Goal: Task Accomplishment & Management: Use online tool/utility

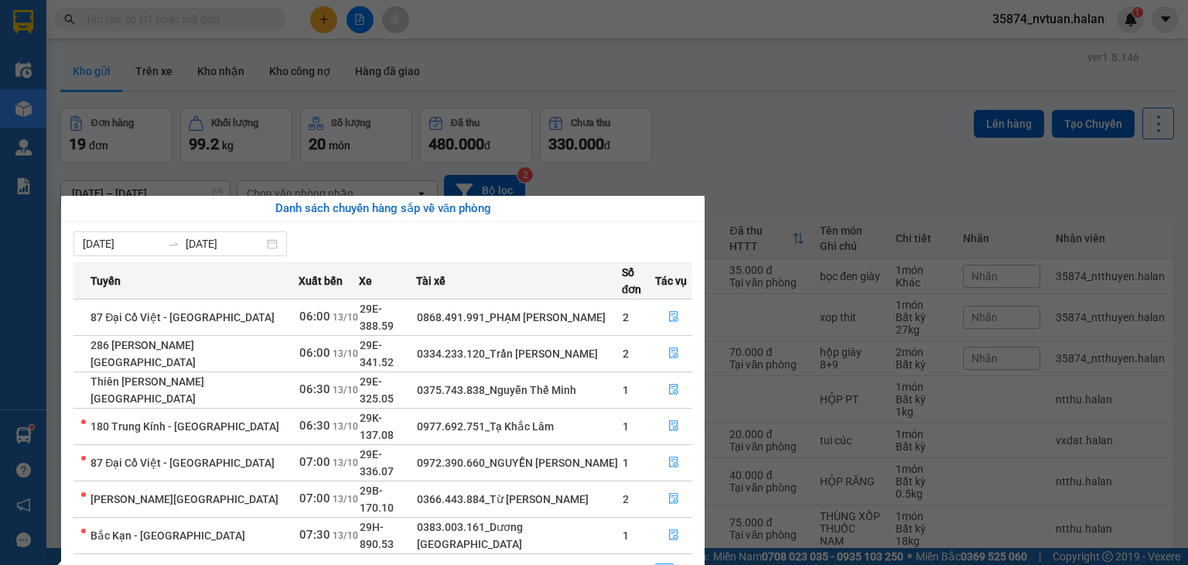
click at [834, 159] on section "Kết quả tìm kiếm ( 0 ) Bộ lọc No Data 35874_nvtuan.halan 1 Điều hành xe Kho hàn…" at bounding box center [594, 282] width 1188 height 565
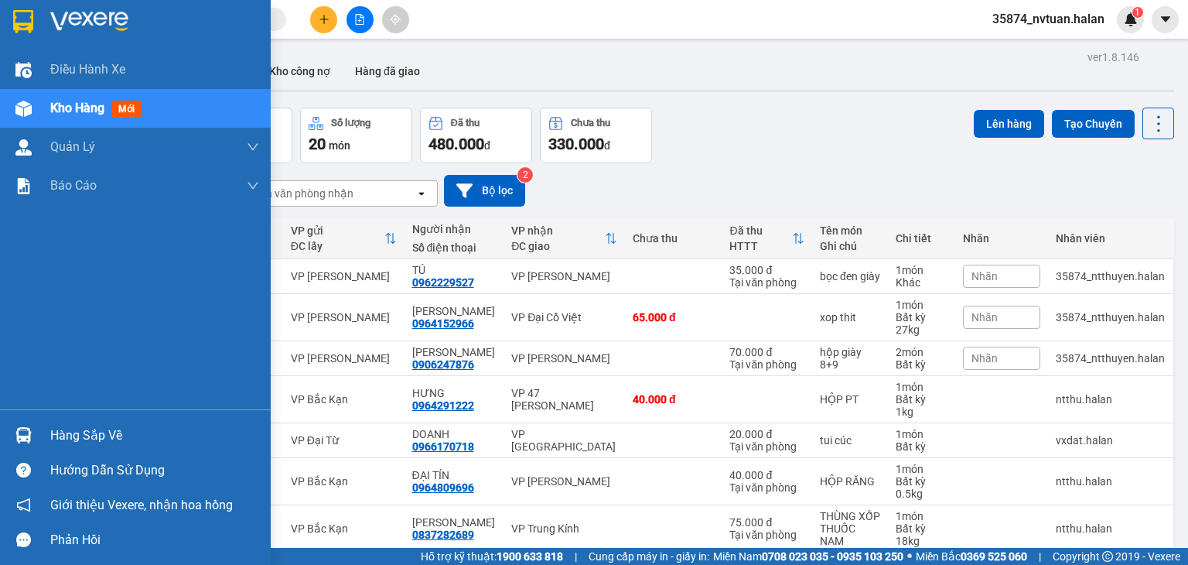
drag, startPoint x: 105, startPoint y: 425, endPoint x: 140, endPoint y: 428, distance: 35.0
click at [107, 426] on div "Hàng sắp về" at bounding box center [154, 435] width 209 height 23
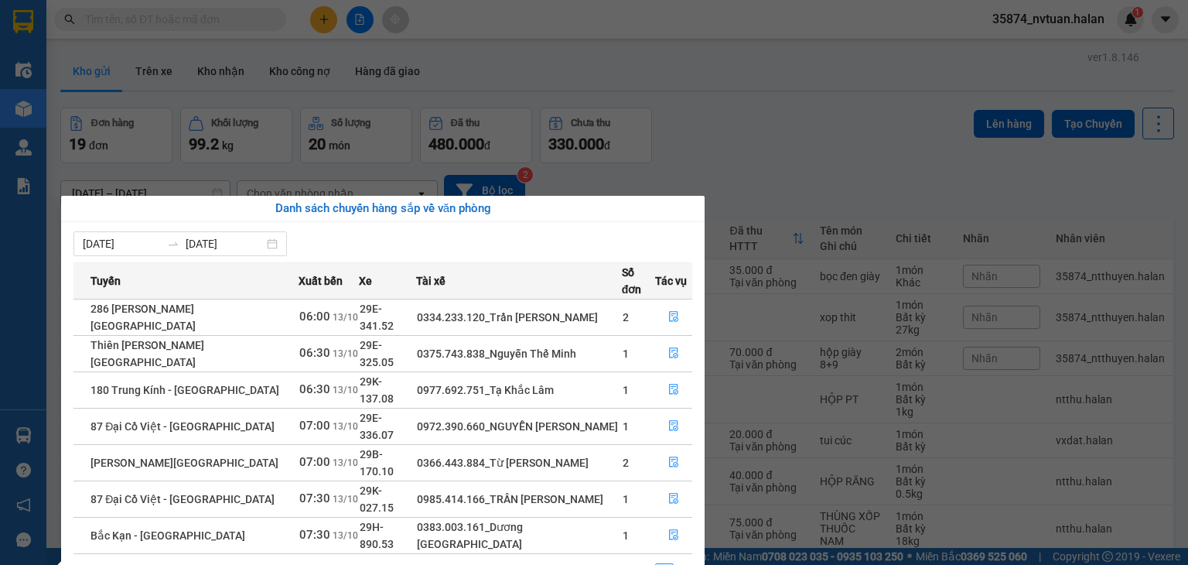
drag, startPoint x: 236, startPoint y: 39, endPoint x: 232, endPoint y: 16, distance: 22.8
click at [236, 32] on section "Kết quả tìm kiếm ( 0 ) Bộ lọc No Data 35874_nvtuan.halan 1 Điều hành xe Kho hàn…" at bounding box center [594, 282] width 1188 height 565
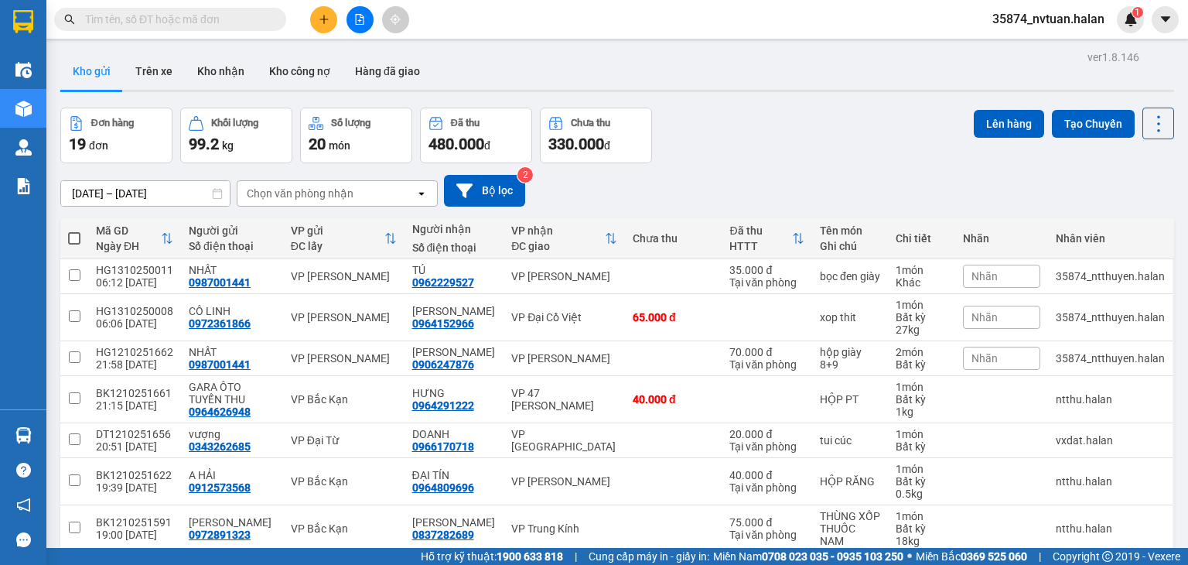
click at [232, 16] on input "text" at bounding box center [176, 19] width 183 height 17
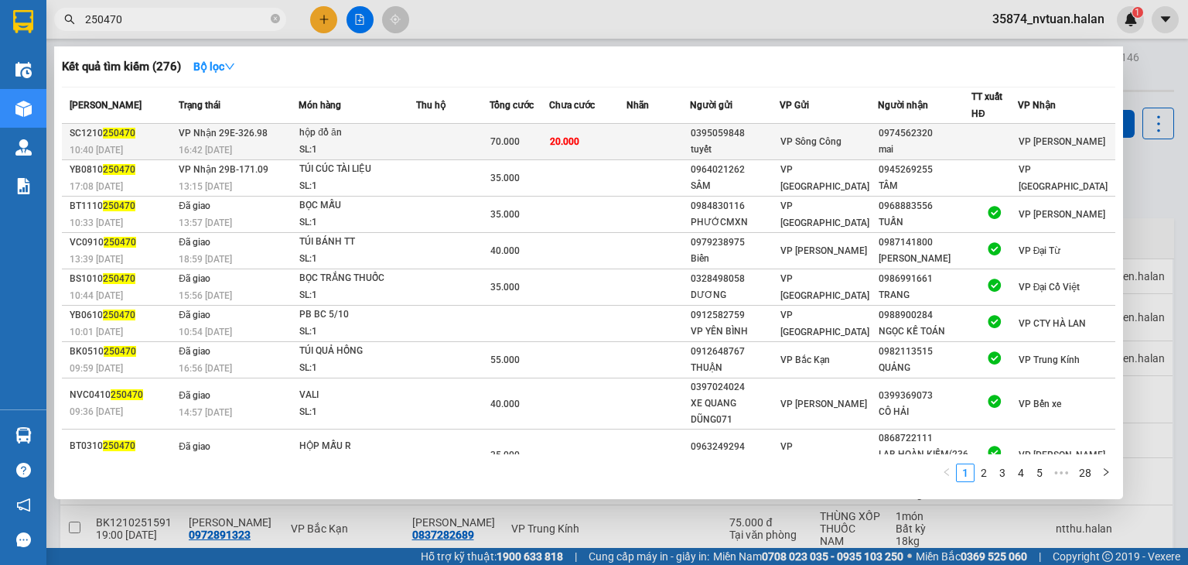
type input "250470"
click at [379, 134] on div "hộp đồ ăn" at bounding box center [357, 133] width 116 height 17
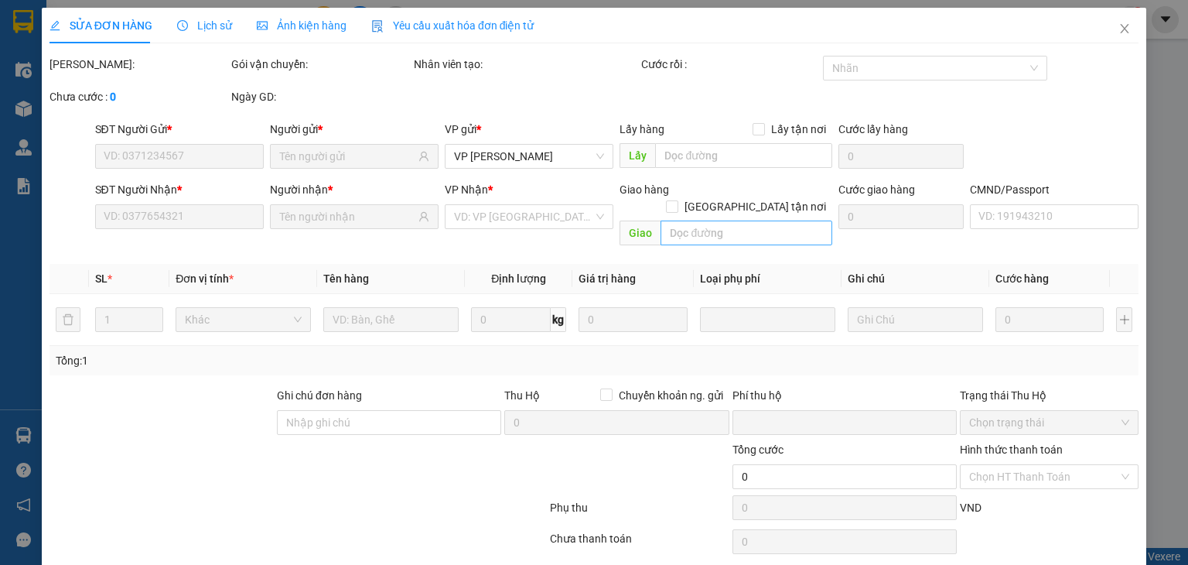
type input "0395059848"
type input "tuyết"
type input "0974562320"
type input "mai"
type input "0"
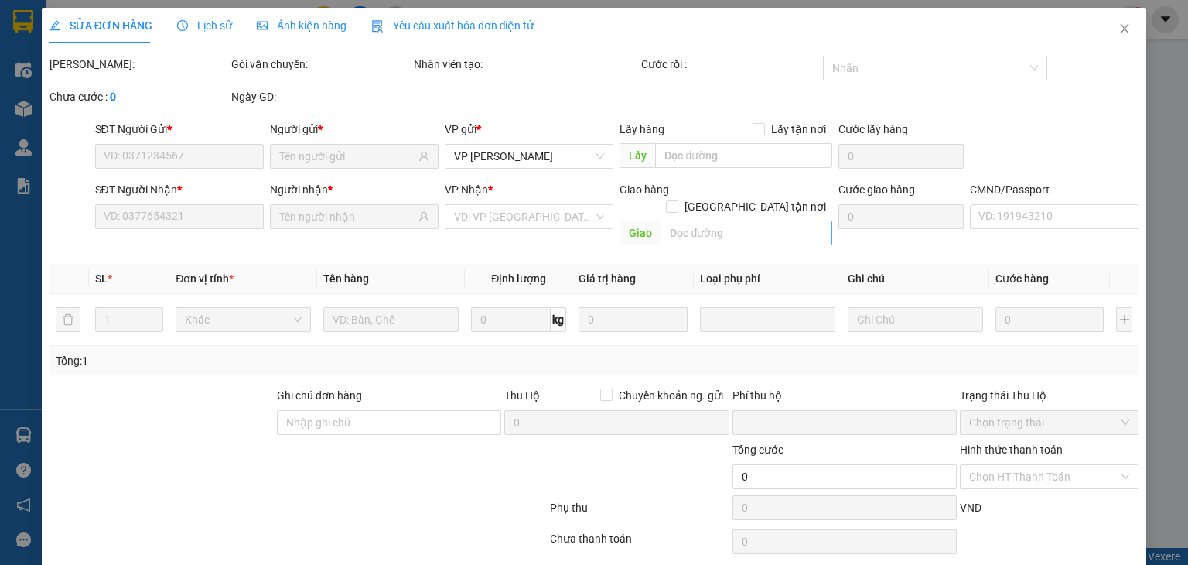
type input "70.000"
type input "50.000"
type input "20.000"
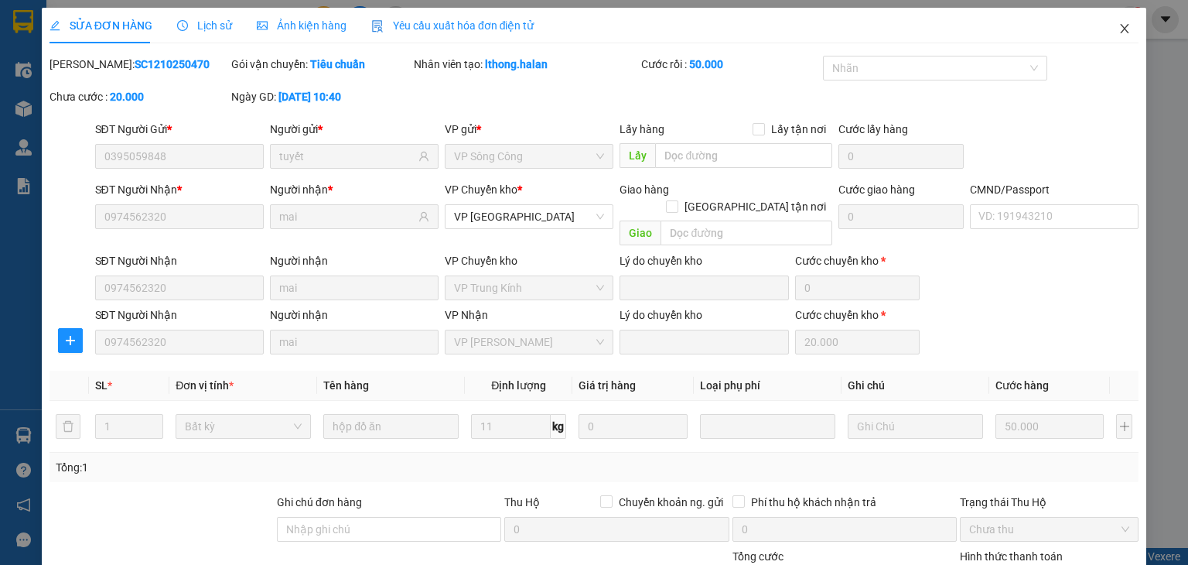
click at [1107, 36] on span "Close" at bounding box center [1124, 29] width 43 height 43
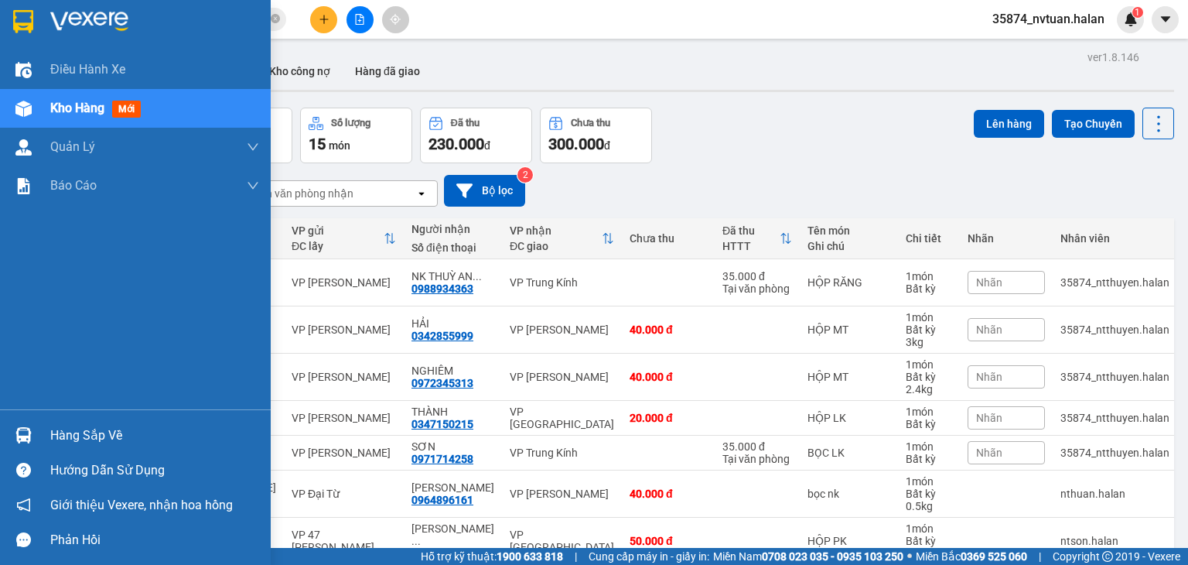
click at [80, 424] on div "Hàng sắp về" at bounding box center [154, 435] width 209 height 23
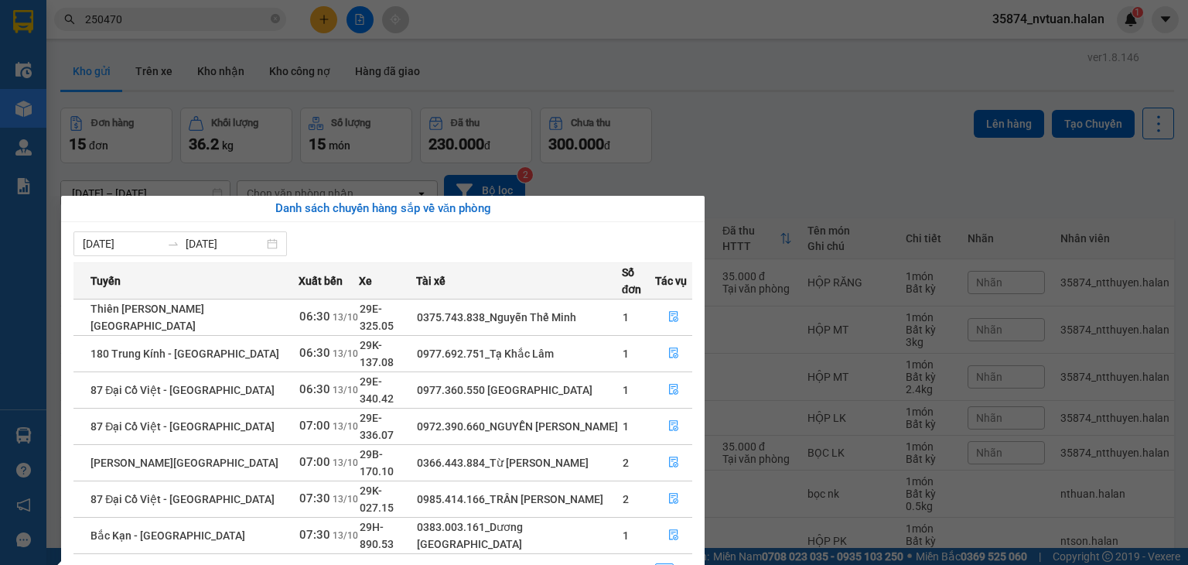
click at [817, 154] on section "Kết quả tìm kiếm ( 276 ) Bộ lọc Mã ĐH Trạng thái Món hàng Thu hộ Tổng cước Chưa…" at bounding box center [594, 282] width 1188 height 565
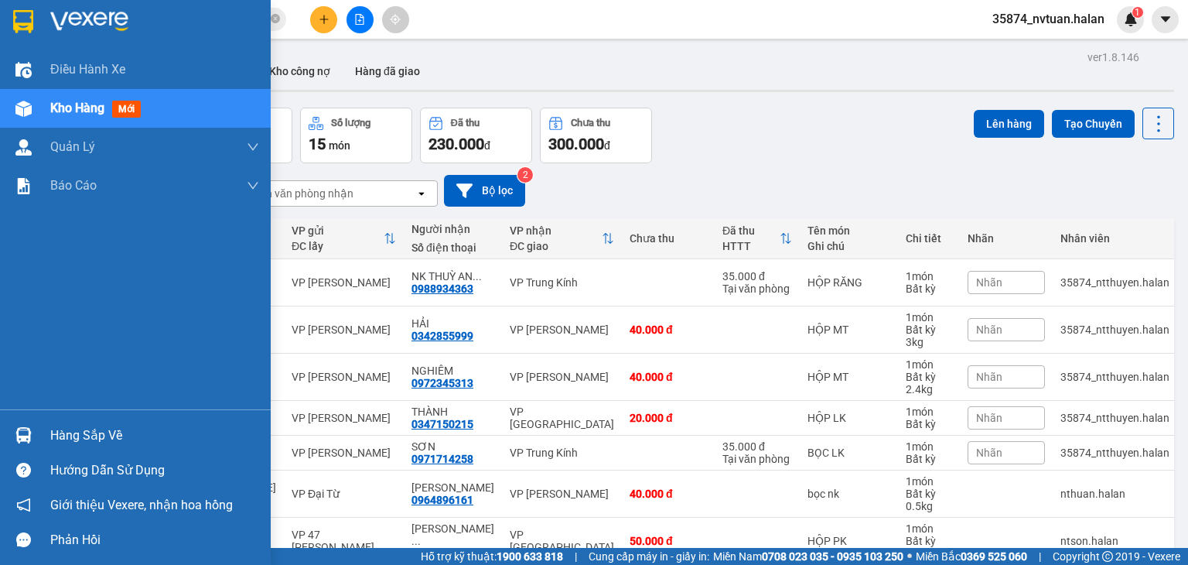
click at [32, 424] on div at bounding box center [23, 435] width 27 height 27
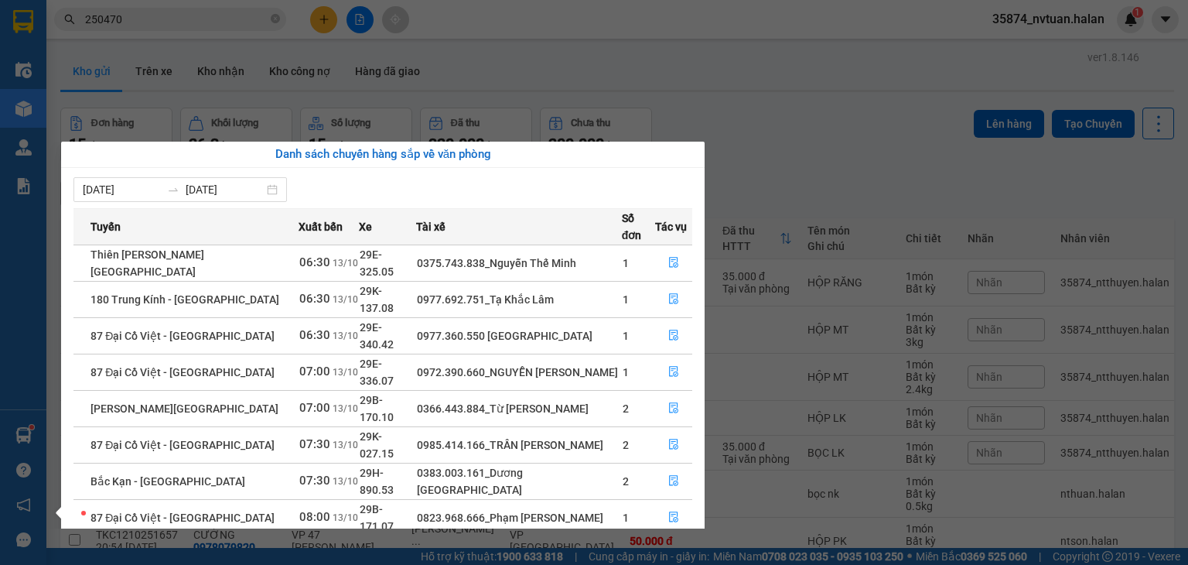
click at [775, 169] on section "Kết quả tìm kiếm ( 276 ) Bộ lọc Mã ĐH Trạng thái Món hàng Thu hộ Tổng cước Chưa…" at bounding box center [594, 282] width 1188 height 565
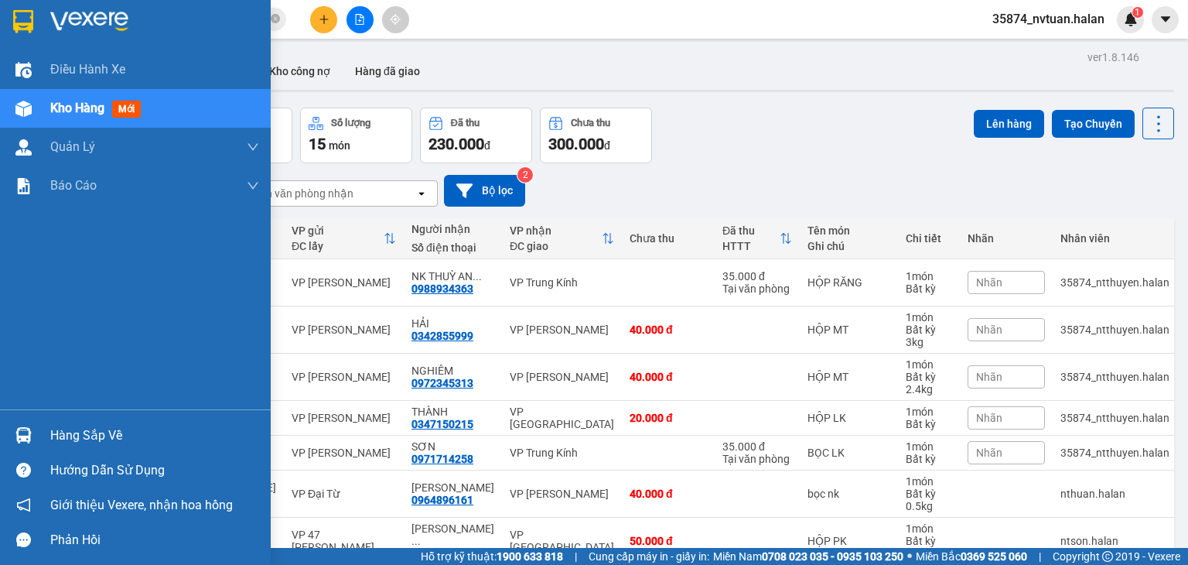
drag, startPoint x: 48, startPoint y: 431, endPoint x: 108, endPoint y: 426, distance: 60.6
click at [49, 431] on div "Hàng sắp về" at bounding box center [135, 435] width 271 height 35
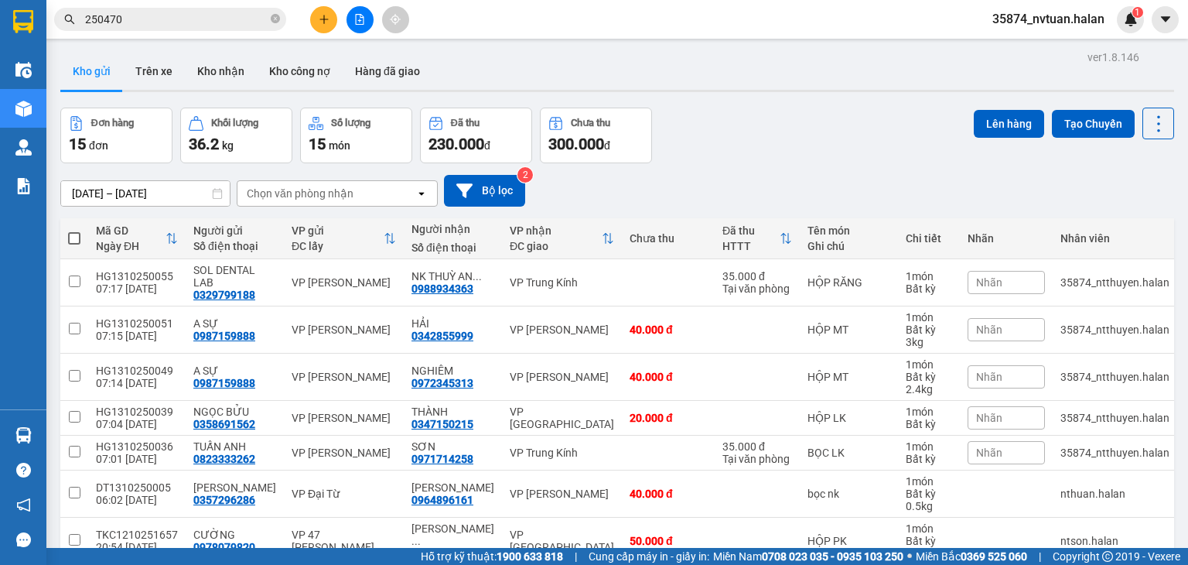
drag, startPoint x: 850, startPoint y: 115, endPoint x: 623, endPoint y: 191, distance: 239.8
click at [840, 115] on section "Kết quả tìm kiếm ( 276 ) Bộ lọc Mã ĐH Trạng thái Món hàng Thu hộ Tổng cước Chưa…" at bounding box center [594, 282] width 1188 height 565
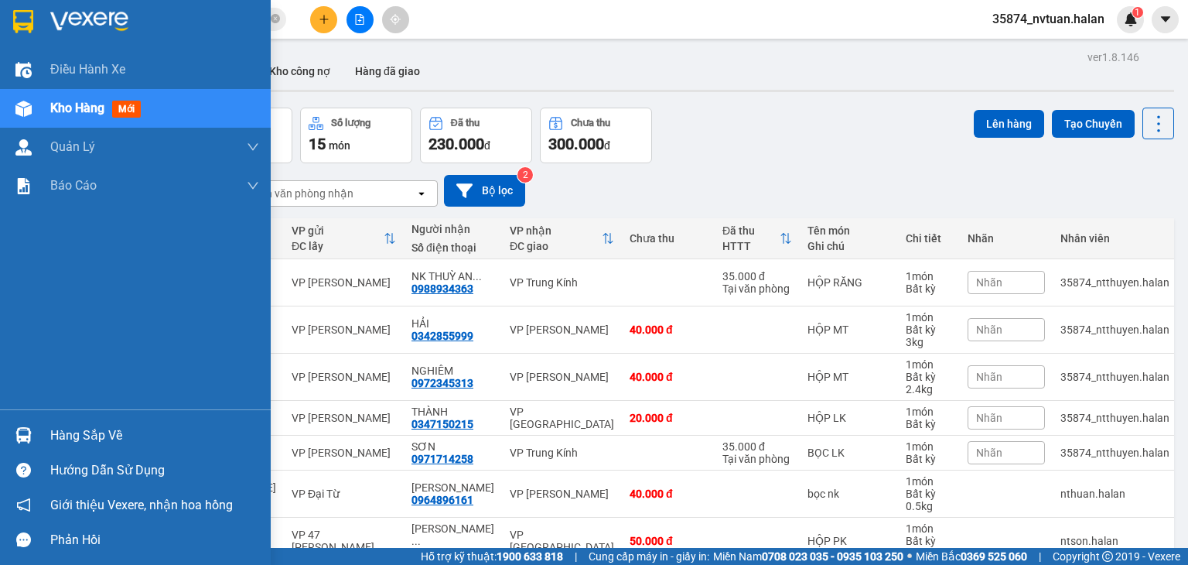
click at [53, 426] on div "Hàng sắp về" at bounding box center [154, 435] width 209 height 23
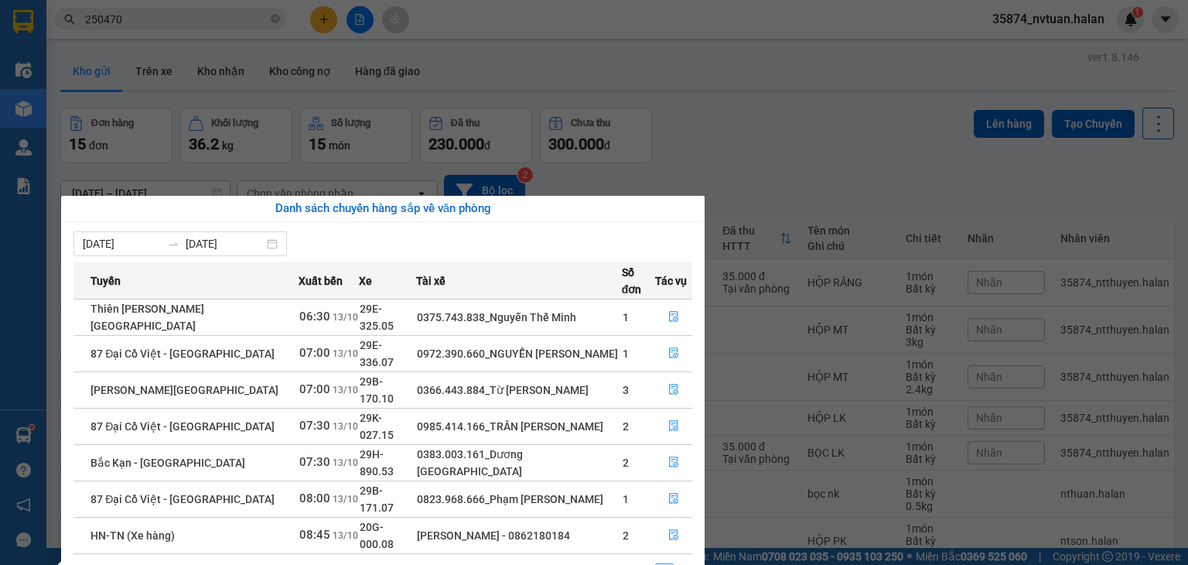
click at [771, 117] on section "Kết quả tìm kiếm ( 276 ) Bộ lọc Mã ĐH Trạng thái Món hàng Thu hộ Tổng cước Chưa…" at bounding box center [594, 282] width 1188 height 565
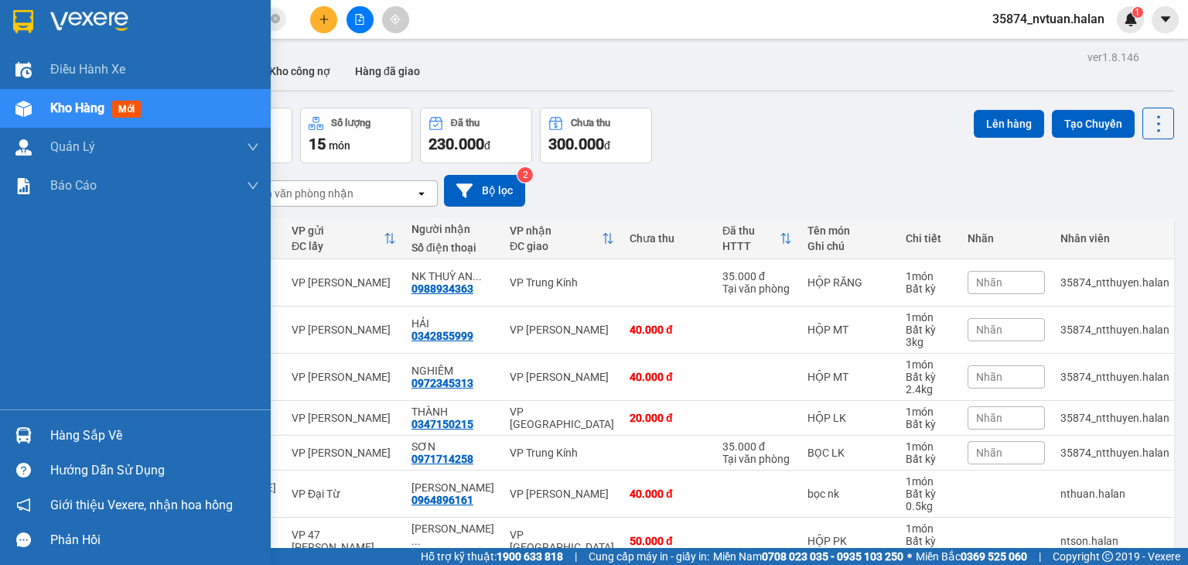
click at [86, 440] on div "Hàng sắp về" at bounding box center [154, 435] width 209 height 23
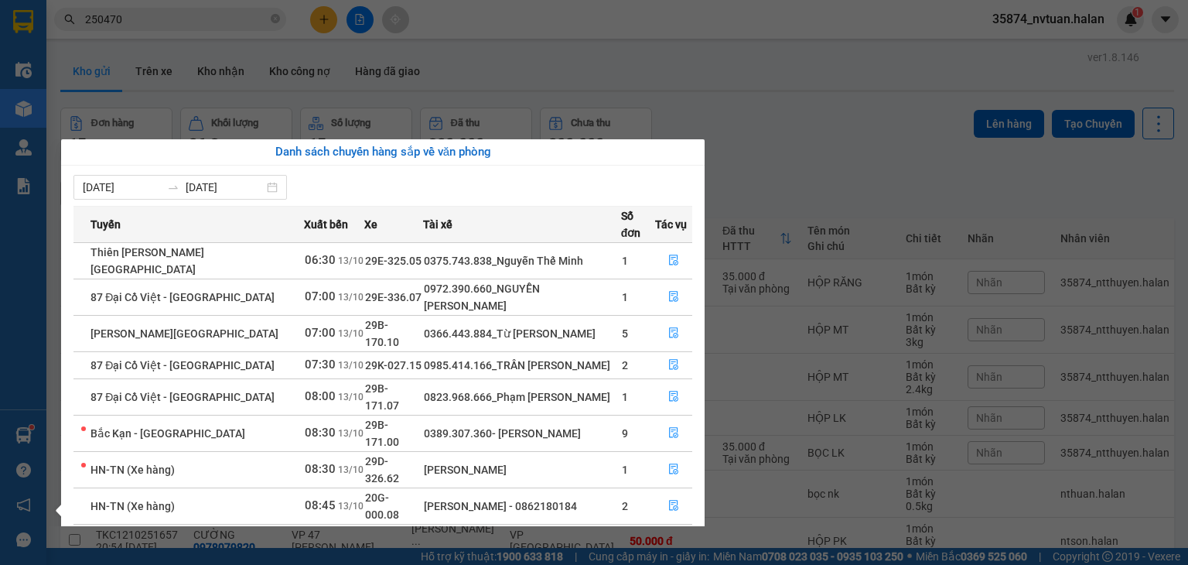
click at [793, 134] on section "Kết quả tìm kiếm ( 276 ) Bộ lọc Mã ĐH Trạng thái Món hàng Thu hộ Tổng cước Chưa…" at bounding box center [594, 282] width 1188 height 565
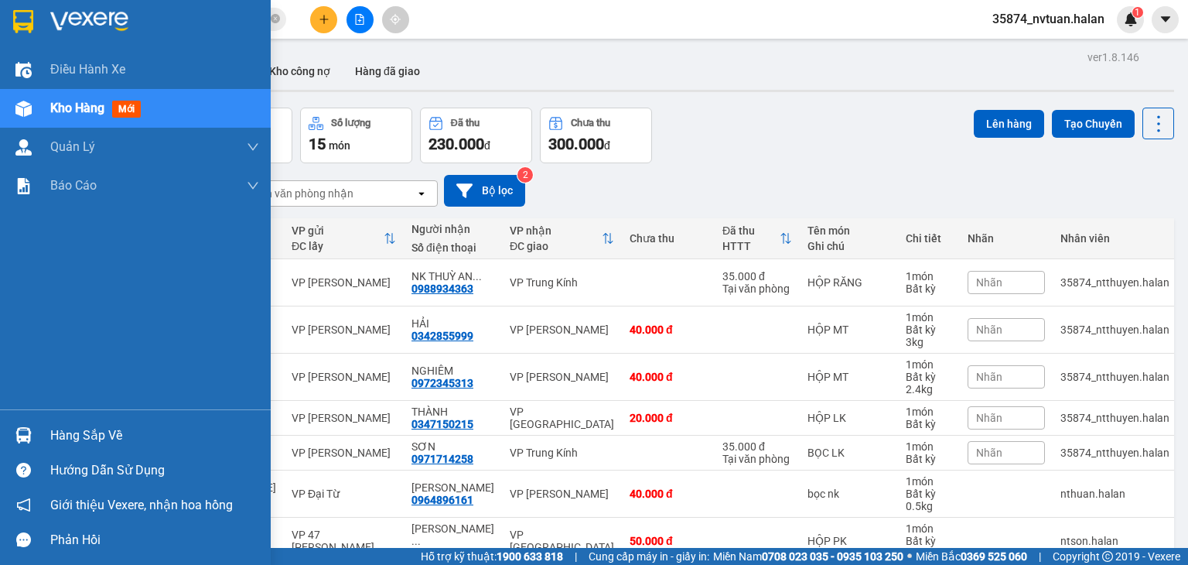
drag, startPoint x: 89, startPoint y: 437, endPoint x: 113, endPoint y: 436, distance: 24.0
click at [89, 438] on div "Hàng sắp về" at bounding box center [154, 435] width 209 height 23
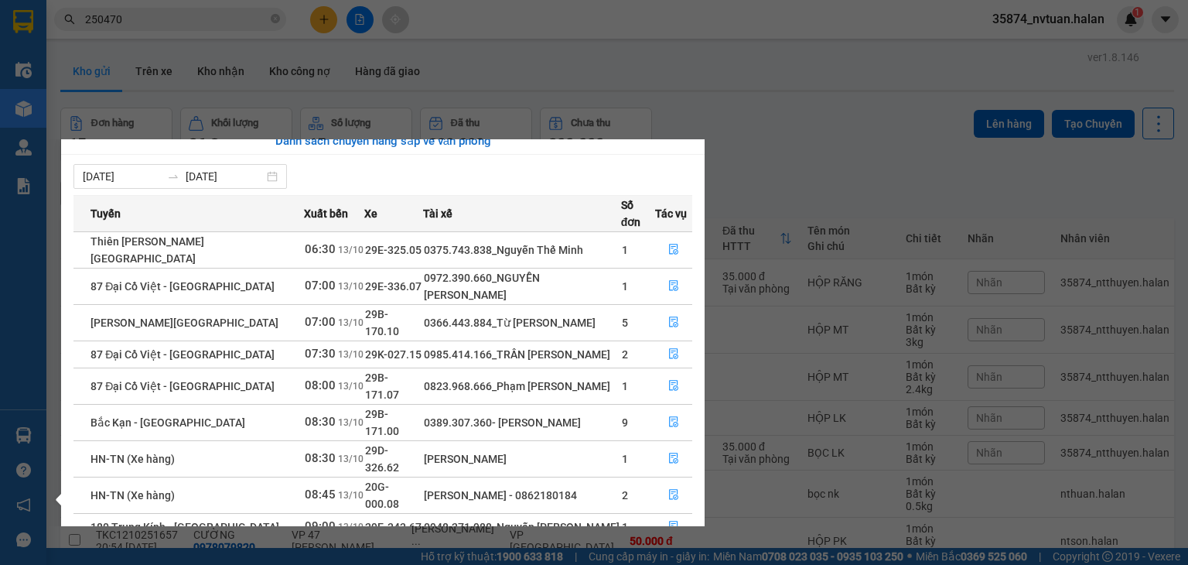
scroll to position [25, 0]
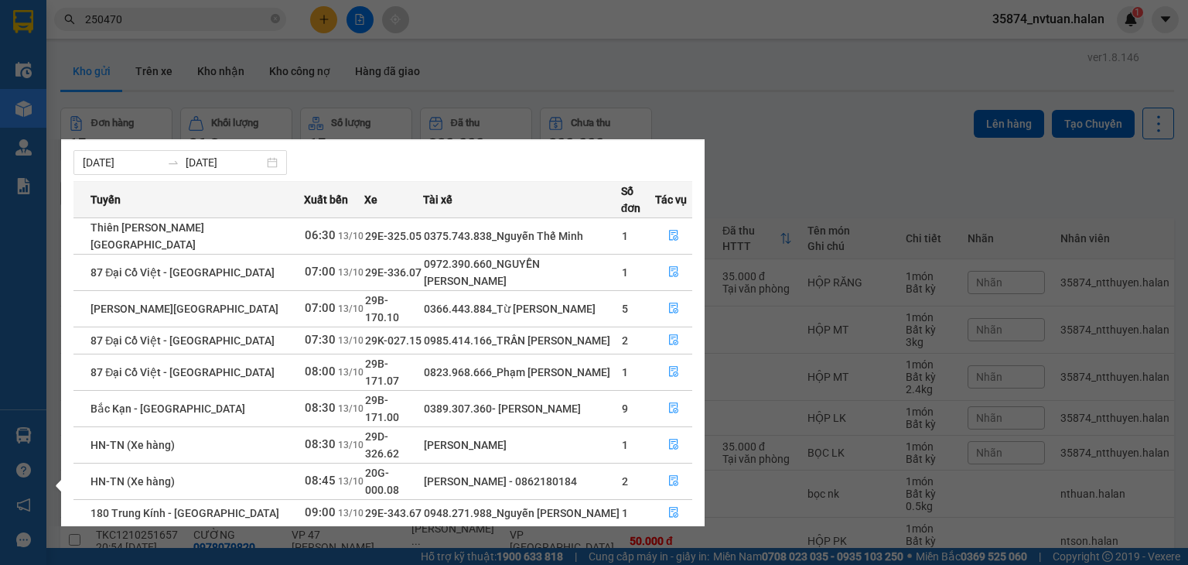
click at [668, 564] on link "2" at bounding box center [664, 572] width 17 height 17
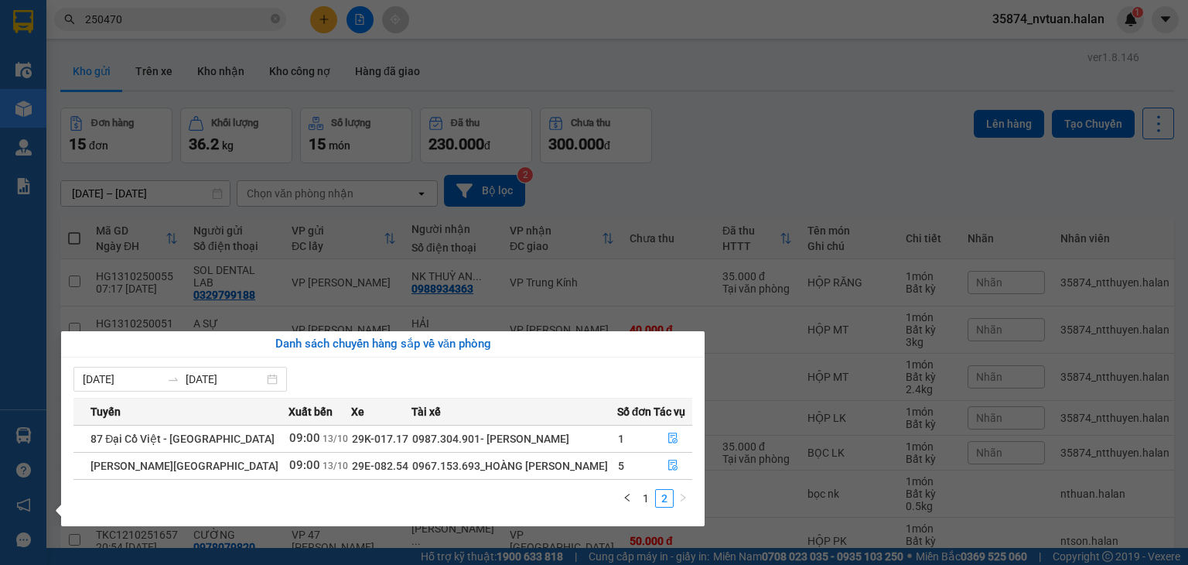
scroll to position [0, 0]
click at [648, 497] on link "1" at bounding box center [646, 498] width 17 height 17
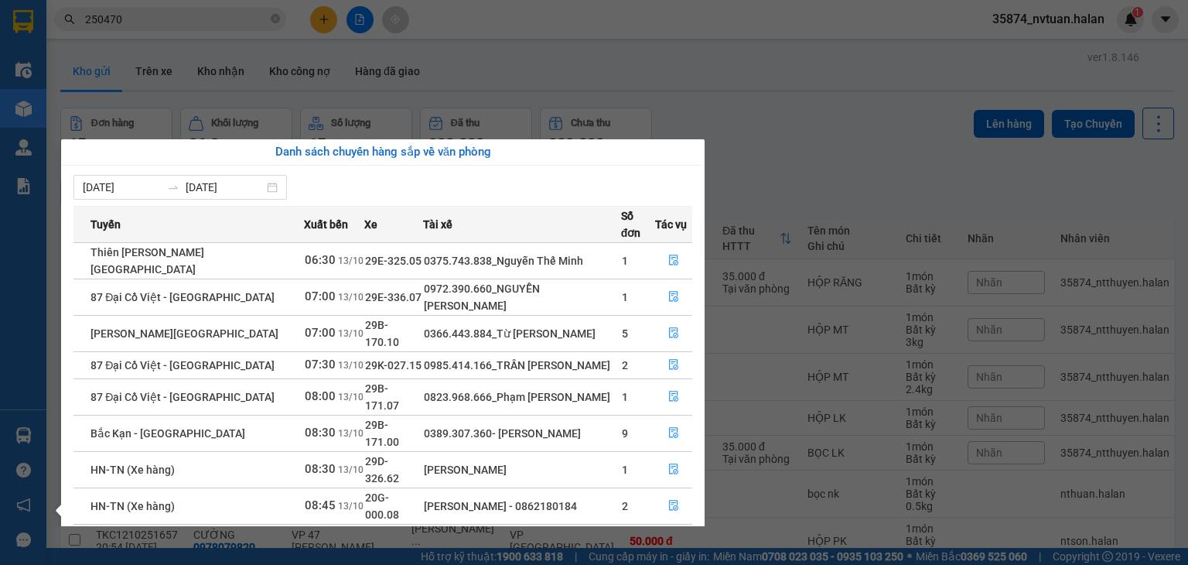
click at [938, 122] on section "Kết quả tìm kiếm ( 276 ) Bộ lọc Mã ĐH Trạng thái Món hàng Thu hộ Tổng cước Chưa…" at bounding box center [594, 282] width 1188 height 565
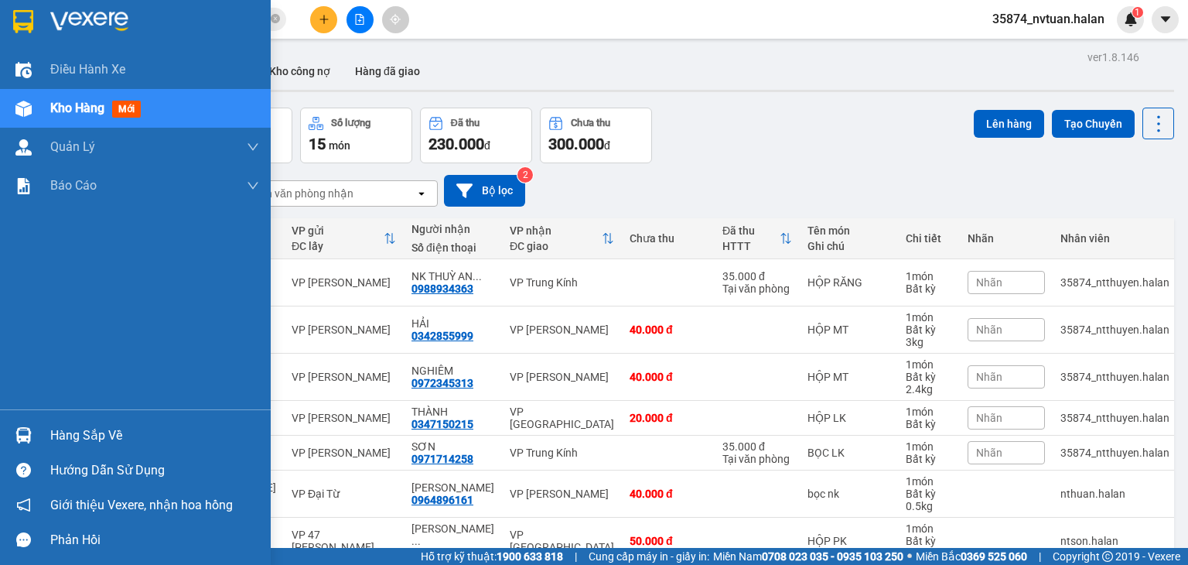
click at [41, 426] on div "Hàng sắp về" at bounding box center [135, 435] width 271 height 35
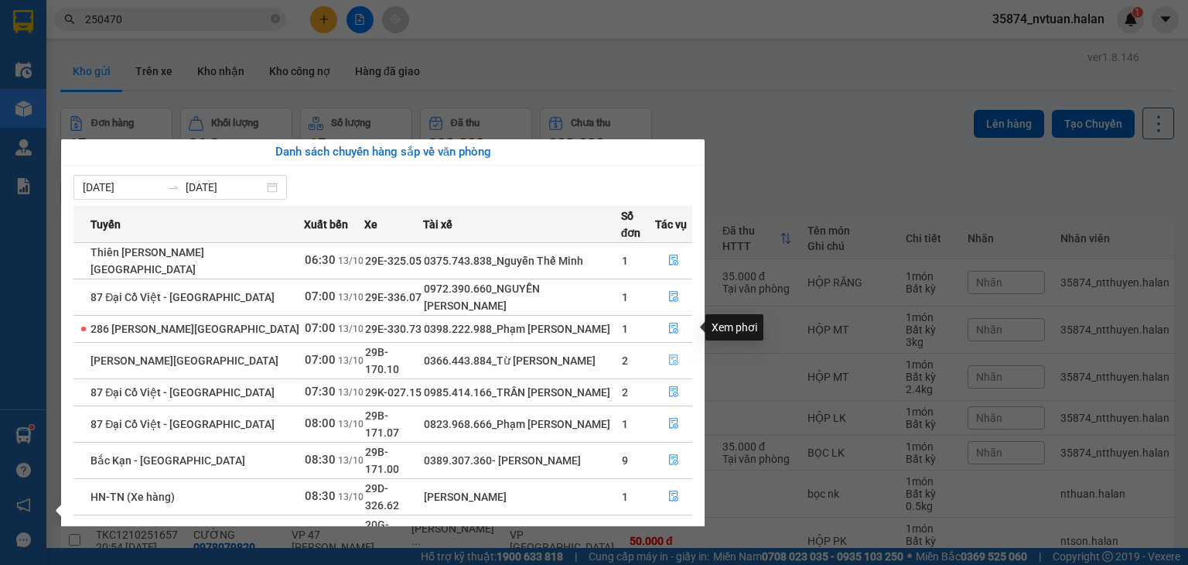
click at [672, 348] on button "button" at bounding box center [674, 360] width 36 height 25
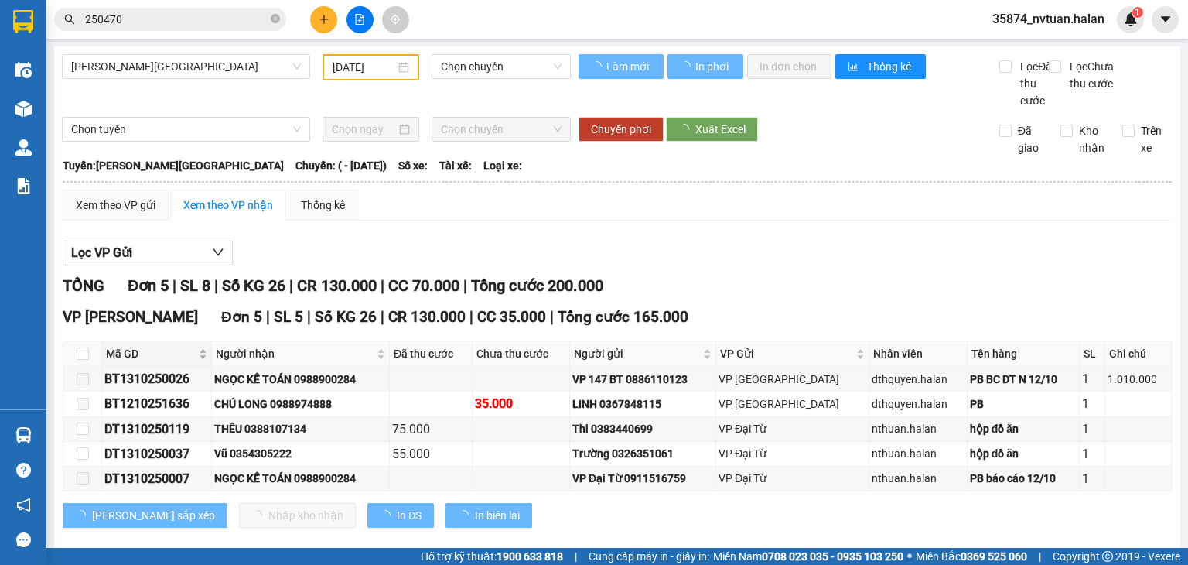
type input "[DATE]"
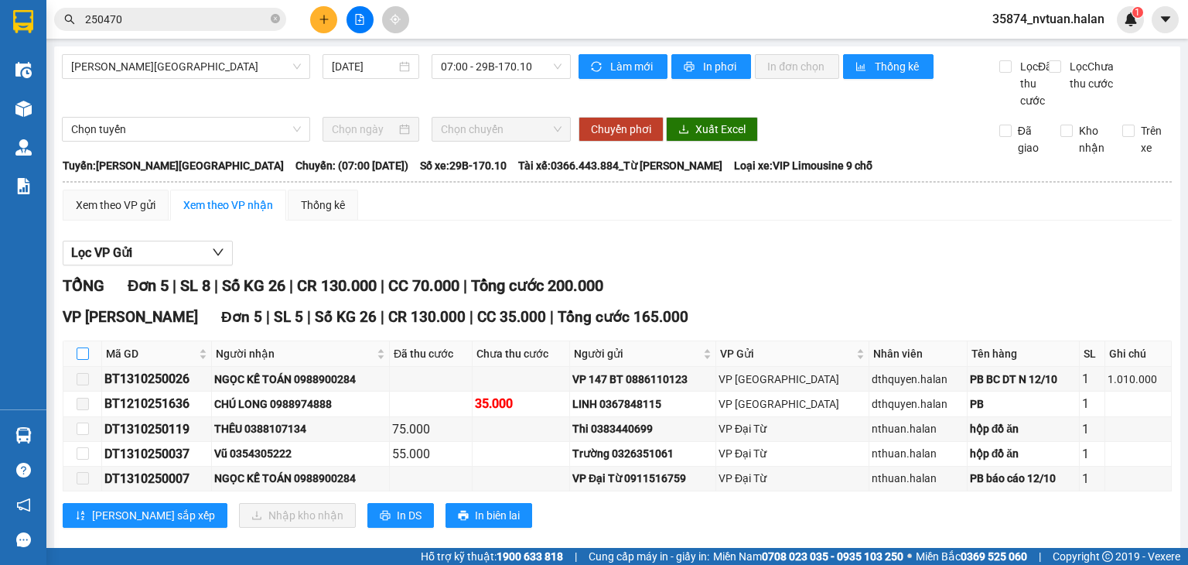
click at [79, 360] on input "checkbox" at bounding box center [83, 353] width 12 height 12
checkbox input "true"
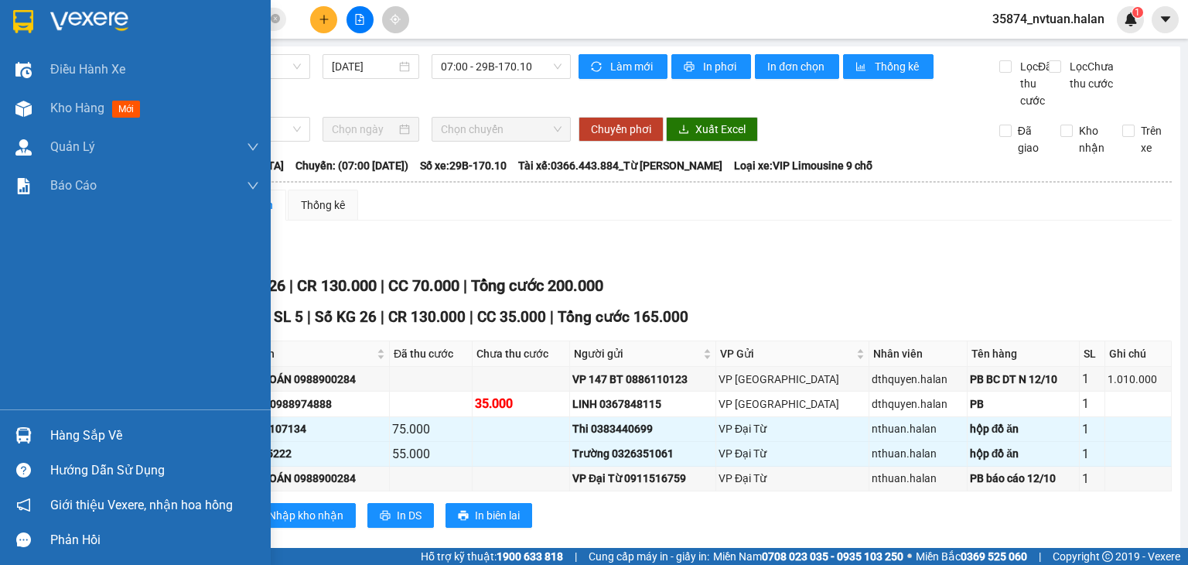
click at [67, 422] on div "Hàng sắp về" at bounding box center [135, 435] width 271 height 35
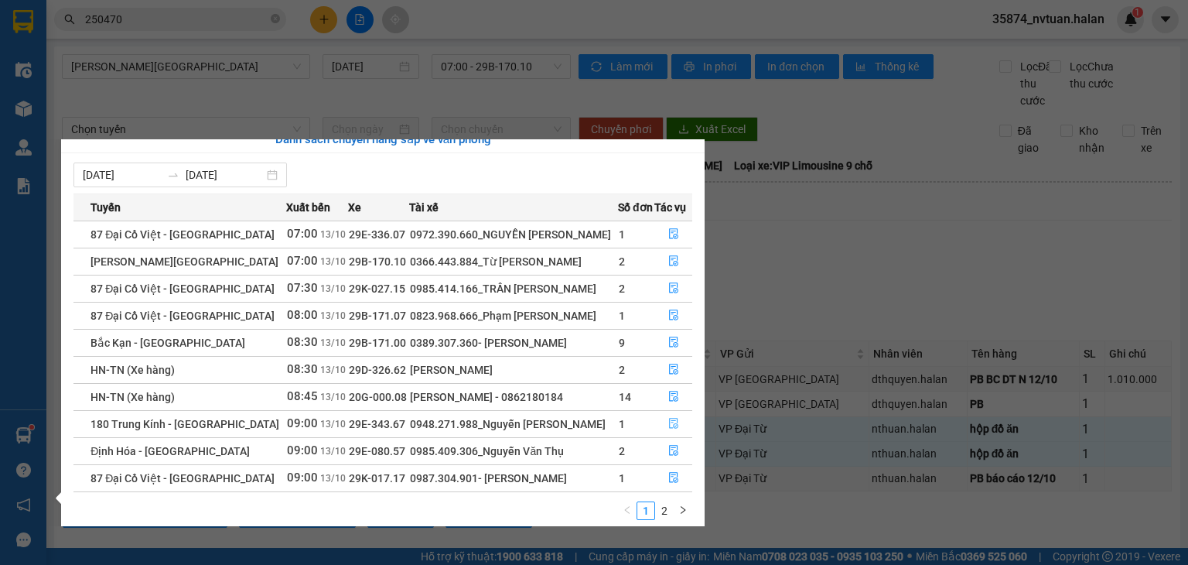
scroll to position [25, 0]
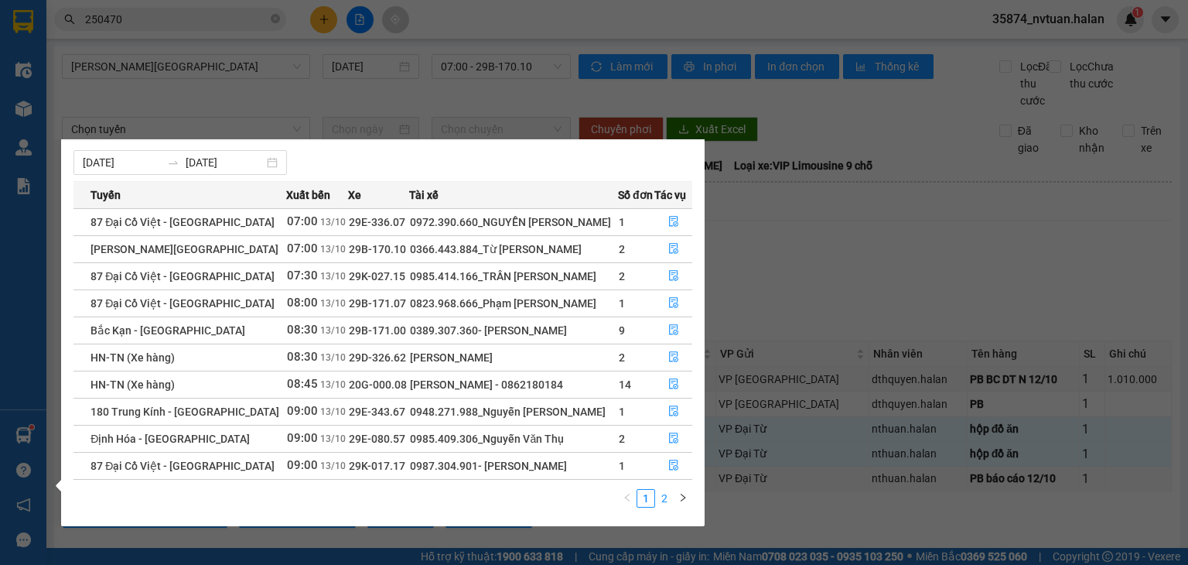
click at [671, 501] on link "2" at bounding box center [664, 498] width 17 height 17
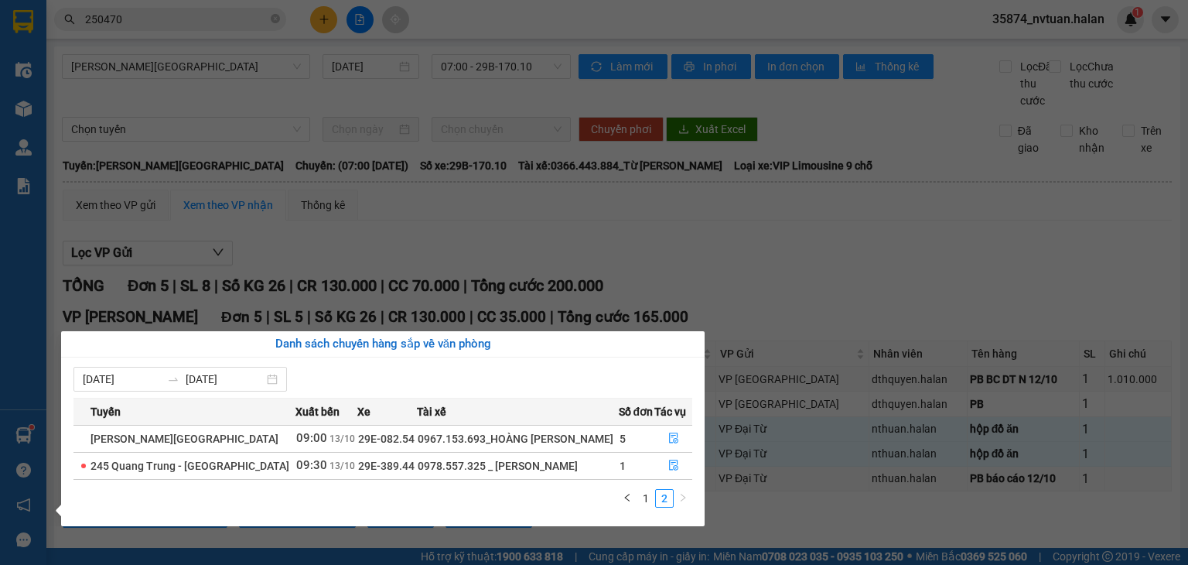
scroll to position [0, 0]
click at [641, 493] on link "1" at bounding box center [646, 498] width 17 height 17
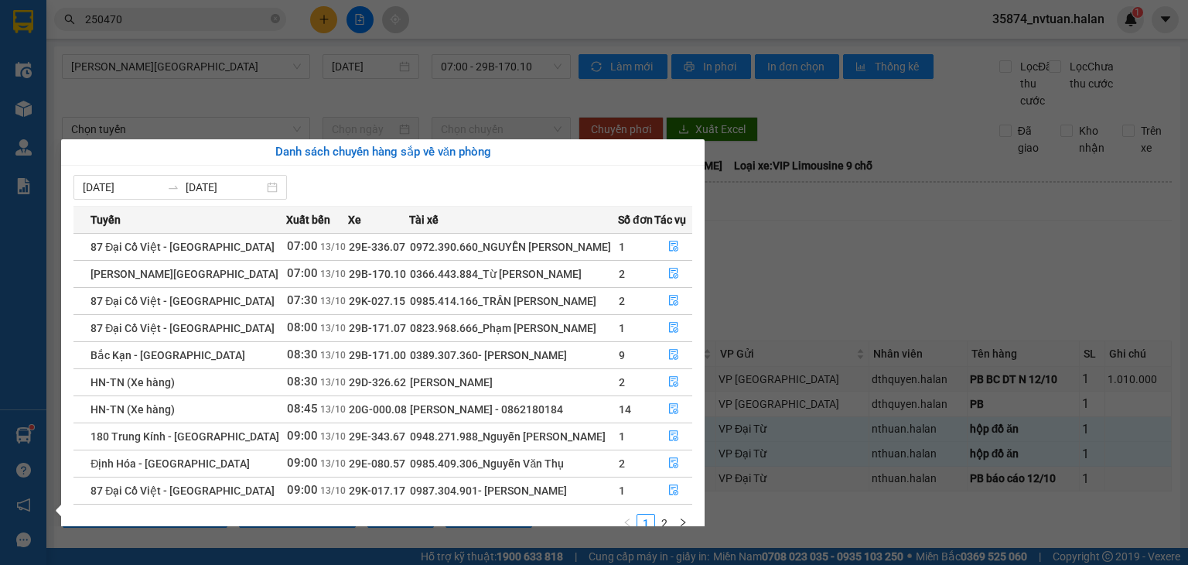
click at [765, 208] on section "Kết quả tìm kiếm ( 276 ) Bộ lọc Mã ĐH Trạng thái Món hàng Thu hộ Tổng cước Chưa…" at bounding box center [594, 282] width 1188 height 565
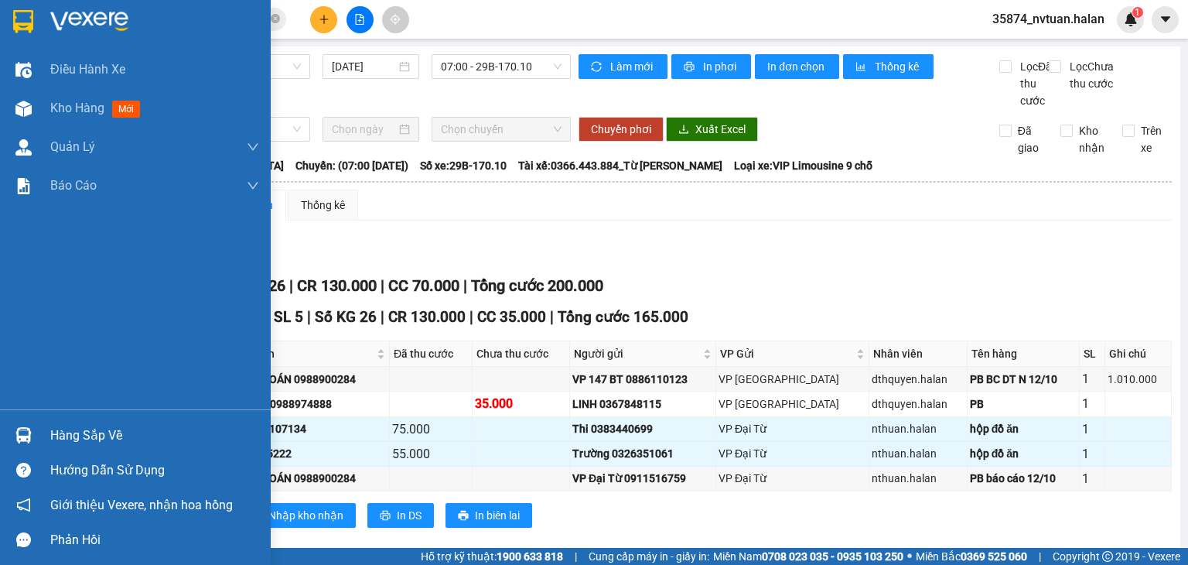
click at [92, 442] on div "Hàng sắp về" at bounding box center [154, 435] width 209 height 23
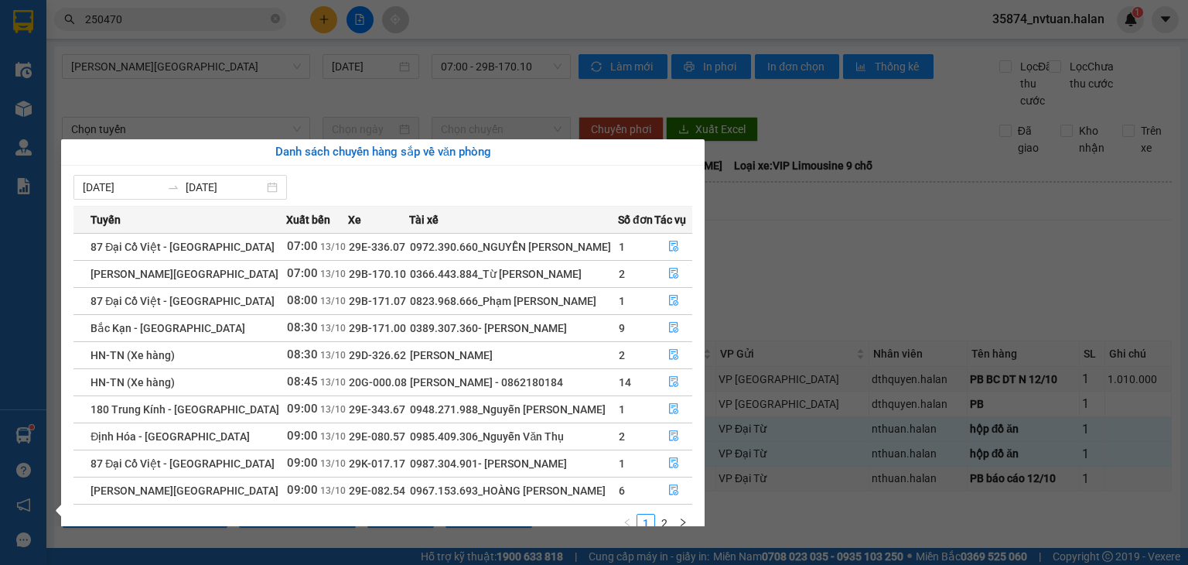
click at [793, 287] on section "Kết quả tìm kiếm ( 276 ) Bộ lọc Mã ĐH Trạng thái Món hàng Thu hộ Tổng cước Chưa…" at bounding box center [594, 282] width 1188 height 565
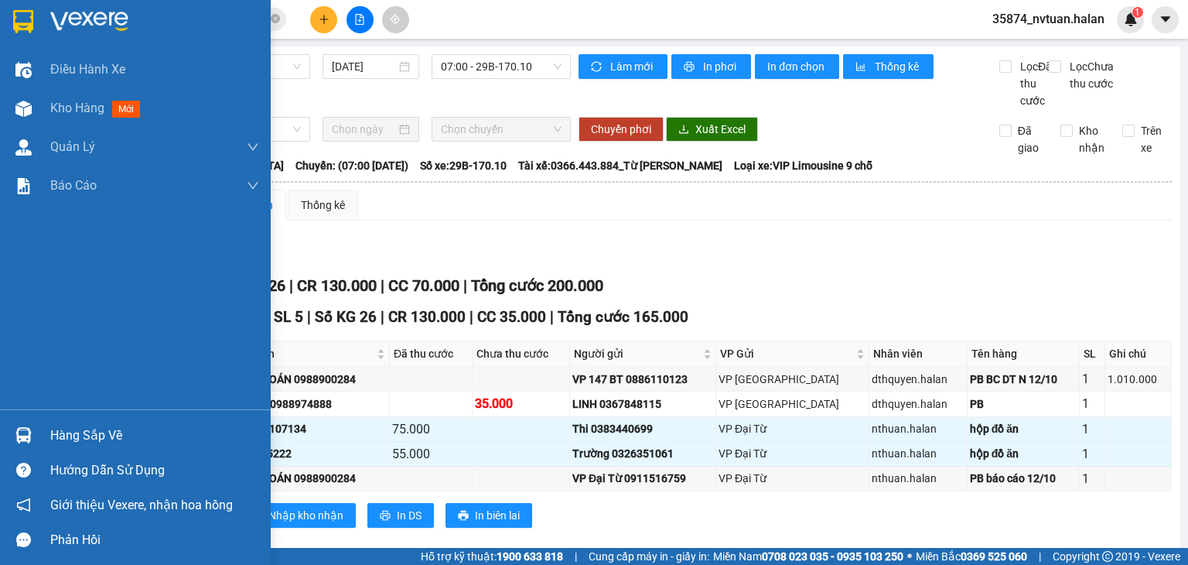
drag, startPoint x: 62, startPoint y: 439, endPoint x: 74, endPoint y: 437, distance: 12.5
click at [63, 439] on div "Hàng sắp về" at bounding box center [154, 435] width 209 height 23
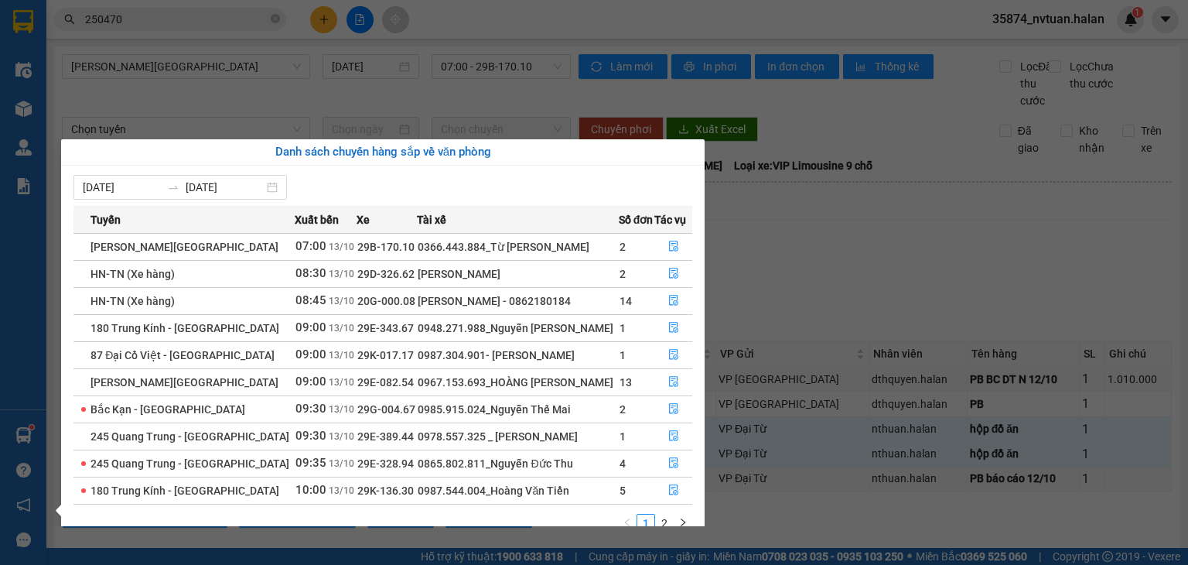
click at [830, 286] on section "Kết quả tìm kiếm ( 276 ) Bộ lọc Mã ĐH Trạng thái Món hàng Thu hộ Tổng cước Chưa…" at bounding box center [594, 282] width 1188 height 565
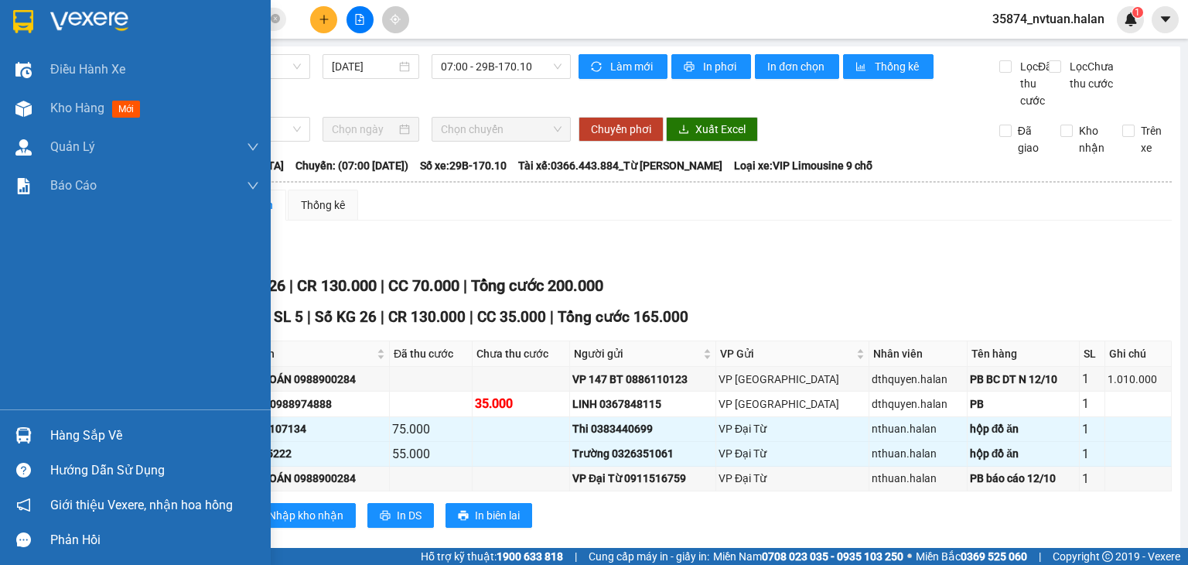
click at [75, 426] on div "Hàng sắp về" at bounding box center [154, 435] width 209 height 23
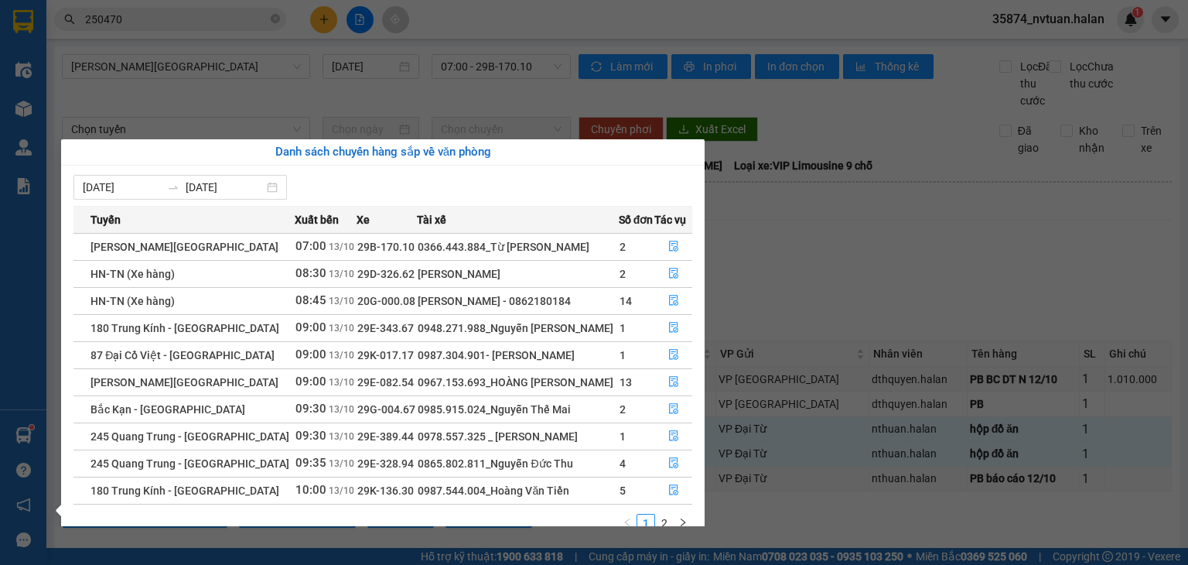
drag, startPoint x: 882, startPoint y: 230, endPoint x: 869, endPoint y: 237, distance: 14.9
click at [881, 231] on section "Kết quả tìm kiếm ( 276 ) Bộ lọc Mã ĐH Trạng thái Món hàng Thu hộ Tổng cước Chưa…" at bounding box center [594, 282] width 1188 height 565
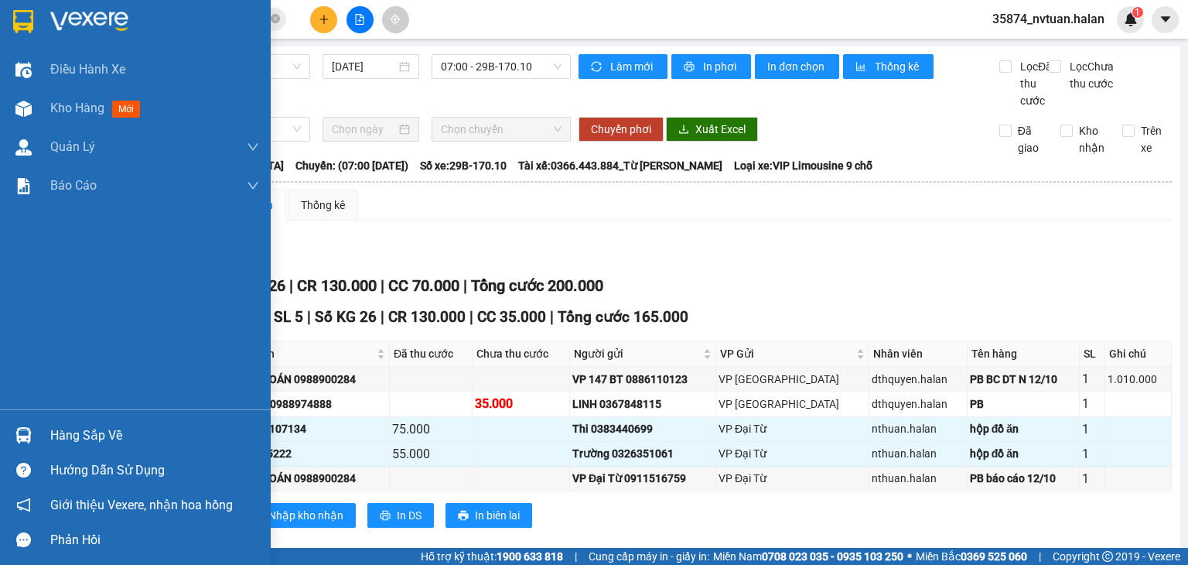
drag, startPoint x: 73, startPoint y: 434, endPoint x: 125, endPoint y: 432, distance: 51.9
click at [80, 434] on div "Hàng sắp về" at bounding box center [154, 435] width 209 height 23
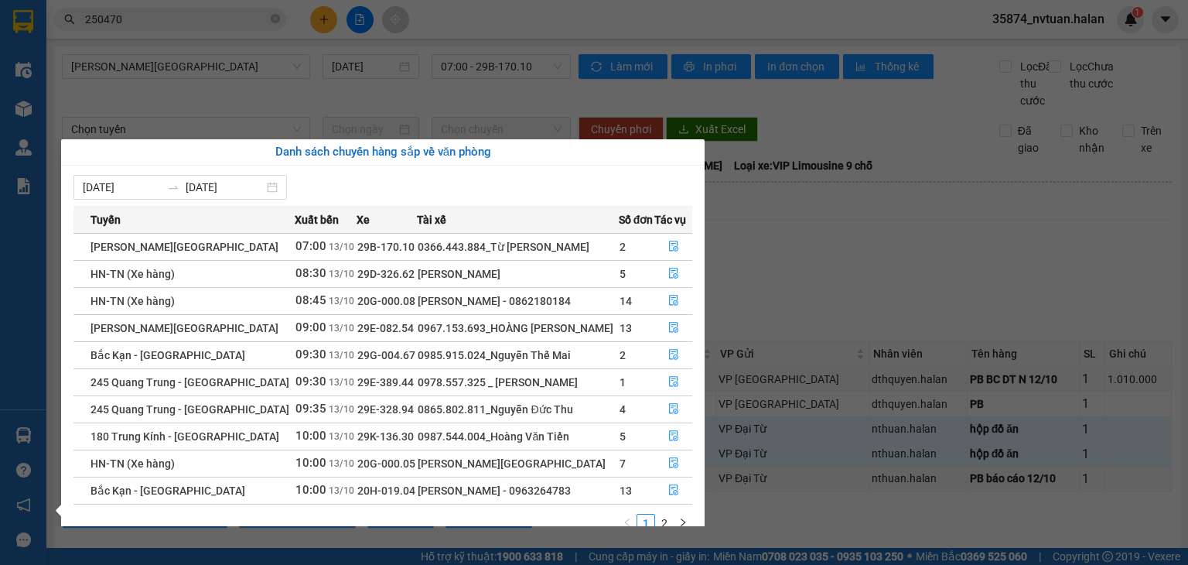
click at [892, 253] on section "Kết quả tìm kiếm ( 276 ) Bộ lọc Mã ĐH Trạng thái Món hàng Thu hộ Tổng cước Chưa…" at bounding box center [594, 282] width 1188 height 565
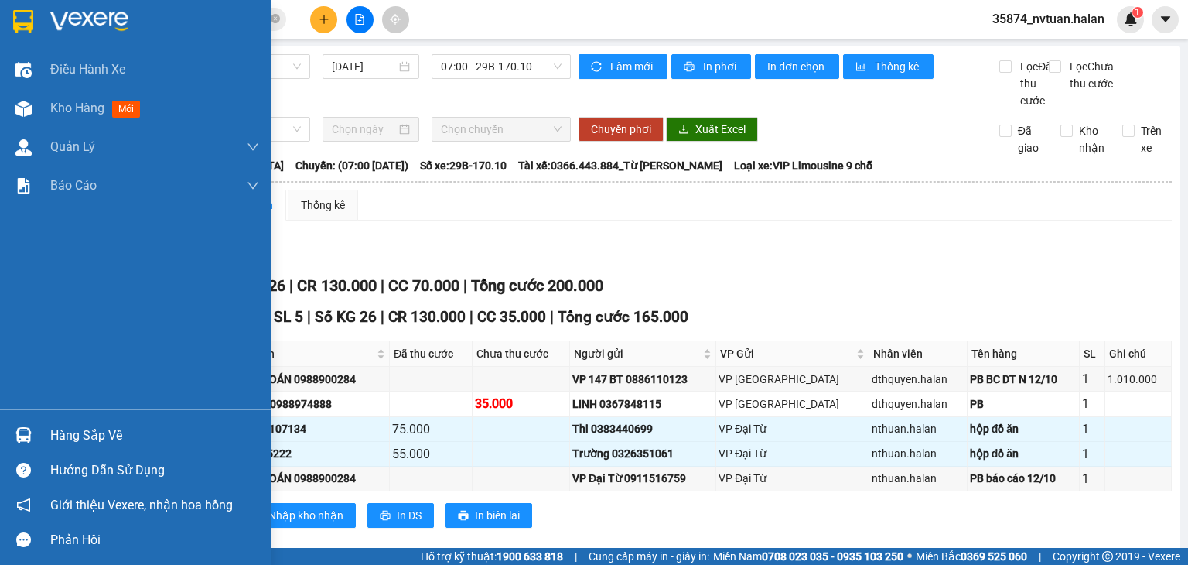
click at [62, 421] on div "Hàng sắp về" at bounding box center [135, 435] width 271 height 35
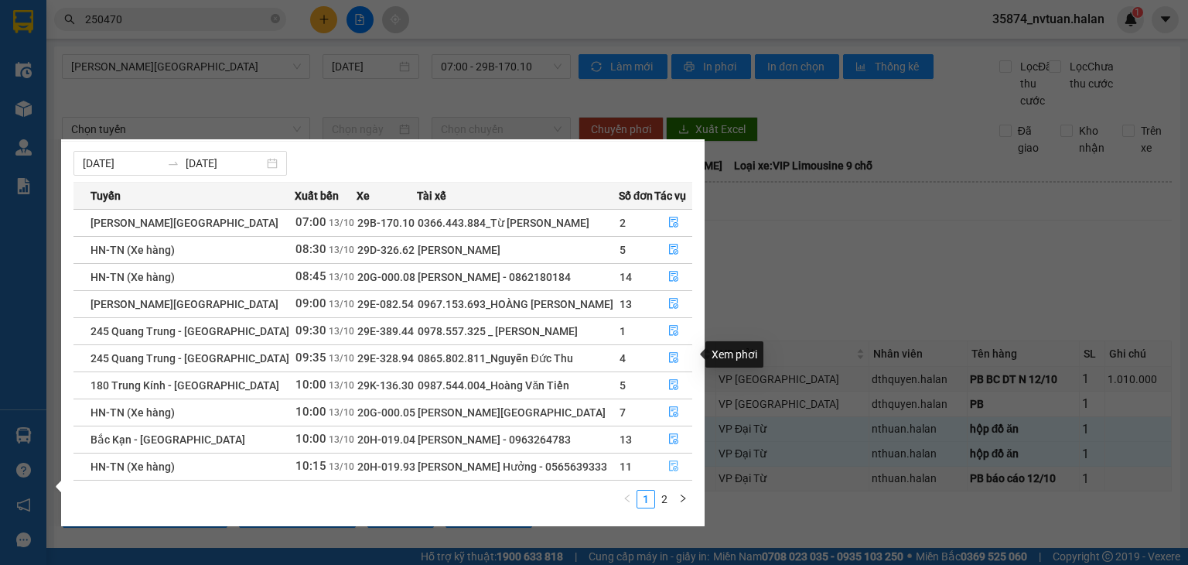
scroll to position [25, 0]
click at [678, 498] on button "button" at bounding box center [683, 498] width 19 height 19
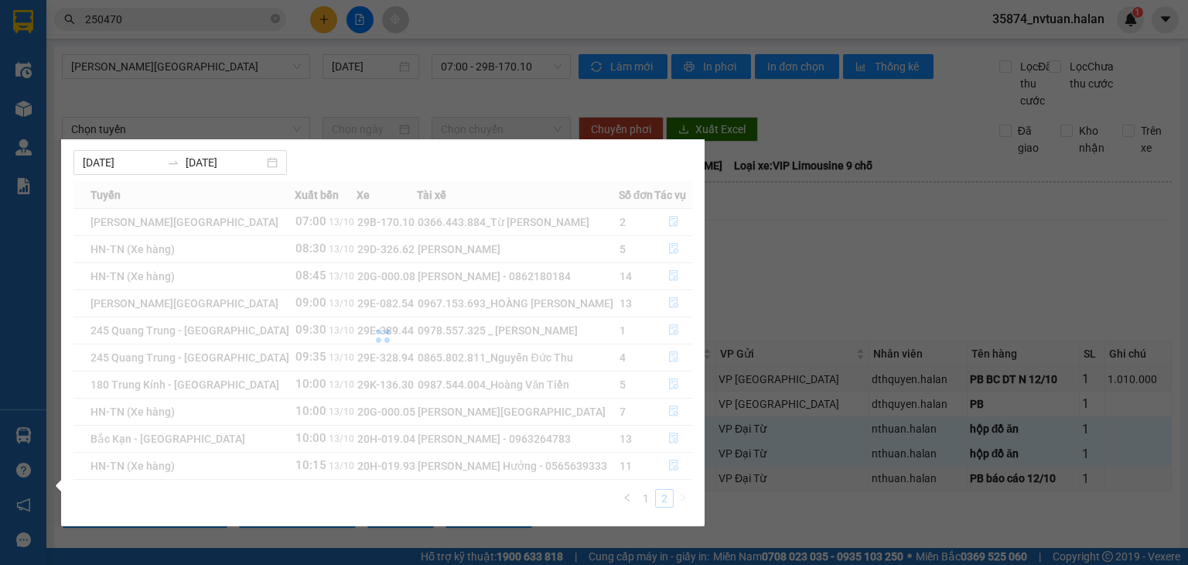
scroll to position [0, 0]
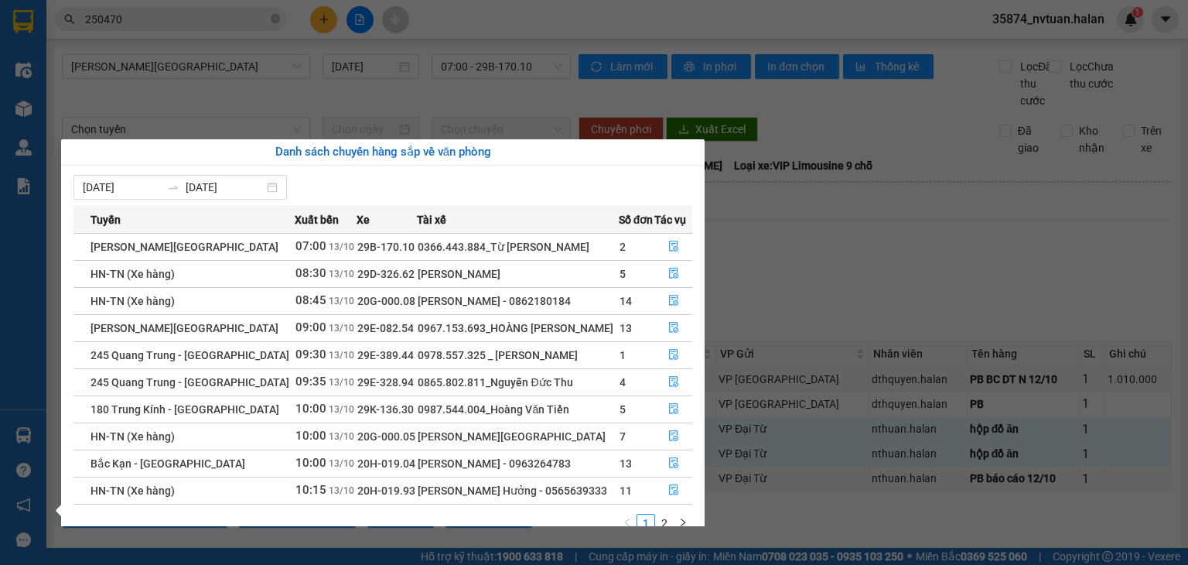
click at [666, 511] on div "Tuyến Xuất bến Xe Tài xế Số đơn Tác vụ [GEOGRAPHIC_DATA] - [GEOGRAPHIC_DATA] 07…" at bounding box center [383, 374] width 619 height 336
click at [667, 518] on link "2" at bounding box center [664, 523] width 17 height 17
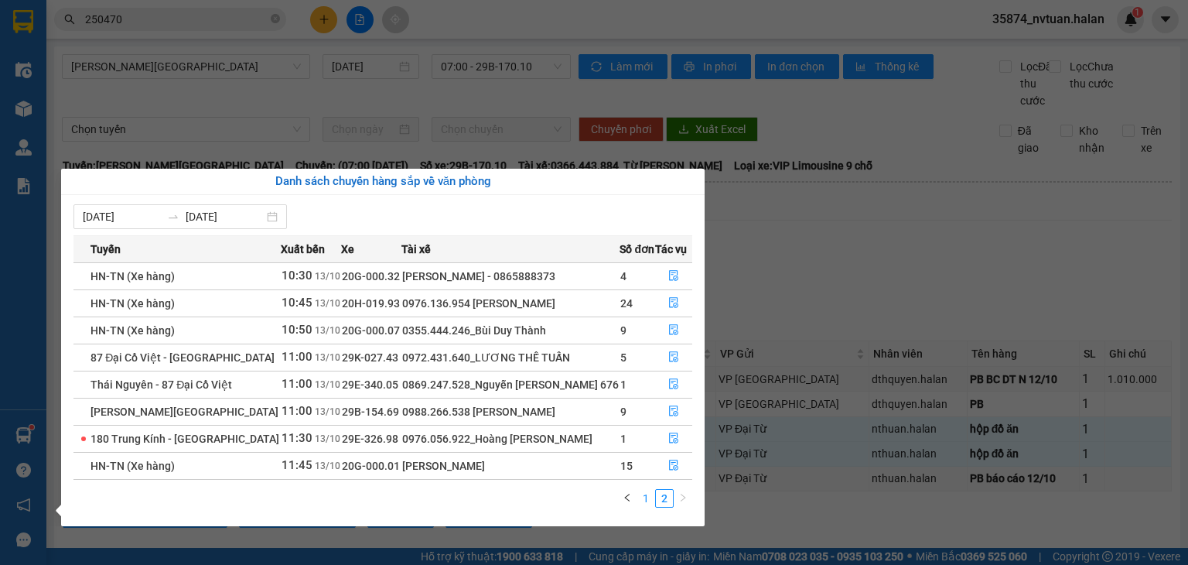
click at [655, 494] on link "1" at bounding box center [646, 498] width 17 height 17
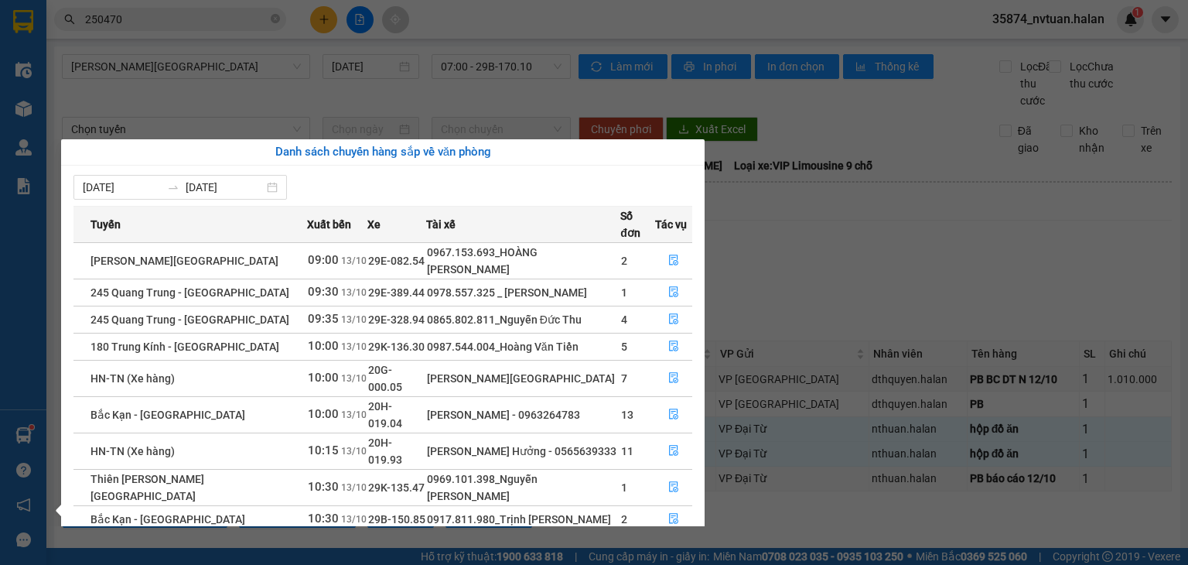
click at [848, 292] on section "Kết quả tìm kiếm ( 276 ) Bộ lọc Mã ĐH Trạng thái Món hàng Thu hộ Tổng cước Chưa…" at bounding box center [594, 282] width 1188 height 565
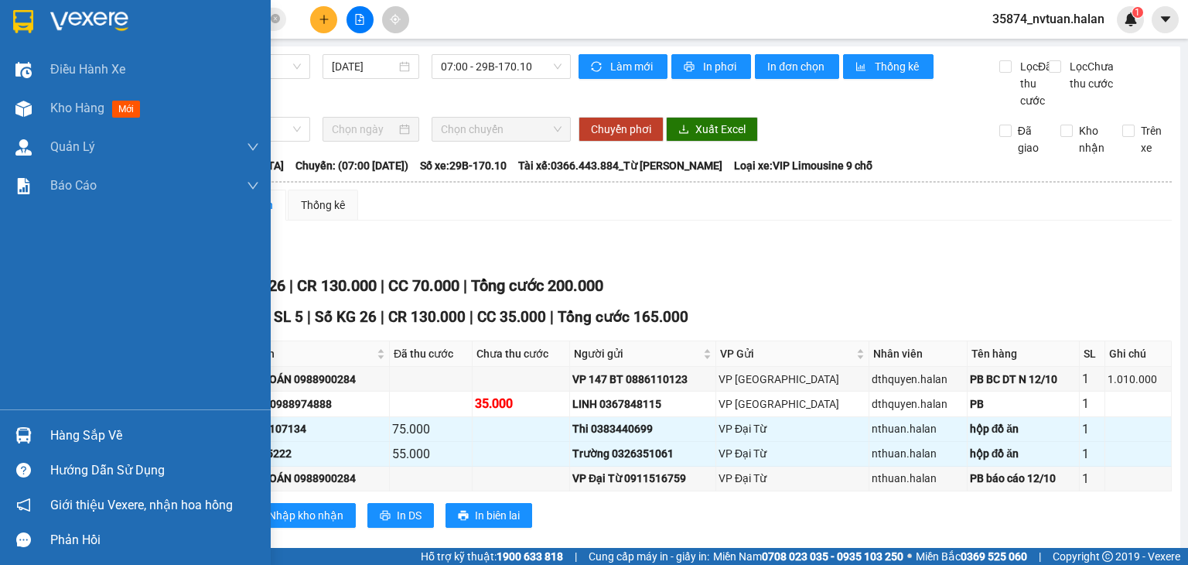
click at [73, 429] on div "Hàng sắp về" at bounding box center [154, 435] width 209 height 23
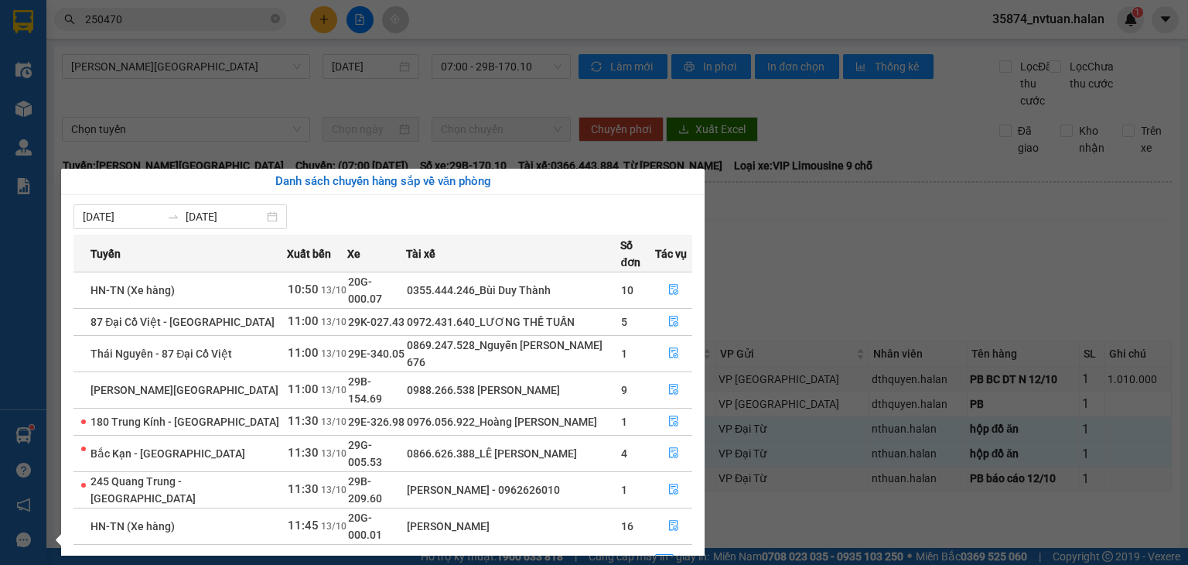
click at [642, 555] on link "1" at bounding box center [646, 563] width 17 height 17
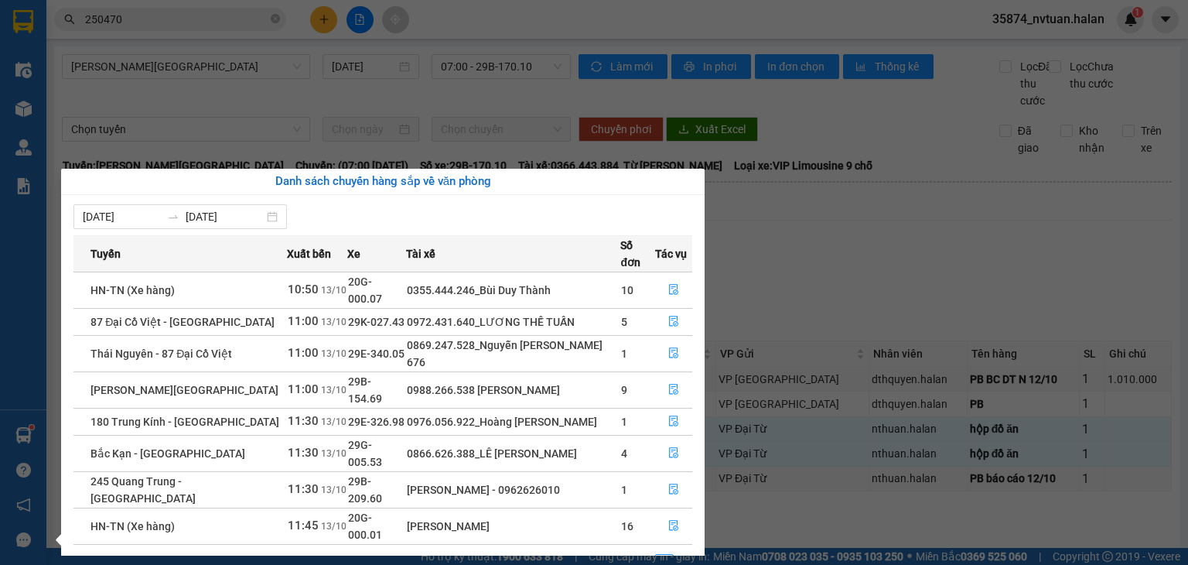
click at [641, 555] on link "1" at bounding box center [646, 563] width 17 height 17
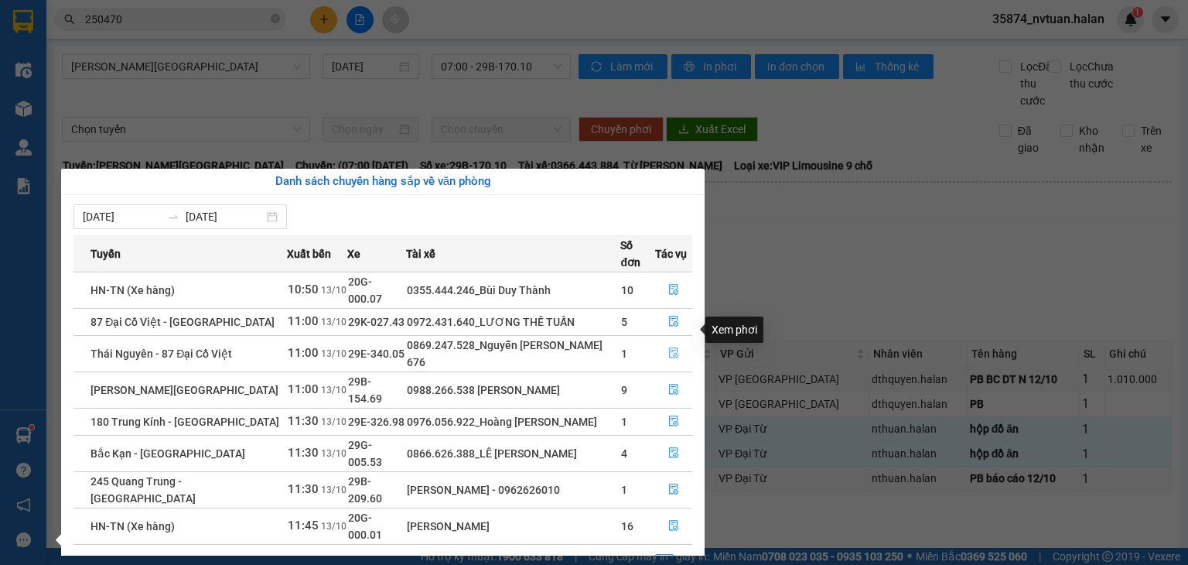
click at [672, 347] on icon "file-done" at bounding box center [674, 352] width 11 height 11
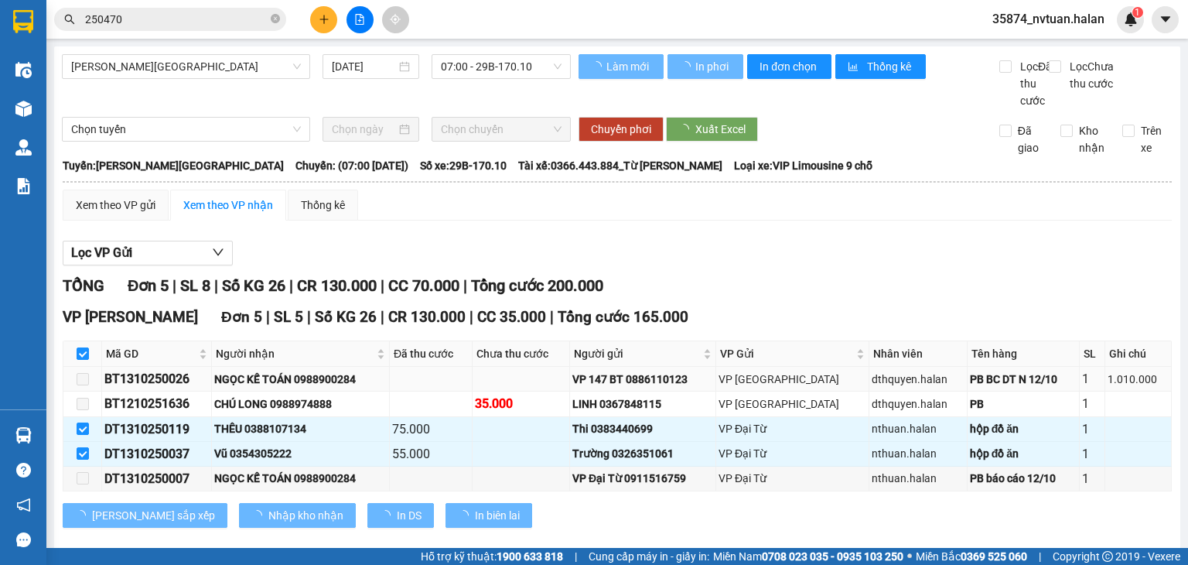
checkbox input "false"
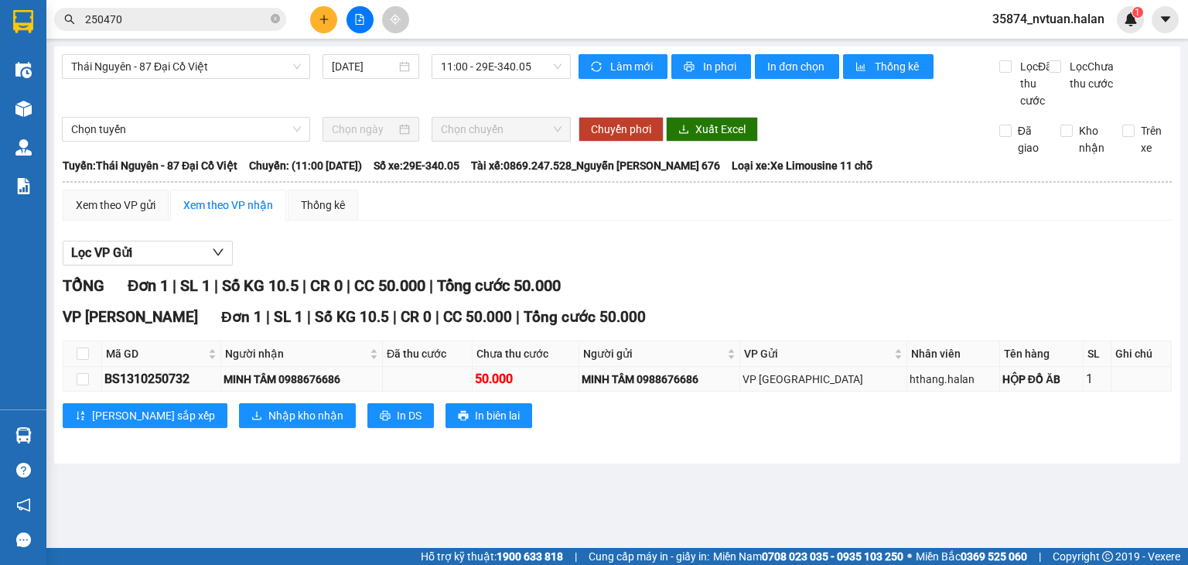
click at [169, 388] on div "BS1310250732" at bounding box center [161, 378] width 114 height 19
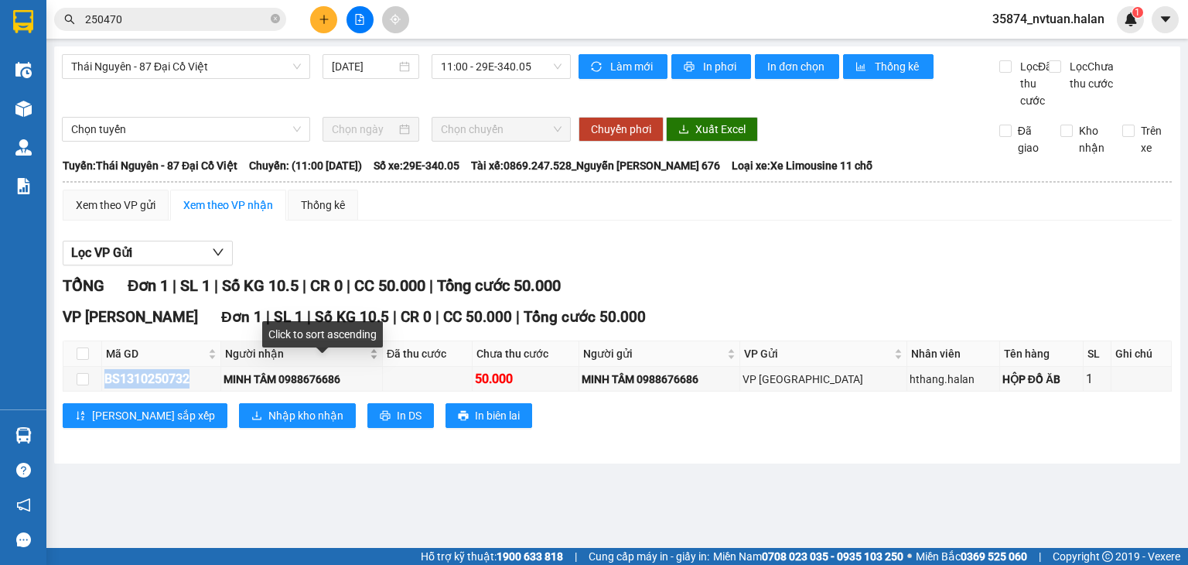
copy div "BS1310250732"
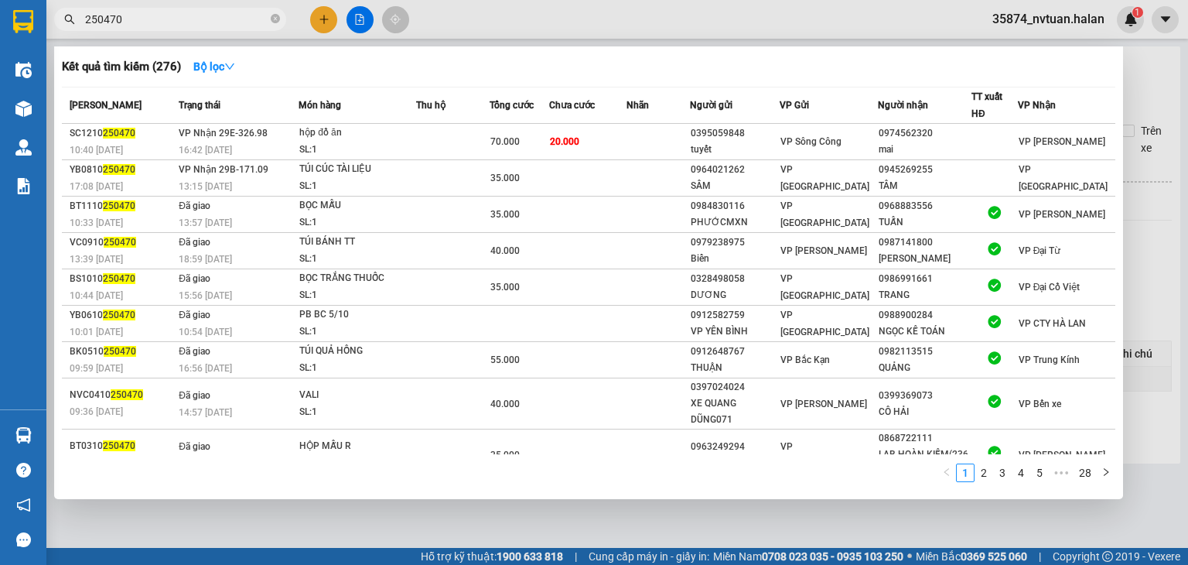
click at [265, 20] on input "250470" at bounding box center [176, 19] width 183 height 17
click at [271, 18] on span "250470" at bounding box center [170, 19] width 232 height 23
click at [272, 18] on icon "close-circle" at bounding box center [275, 18] width 9 height 9
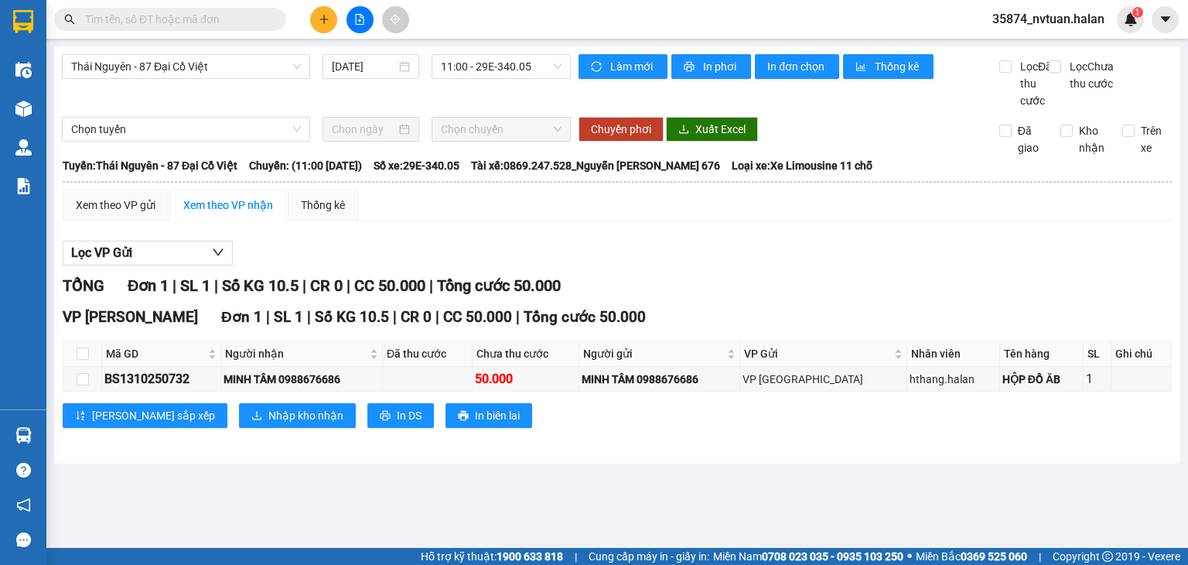
click at [229, 19] on input "text" at bounding box center [176, 19] width 183 height 17
paste input "BS1310250732"
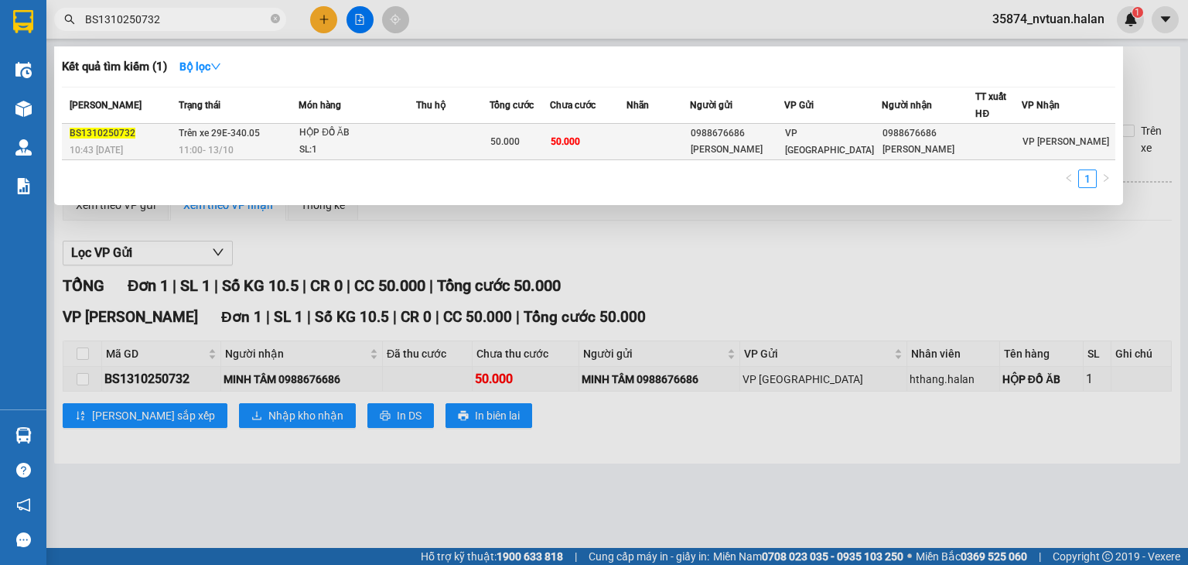
type input "BS1310250732"
click at [564, 145] on td "50.000" at bounding box center [588, 142] width 77 height 36
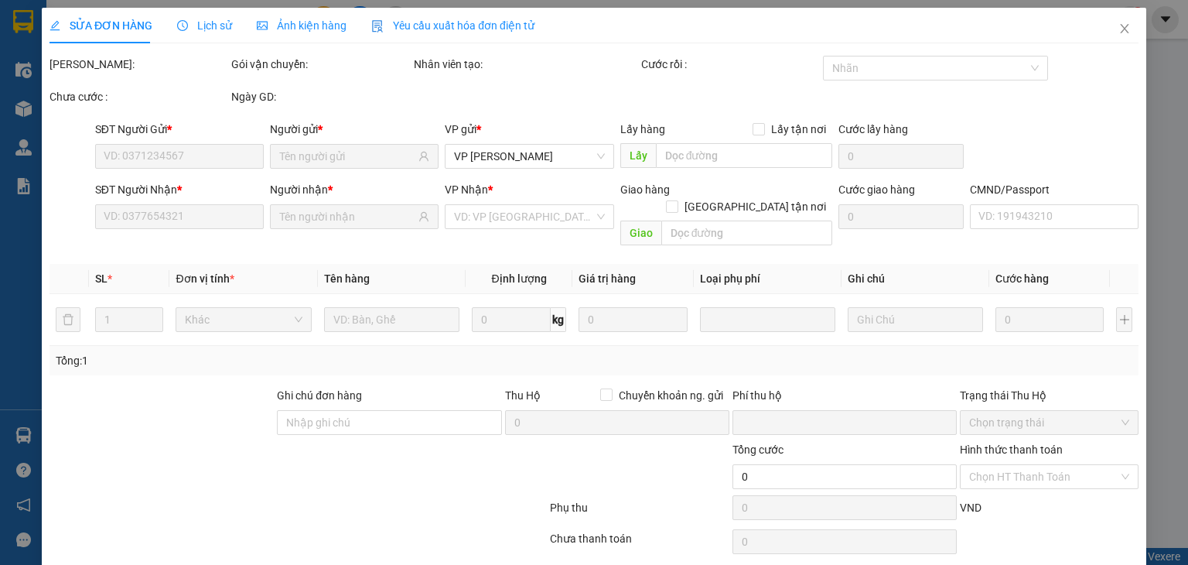
type input "0988676686"
type input "[PERSON_NAME]"
type input "0988676686"
type input "[PERSON_NAME]"
type input "0"
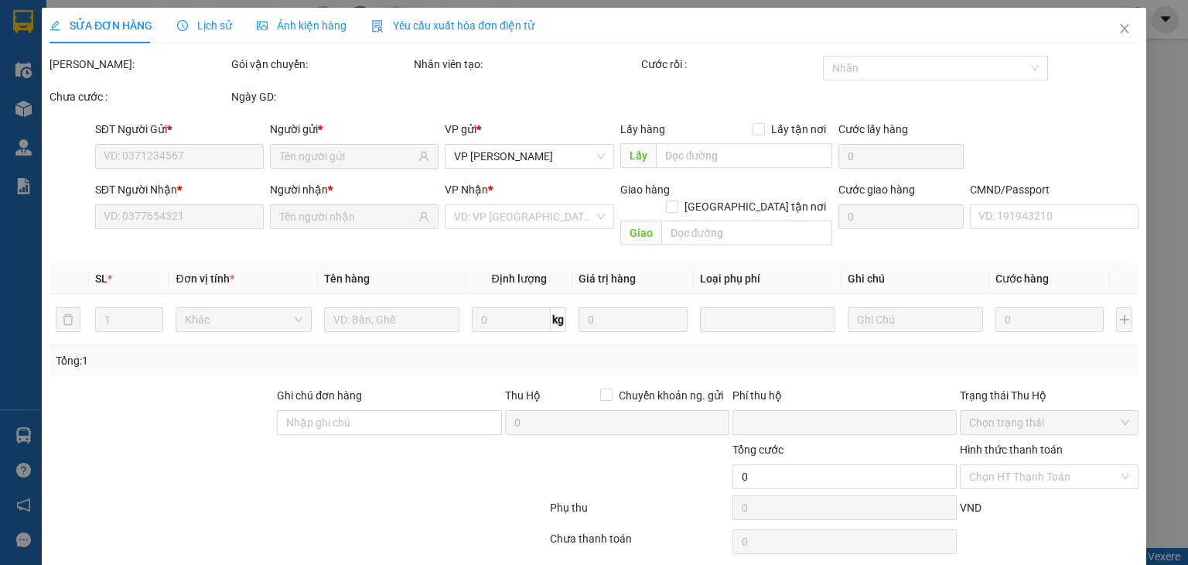
type input "50.000"
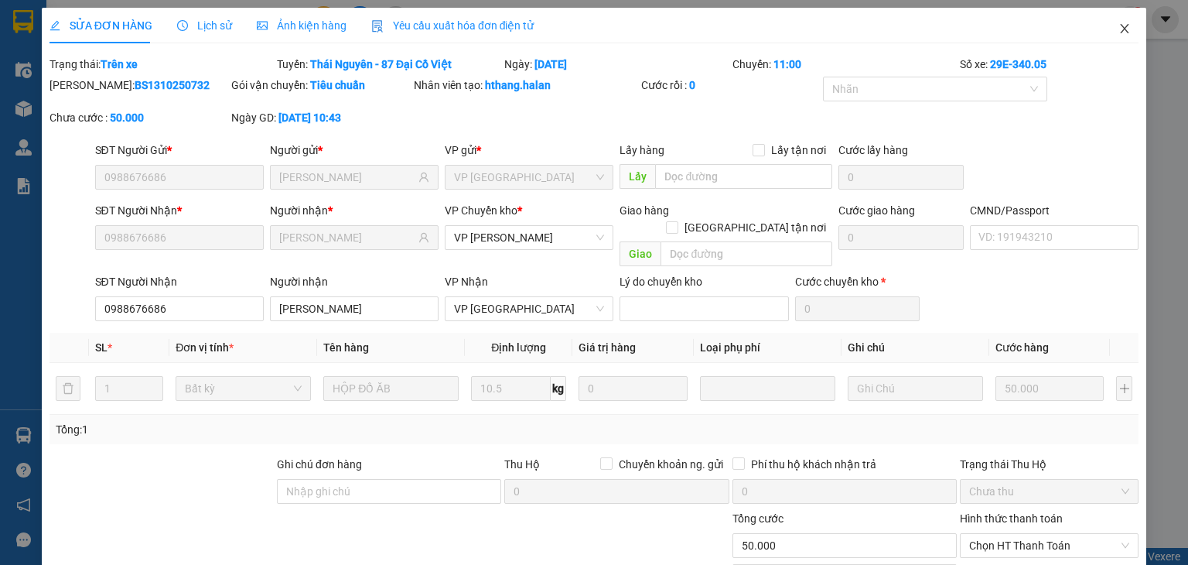
click at [1119, 26] on icon "close" at bounding box center [1125, 28] width 12 height 12
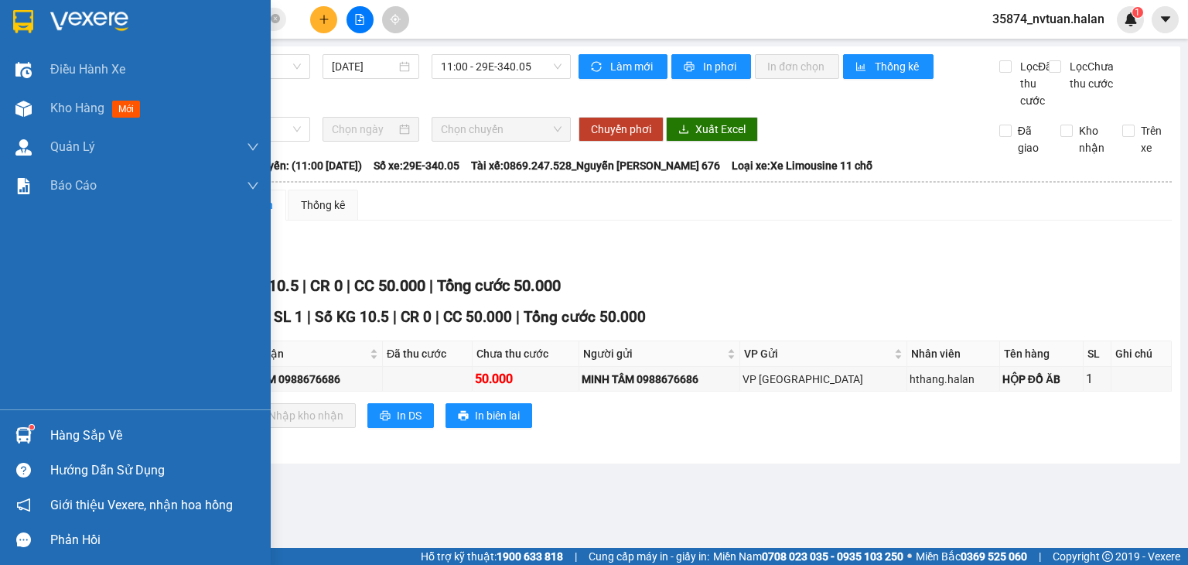
drag, startPoint x: 90, startPoint y: 429, endPoint x: 102, endPoint y: 423, distance: 13.8
click at [92, 428] on div "Hàng sắp về" at bounding box center [154, 435] width 209 height 23
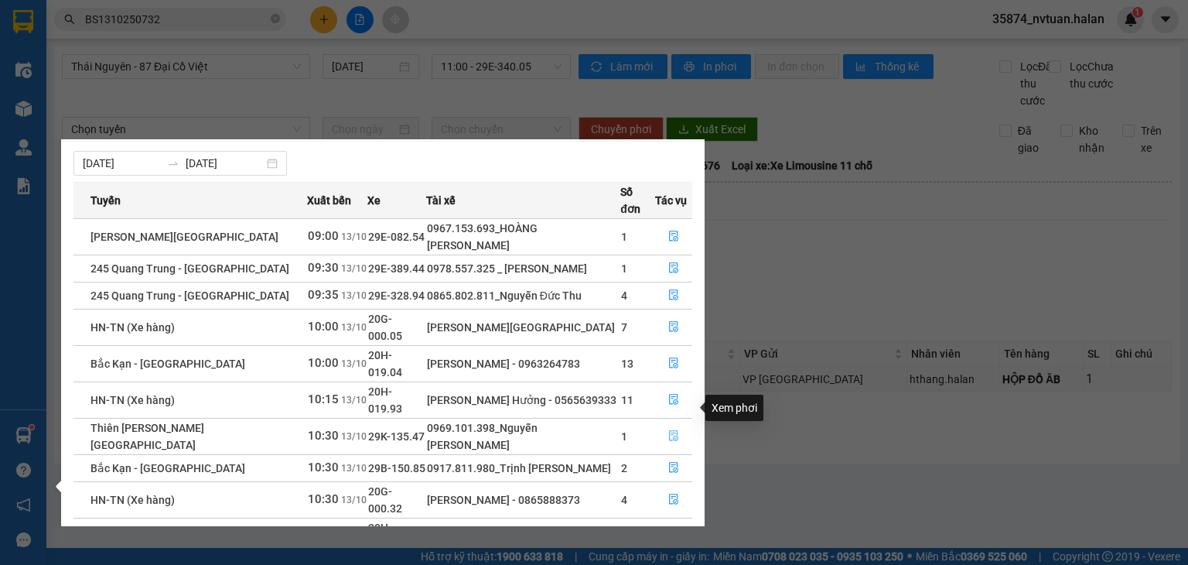
scroll to position [25, 0]
click at [665, 564] on link "2" at bounding box center [664, 572] width 17 height 17
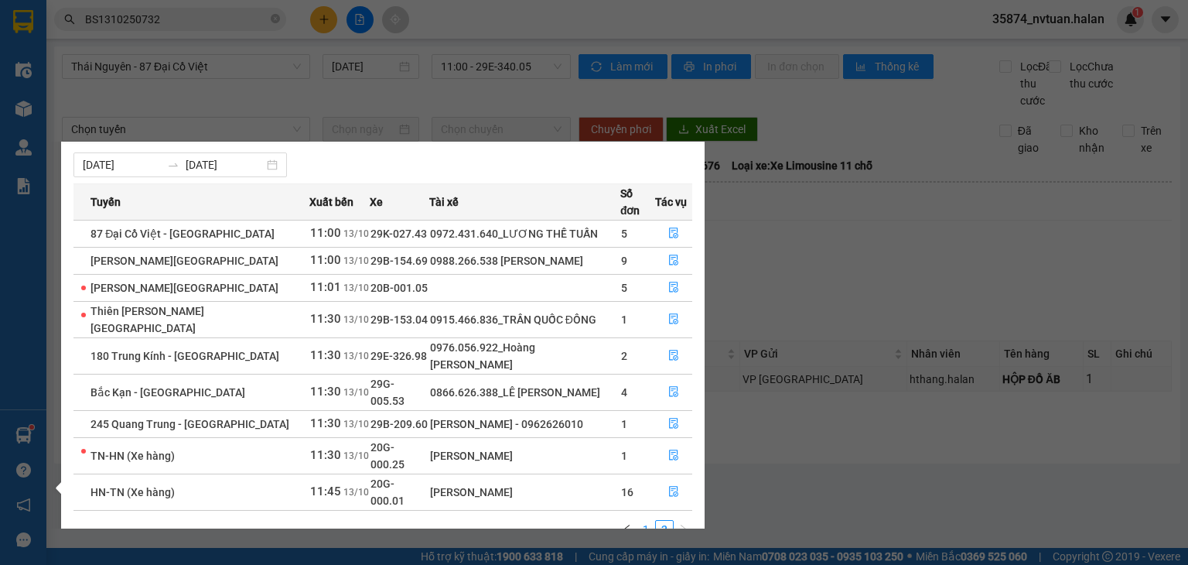
scroll to position [0, 0]
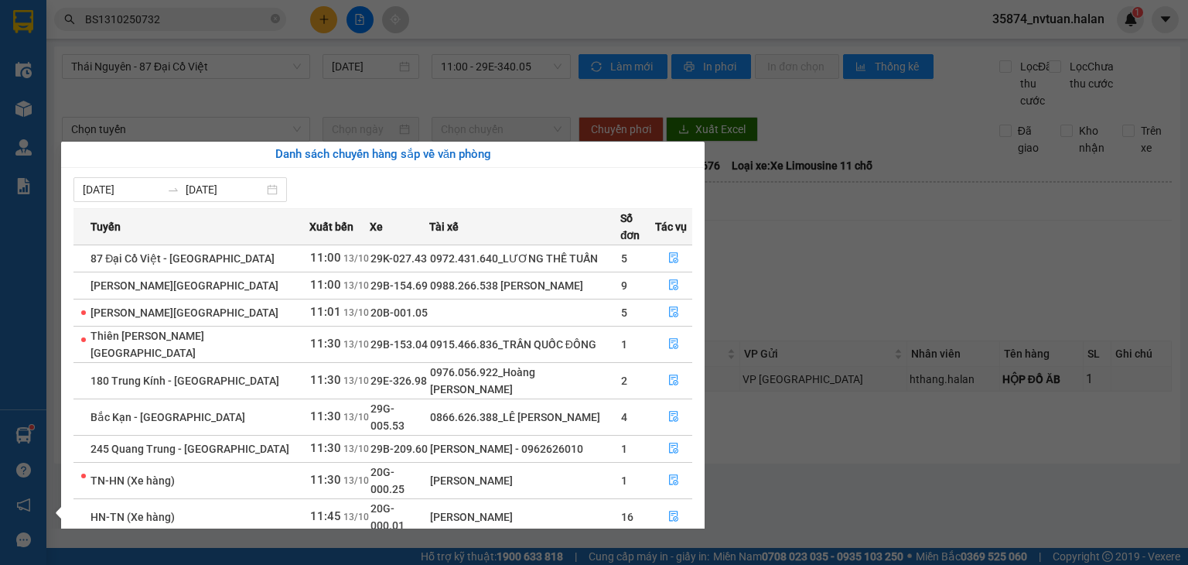
click at [653, 545] on link "1" at bounding box center [646, 553] width 17 height 17
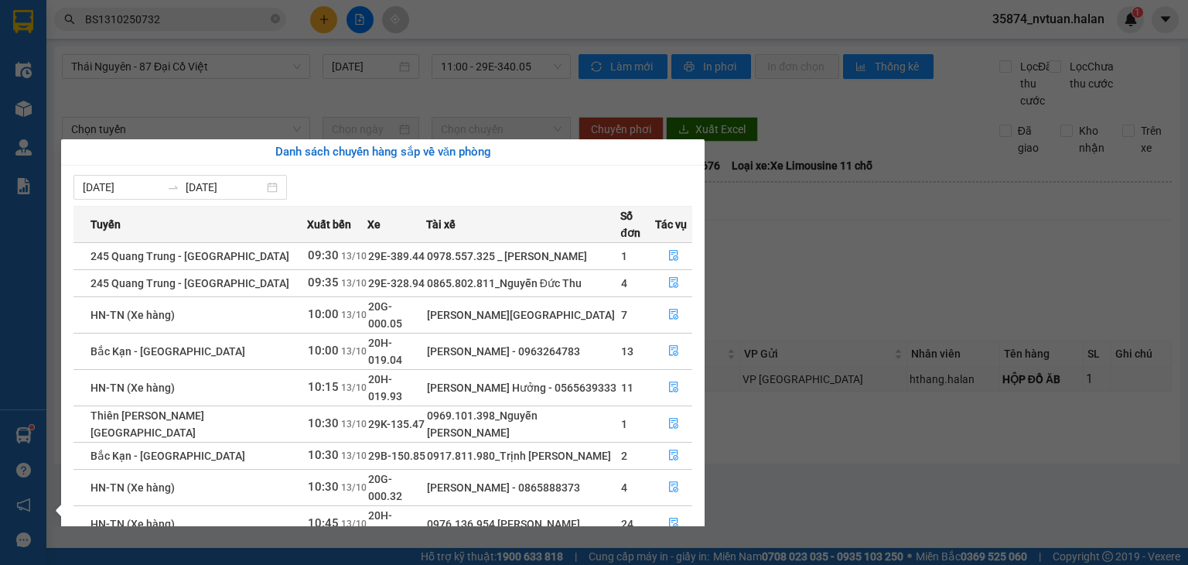
click at [812, 309] on section "Kết quả tìm kiếm ( 1 ) Bộ lọc Mã ĐH Trạng thái Món hàng Thu hộ Tổng cước Chưa c…" at bounding box center [594, 282] width 1188 height 565
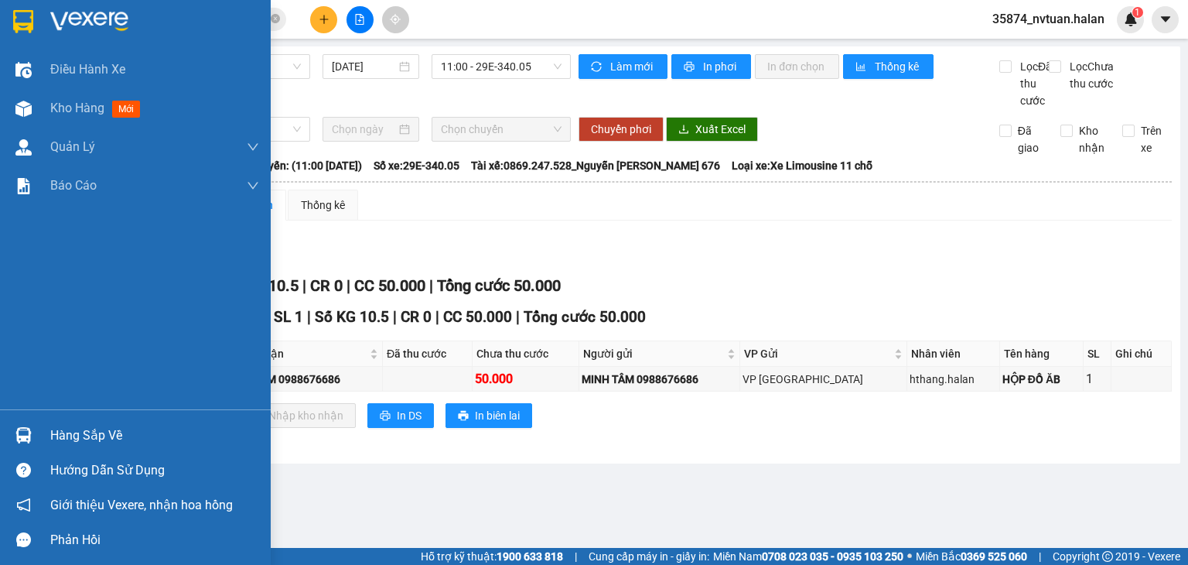
click at [24, 436] on img at bounding box center [23, 435] width 16 height 16
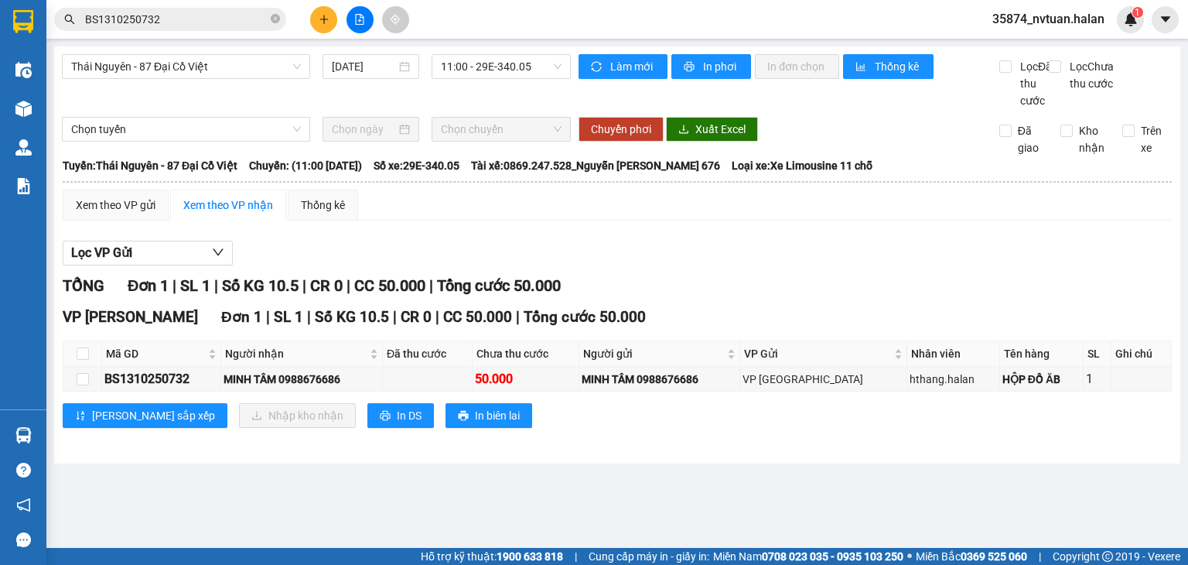
click at [834, 265] on section "Kết quả tìm kiếm ( 1 ) Bộ lọc Mã ĐH Trạng thái Món hàng Thu hộ Tổng cước Chưa c…" at bounding box center [594, 282] width 1188 height 565
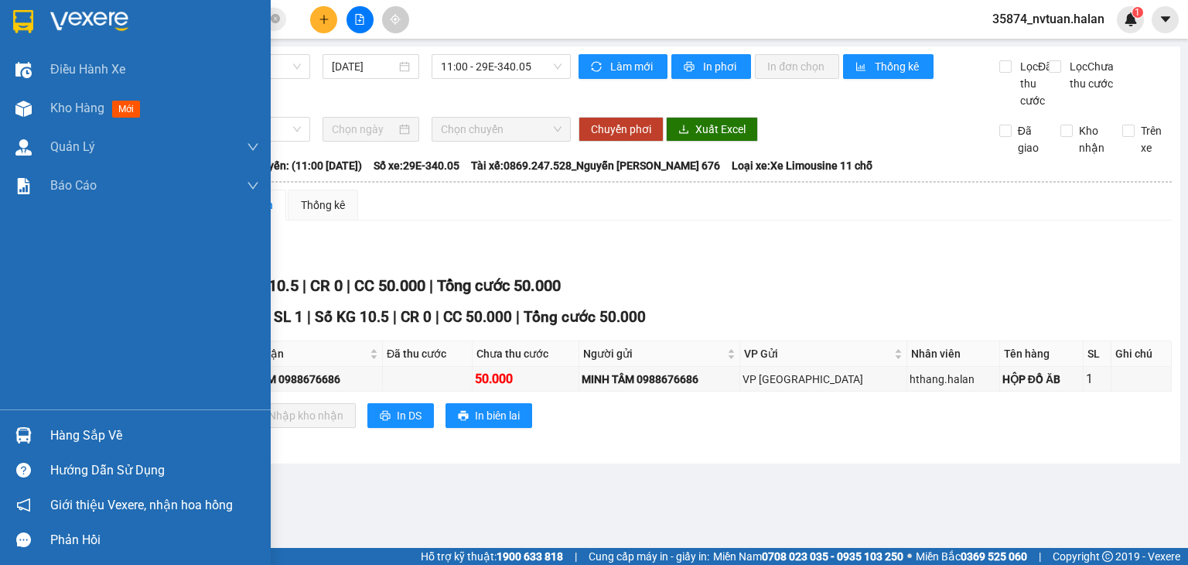
click at [31, 425] on div at bounding box center [23, 435] width 27 height 27
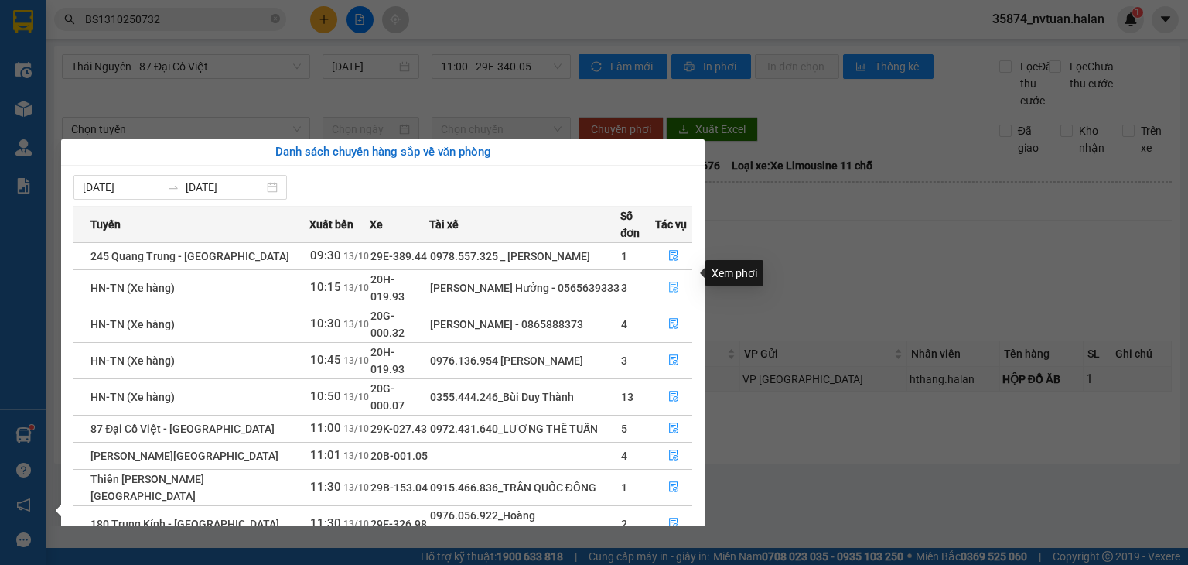
click at [670, 282] on icon "file-done" at bounding box center [674, 287] width 11 height 11
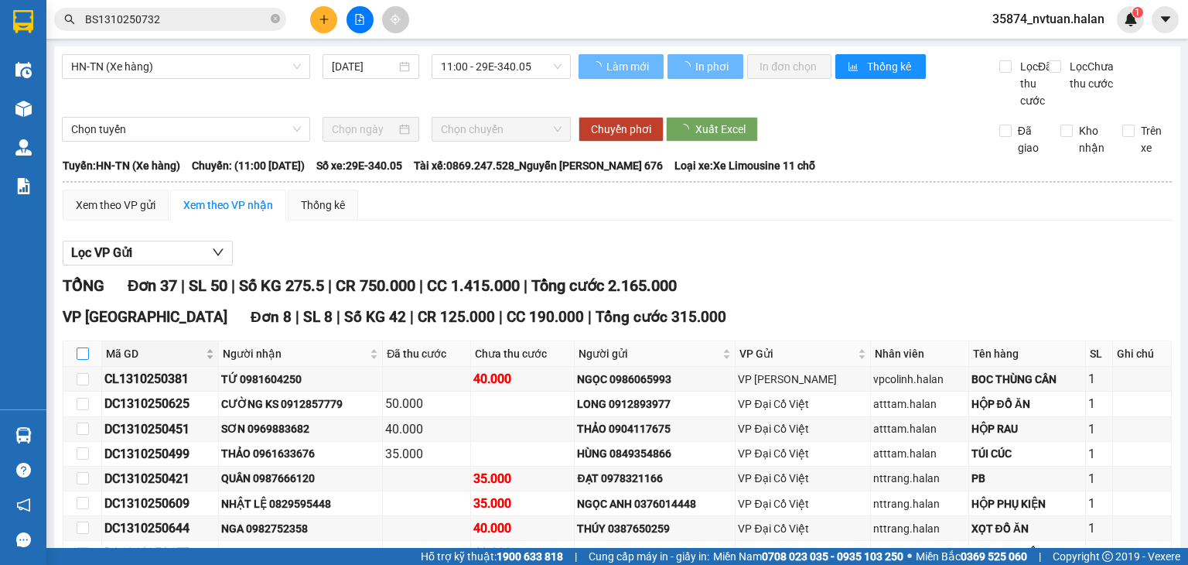
click at [84, 360] on input "checkbox" at bounding box center [83, 353] width 12 height 12
checkbox input "true"
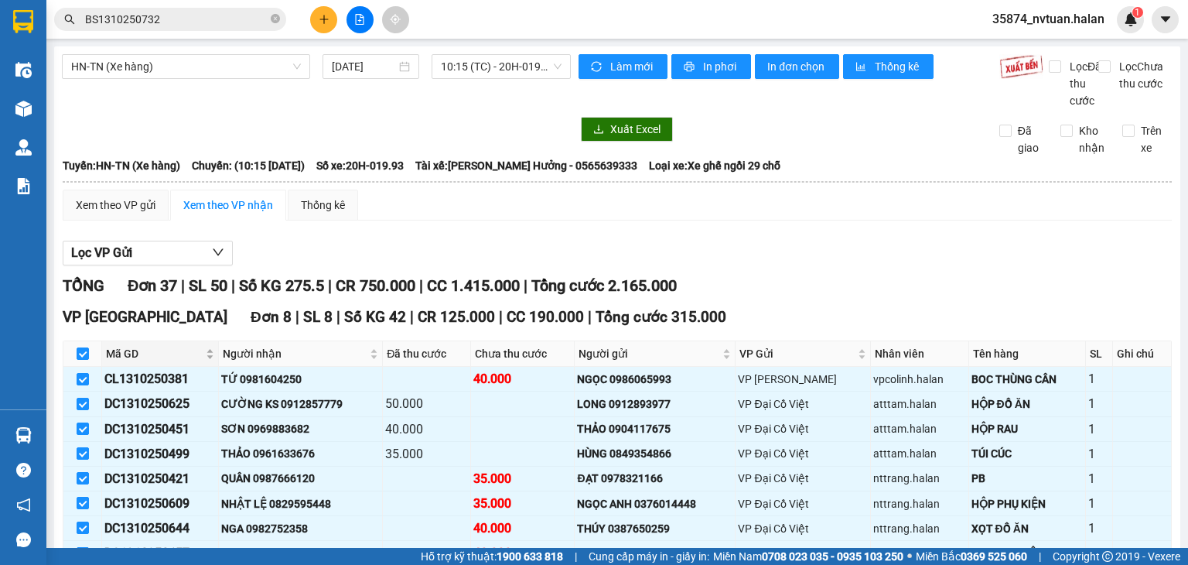
checkbox input "true"
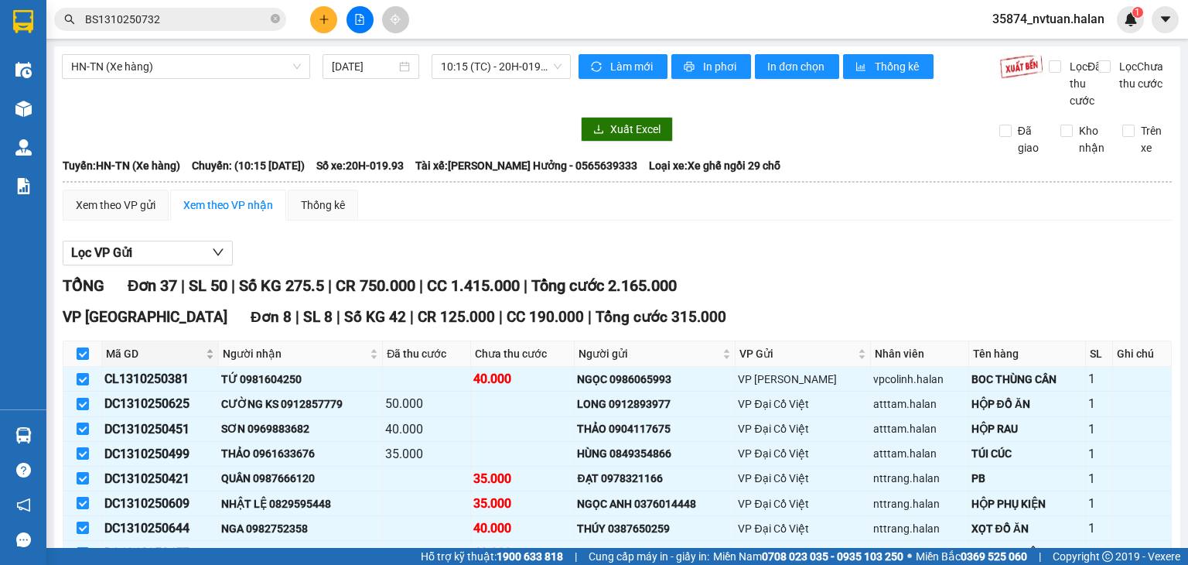
checkbox input "true"
click at [84, 360] on input "checkbox" at bounding box center [83, 353] width 12 height 12
checkbox input "false"
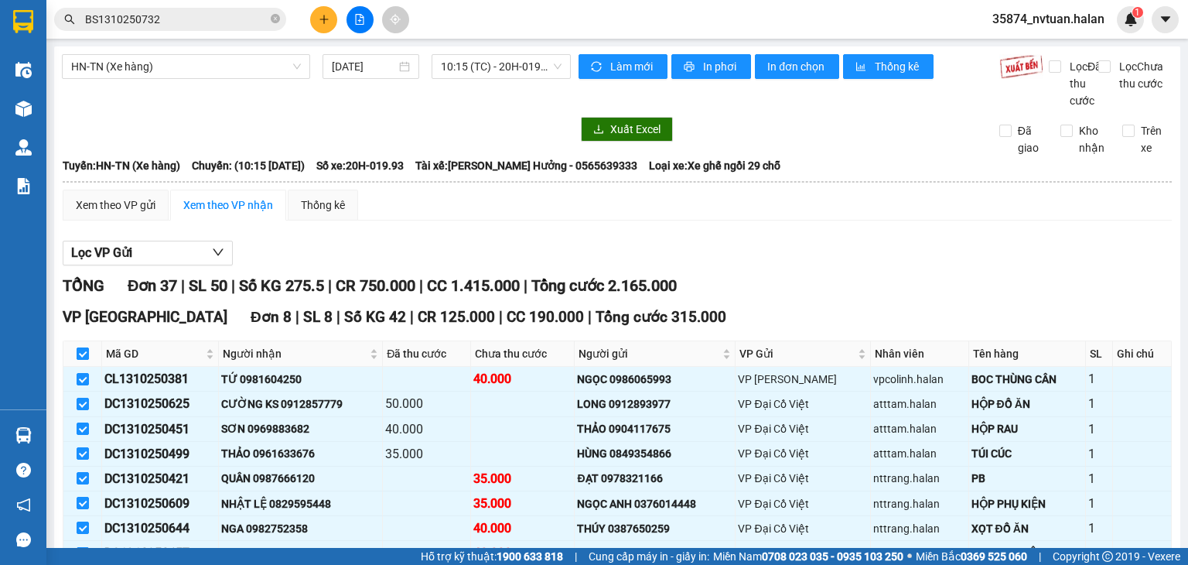
checkbox input "false"
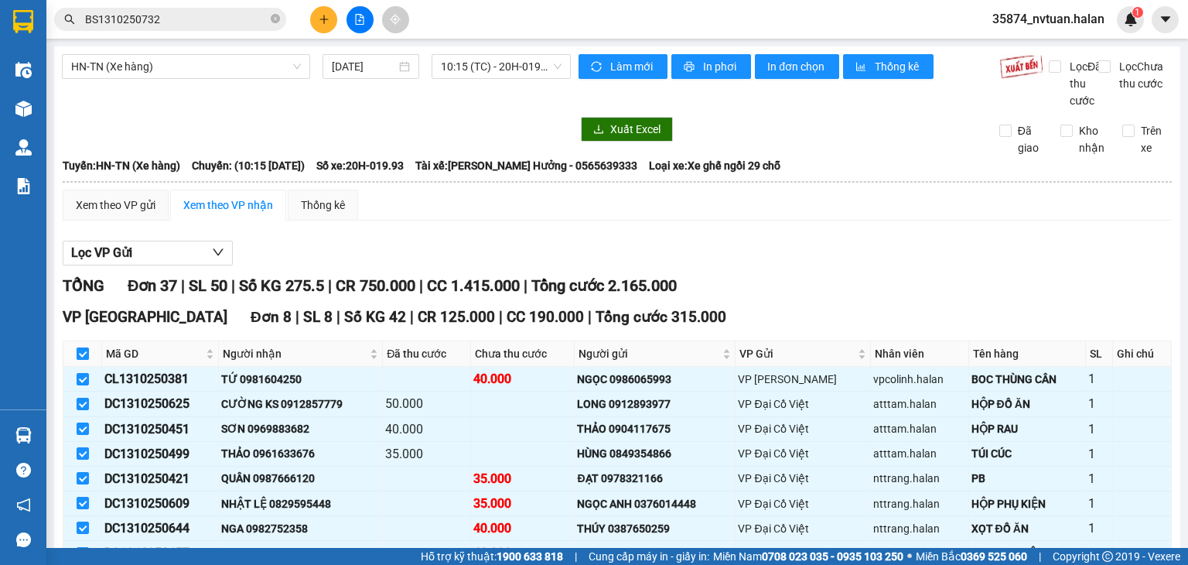
checkbox input "false"
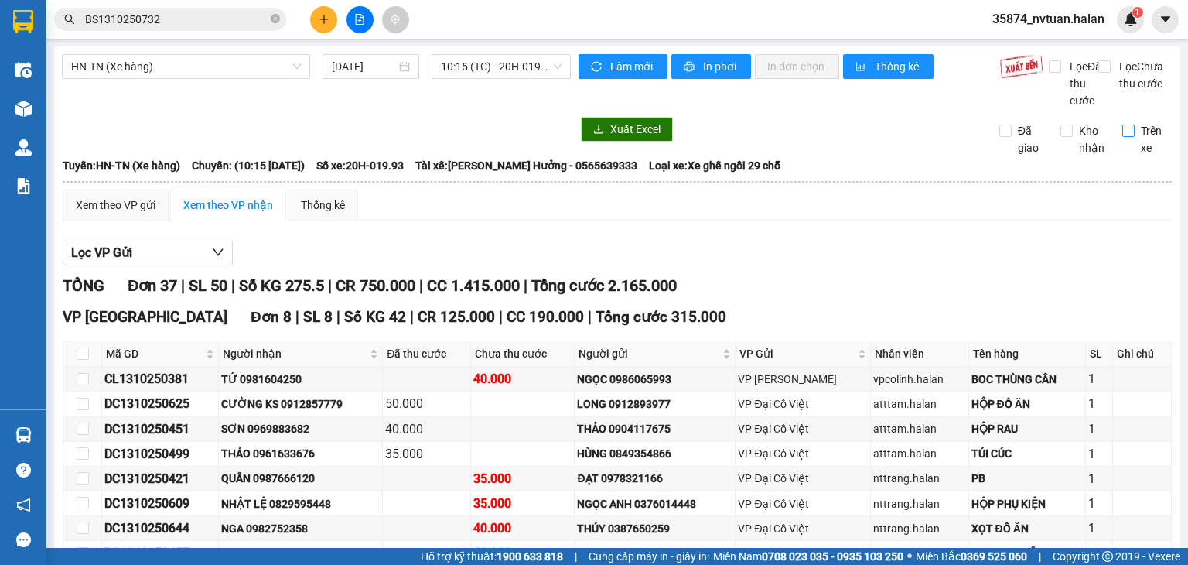
drag, startPoint x: 1123, startPoint y: 153, endPoint x: 1070, endPoint y: 183, distance: 61.0
click at [1123, 137] on input "Trên xe" at bounding box center [1129, 131] width 12 height 12
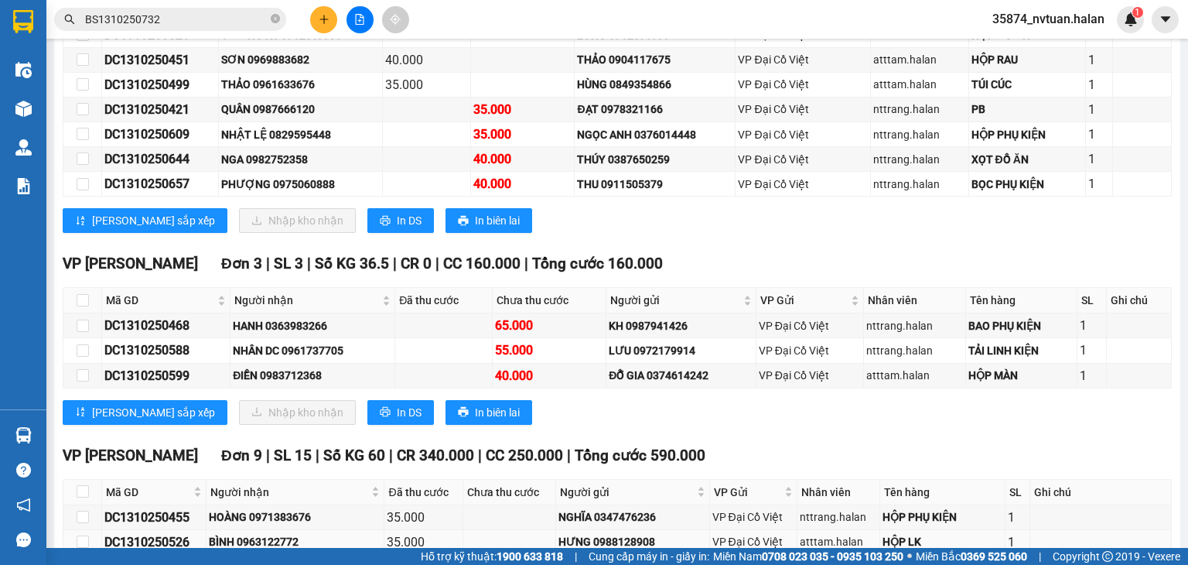
scroll to position [542, 0]
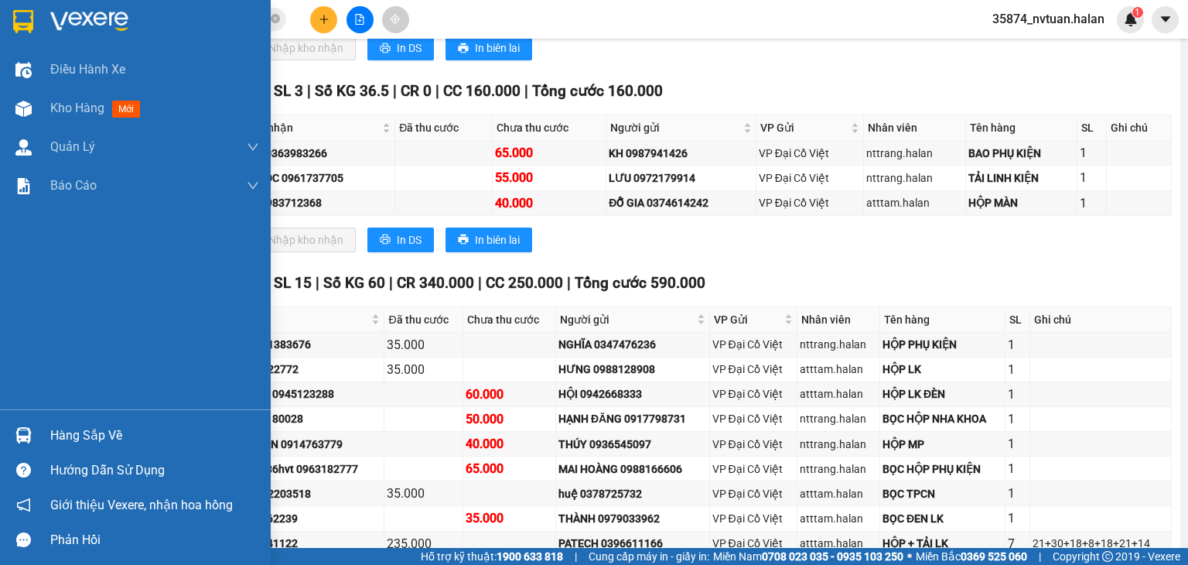
click at [37, 425] on div "Hàng sắp về" at bounding box center [135, 435] width 271 height 35
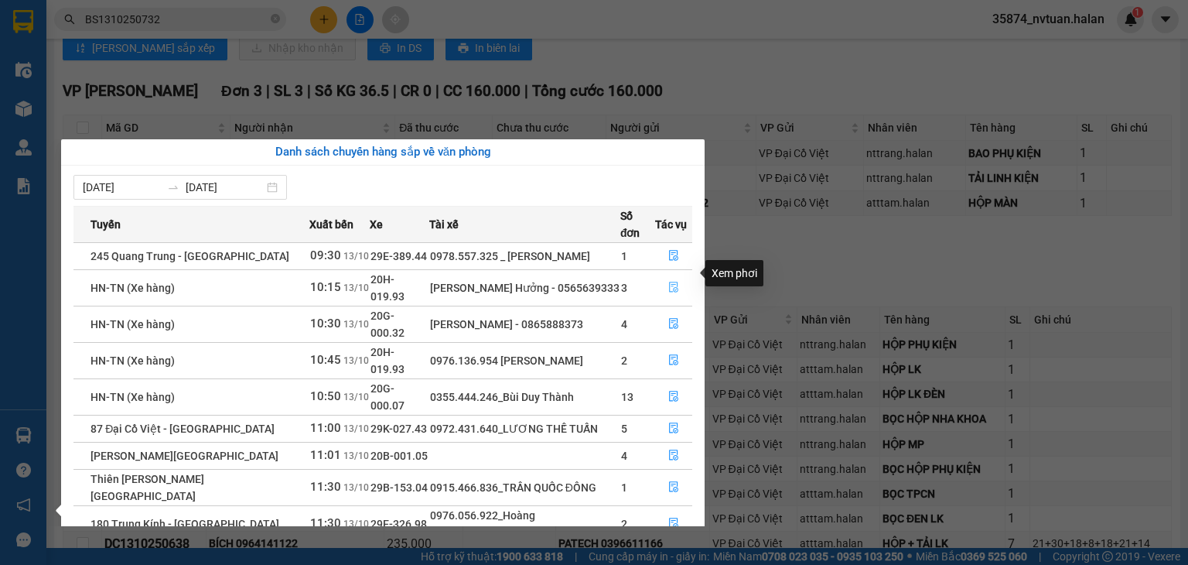
click at [671, 282] on icon "file-done" at bounding box center [674, 287] width 11 height 11
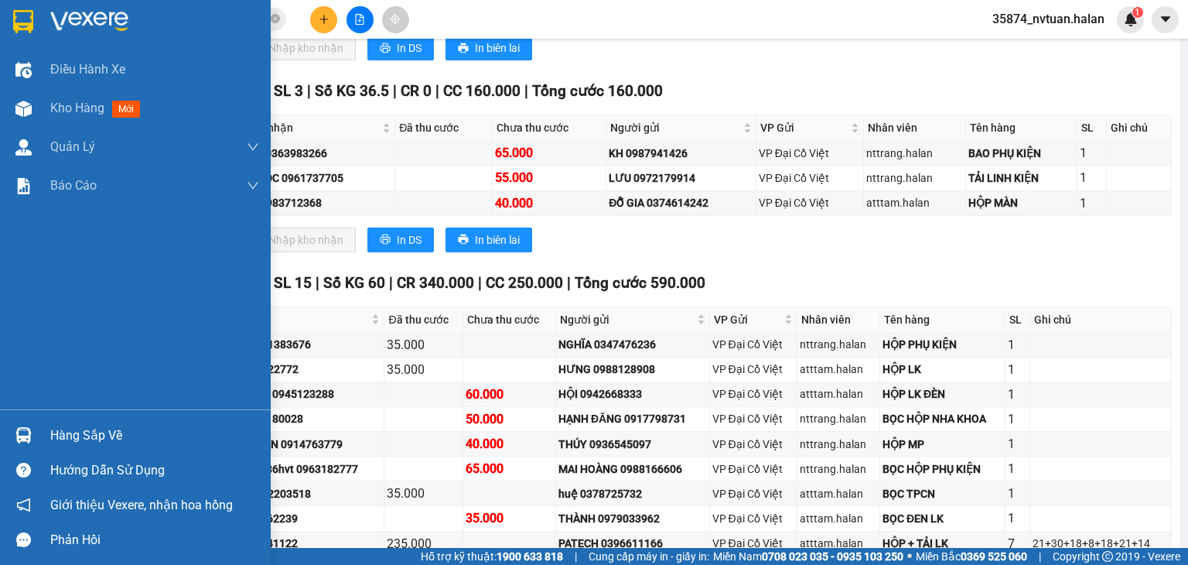
click at [40, 428] on div "Hàng sắp về" at bounding box center [135, 435] width 271 height 35
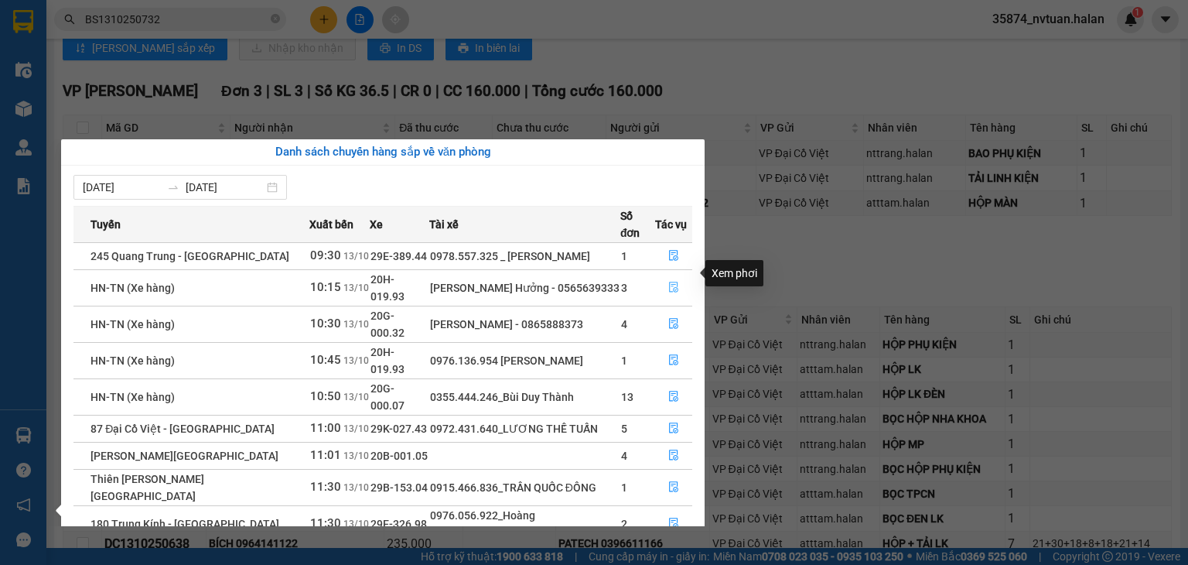
click at [665, 275] on button "button" at bounding box center [674, 287] width 36 height 25
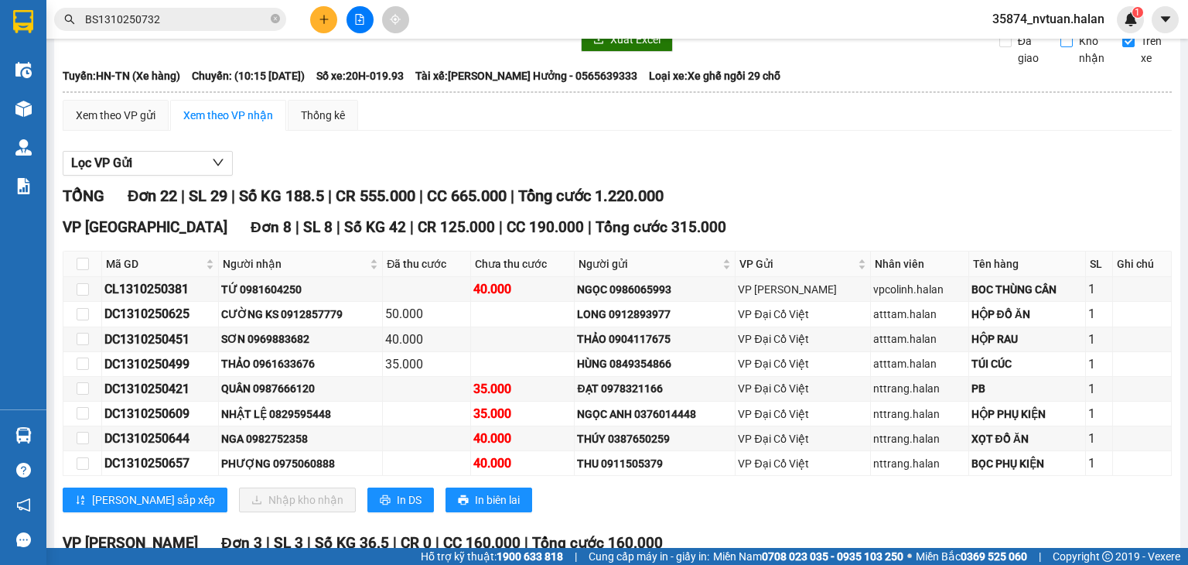
scroll to position [77, 0]
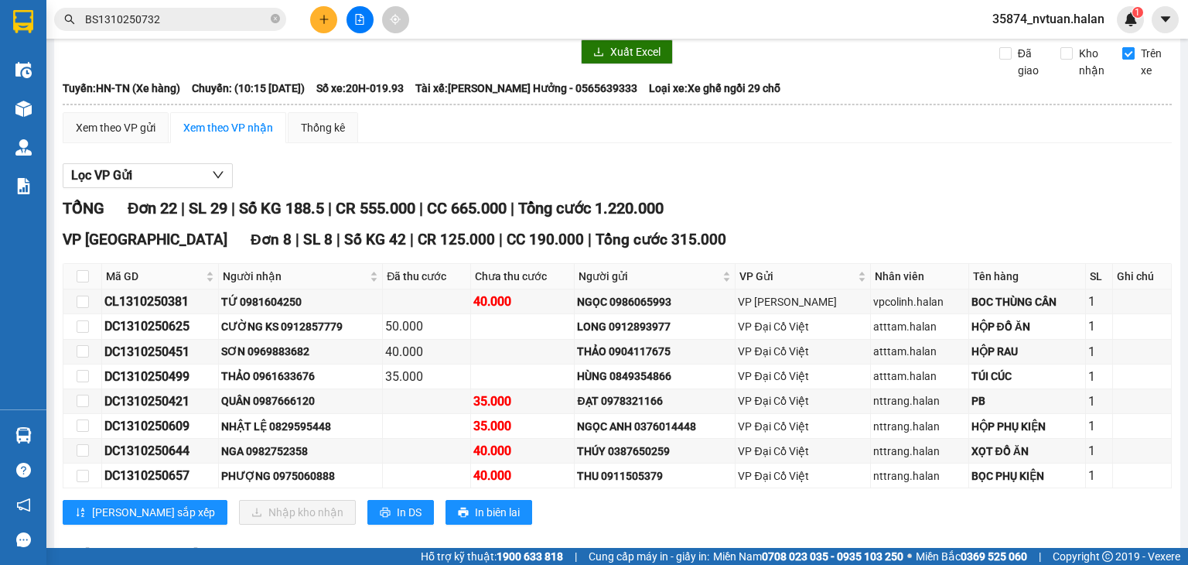
click at [1123, 60] on input "Trên xe" at bounding box center [1129, 53] width 12 height 12
checkbox input "true"
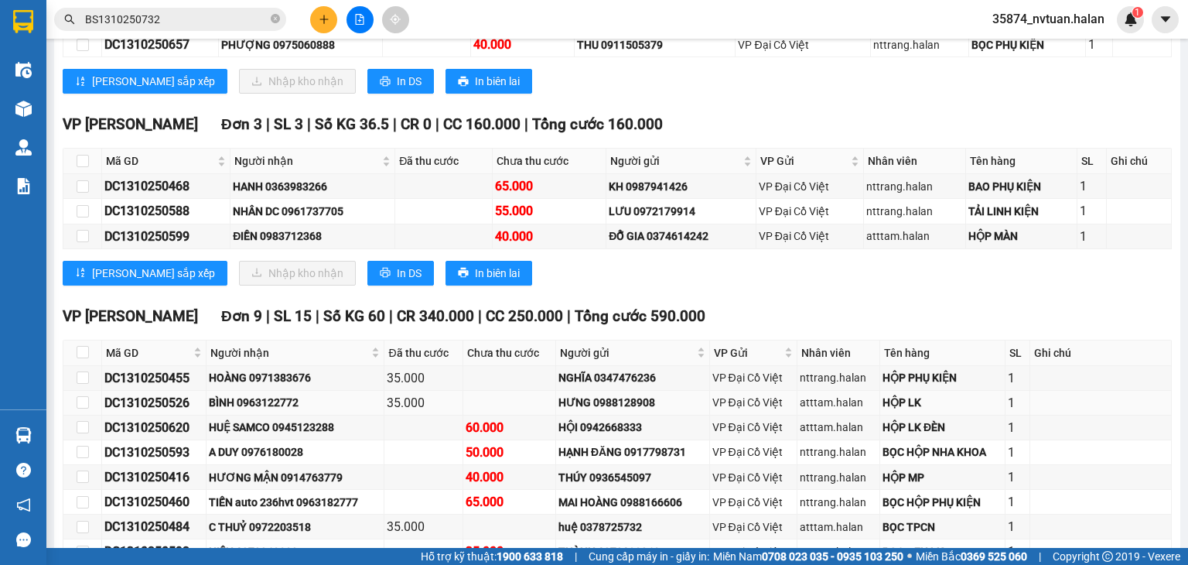
scroll to position [498, 0]
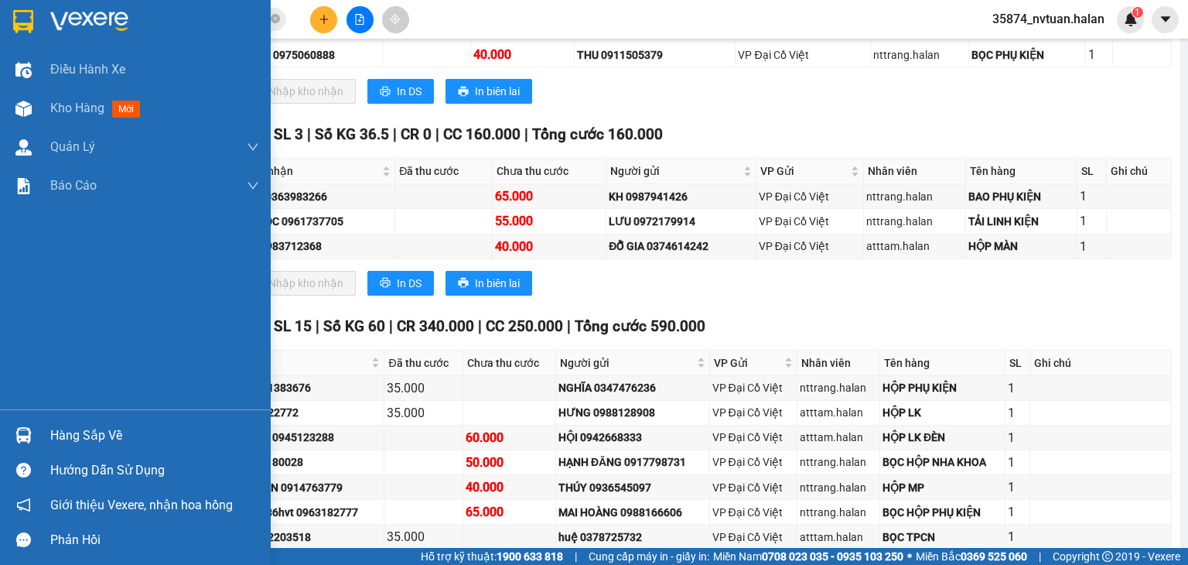
drag, startPoint x: 49, startPoint y: 428, endPoint x: 67, endPoint y: 424, distance: 18.2
click at [50, 428] on div "Hàng sắp về" at bounding box center [135, 435] width 271 height 35
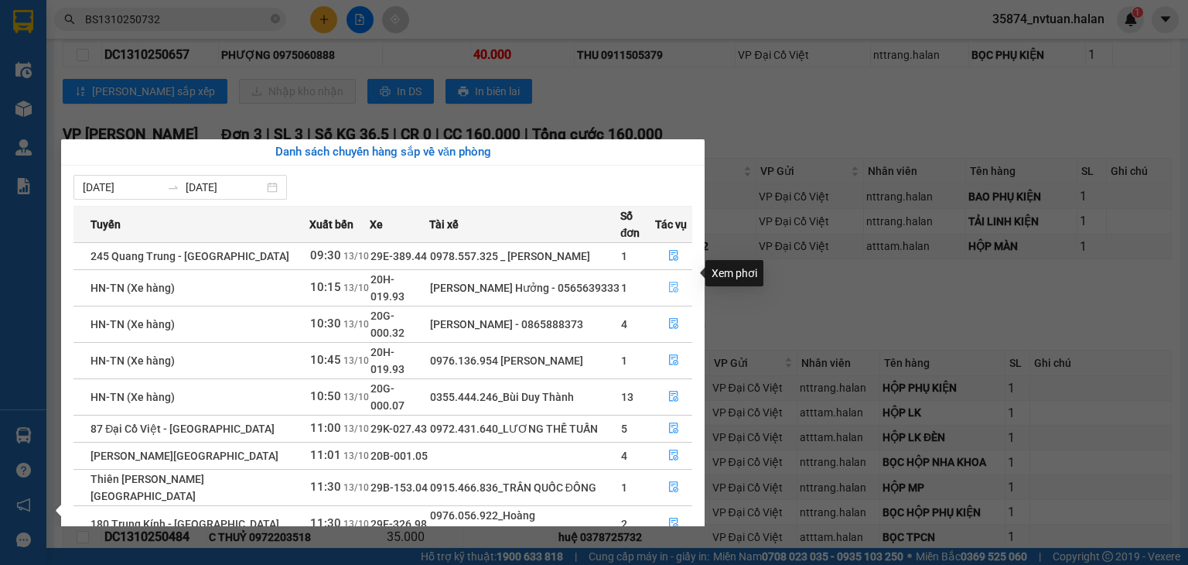
click at [679, 275] on button "button" at bounding box center [674, 287] width 36 height 25
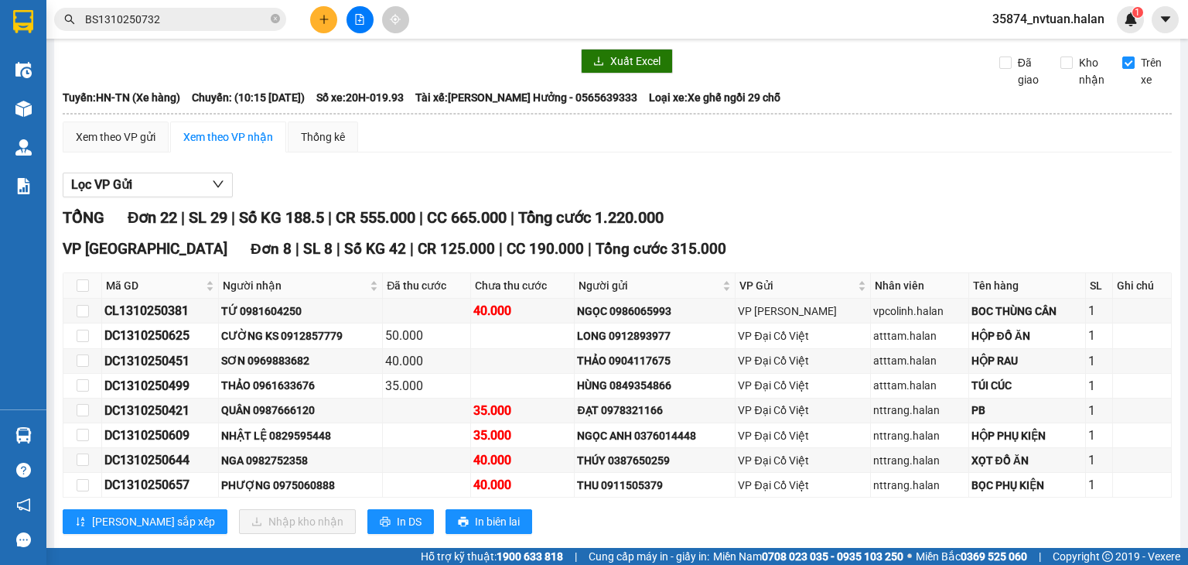
scroll to position [0, 0]
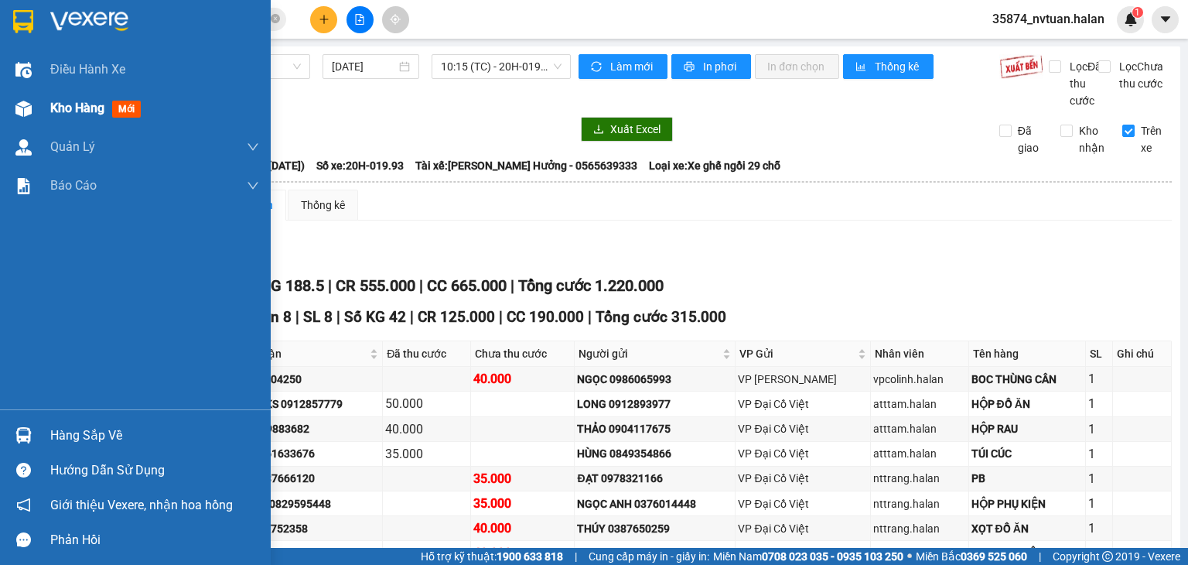
click at [70, 112] on span "Kho hàng" at bounding box center [77, 108] width 54 height 15
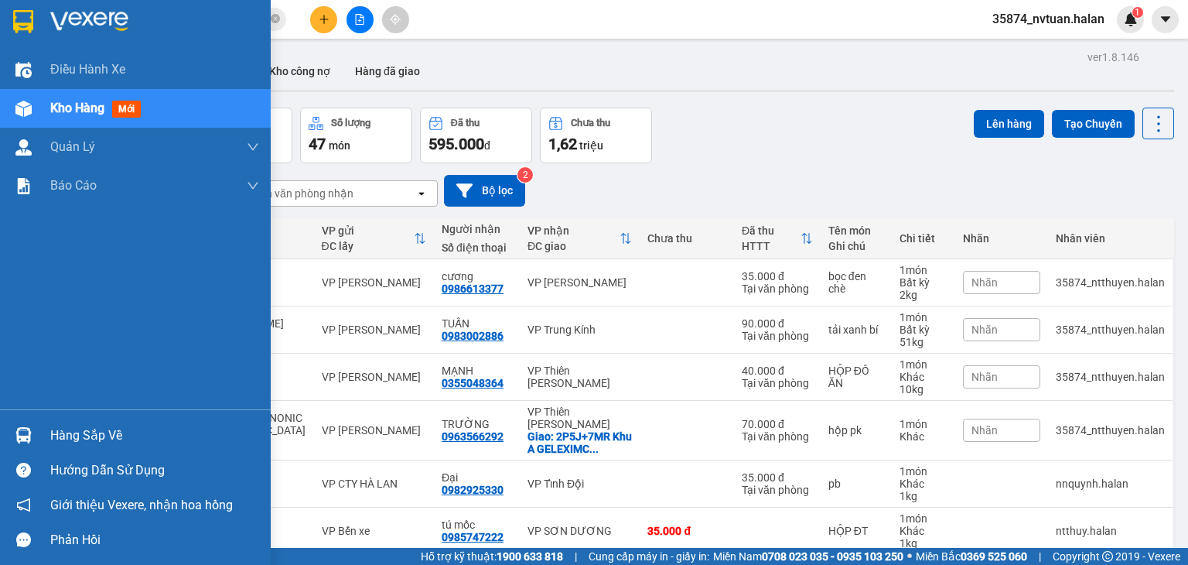
drag, startPoint x: 94, startPoint y: 434, endPoint x: 117, endPoint y: 431, distance: 22.7
click at [95, 434] on div "Hàng sắp về" at bounding box center [154, 435] width 209 height 23
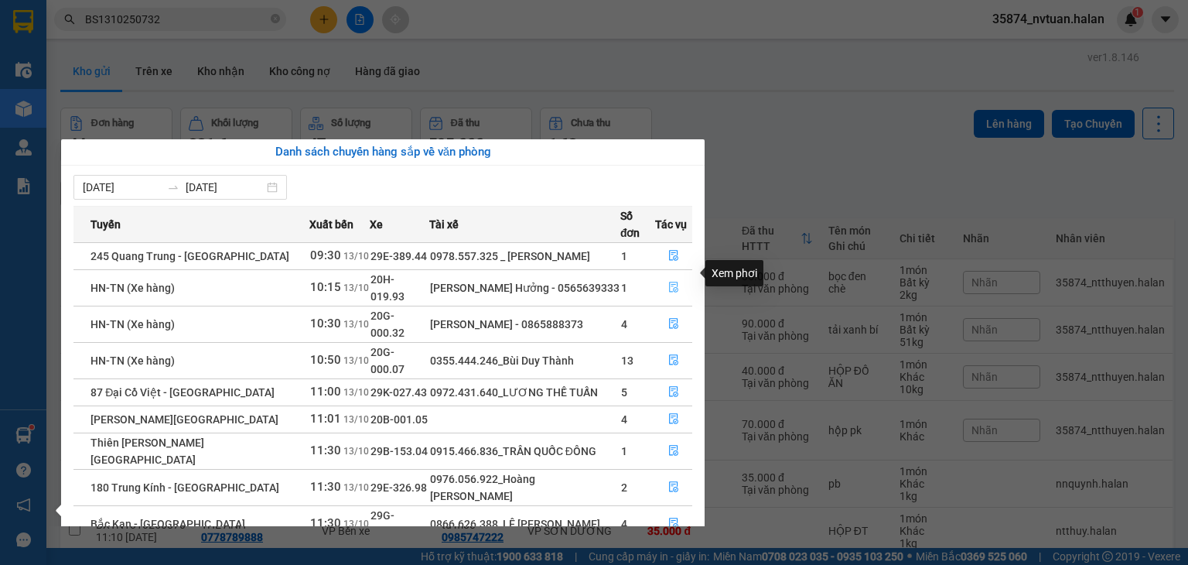
click at [670, 282] on icon "file-done" at bounding box center [674, 287] width 11 height 11
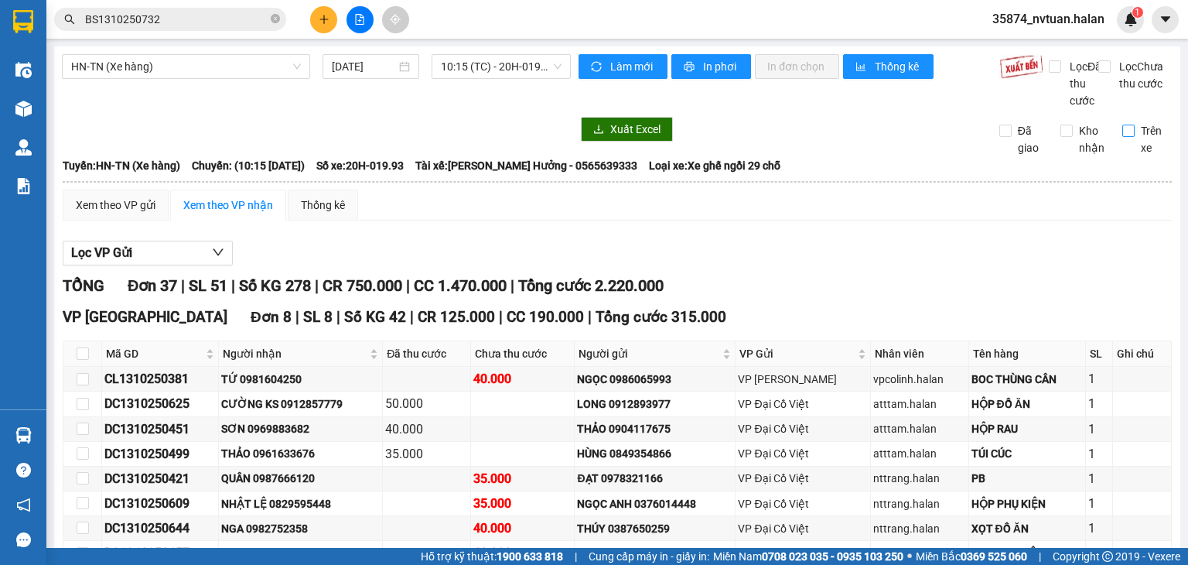
click at [1135, 149] on span "Trên xe" at bounding box center [1154, 139] width 38 height 34
click at [1125, 137] on input "Trên xe" at bounding box center [1129, 131] width 12 height 12
checkbox input "true"
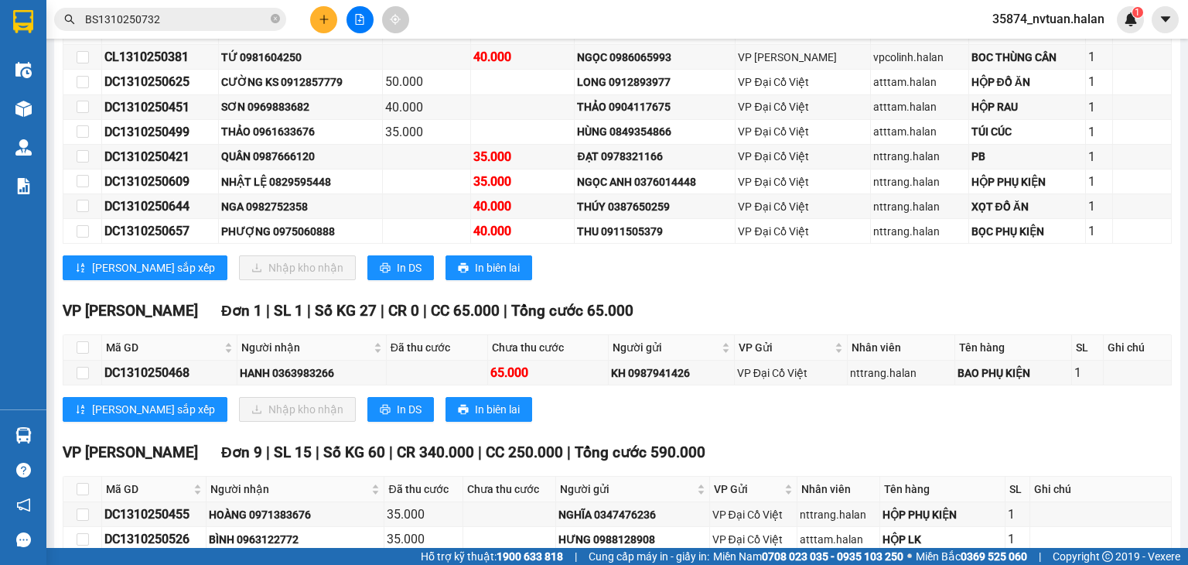
scroll to position [387, 0]
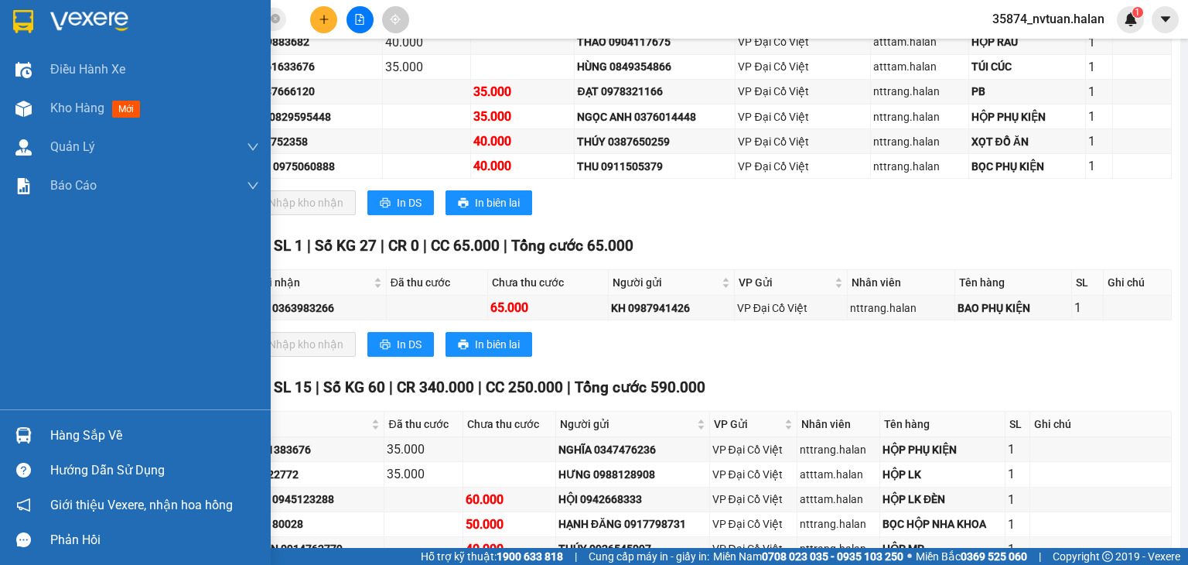
click at [37, 433] on div "Hàng sắp về" at bounding box center [135, 435] width 271 height 35
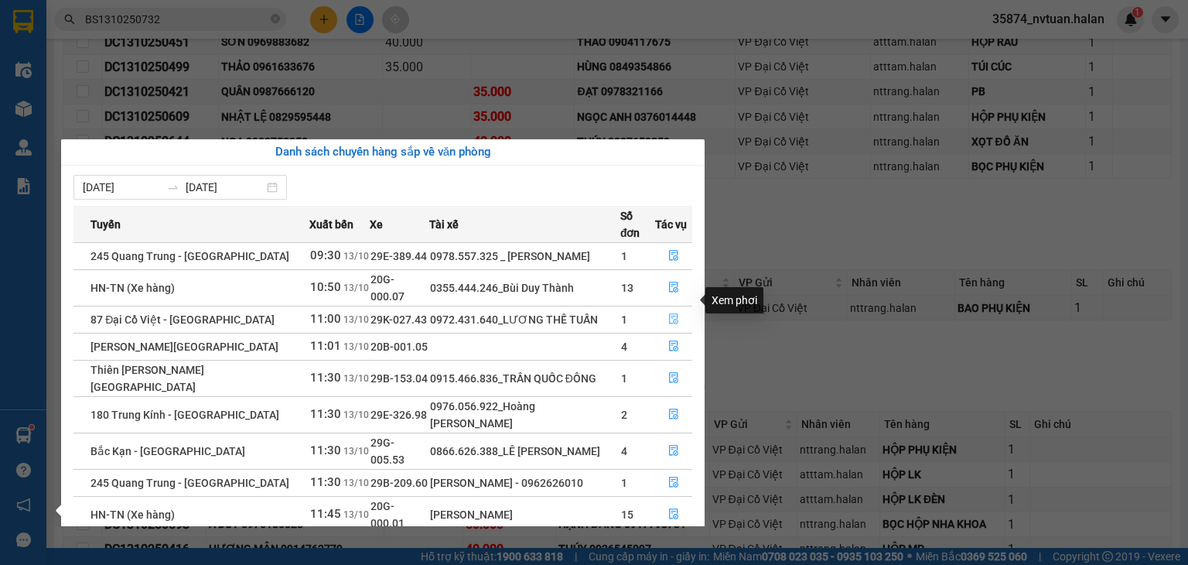
click at [672, 313] on icon "file-done" at bounding box center [674, 318] width 11 height 11
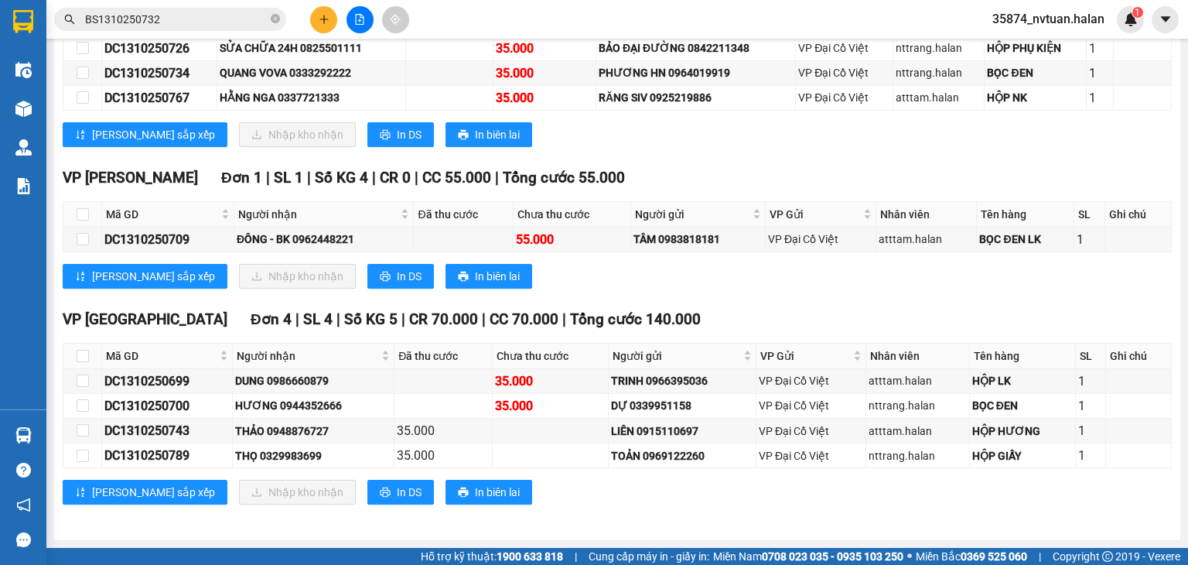
scroll to position [535, 0]
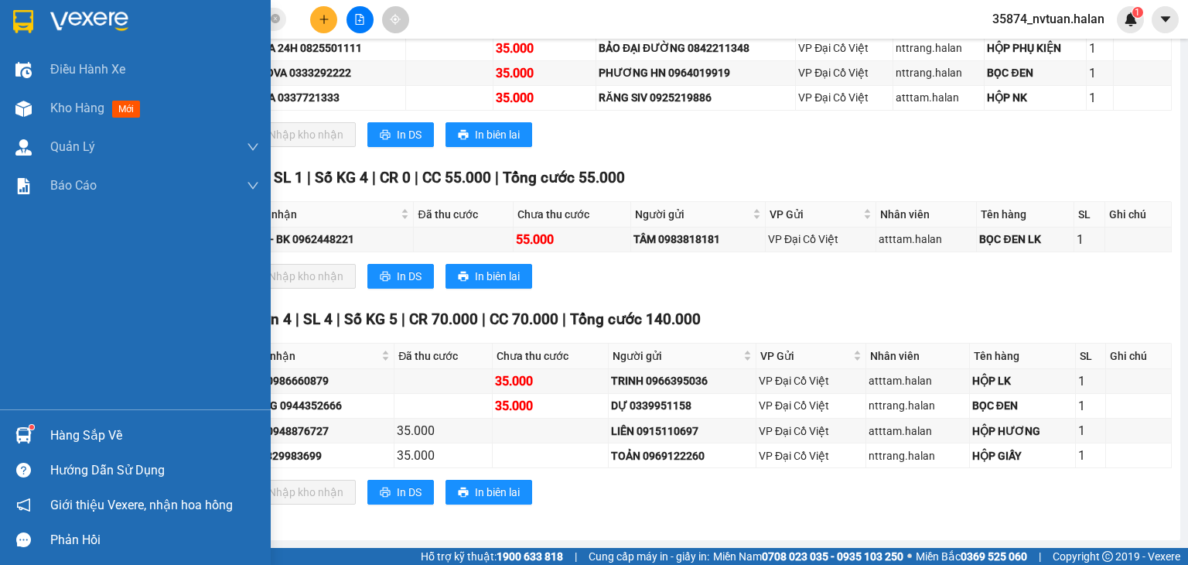
drag, startPoint x: 60, startPoint y: 439, endPoint x: 71, endPoint y: 439, distance: 10.9
click at [61, 439] on div "Hàng sắp về" at bounding box center [154, 435] width 209 height 23
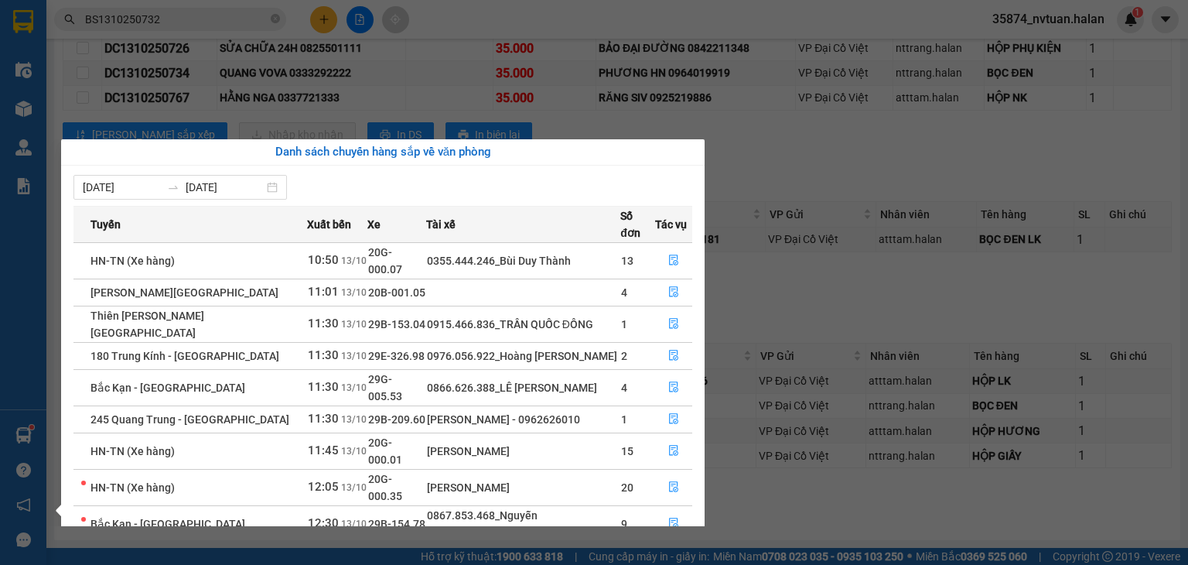
click at [807, 162] on section "Kết quả tìm kiếm ( 1 ) Bộ lọc Mã ĐH Trạng thái Món hàng Thu hộ Tổng cước Chưa c…" at bounding box center [594, 282] width 1188 height 565
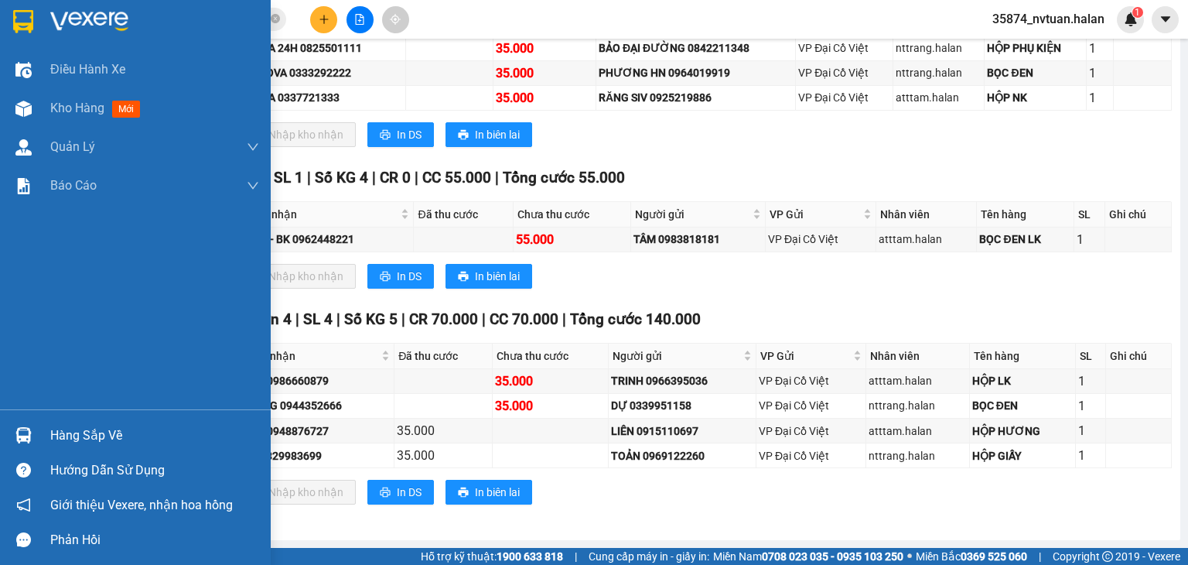
click at [36, 433] on div at bounding box center [23, 435] width 27 height 27
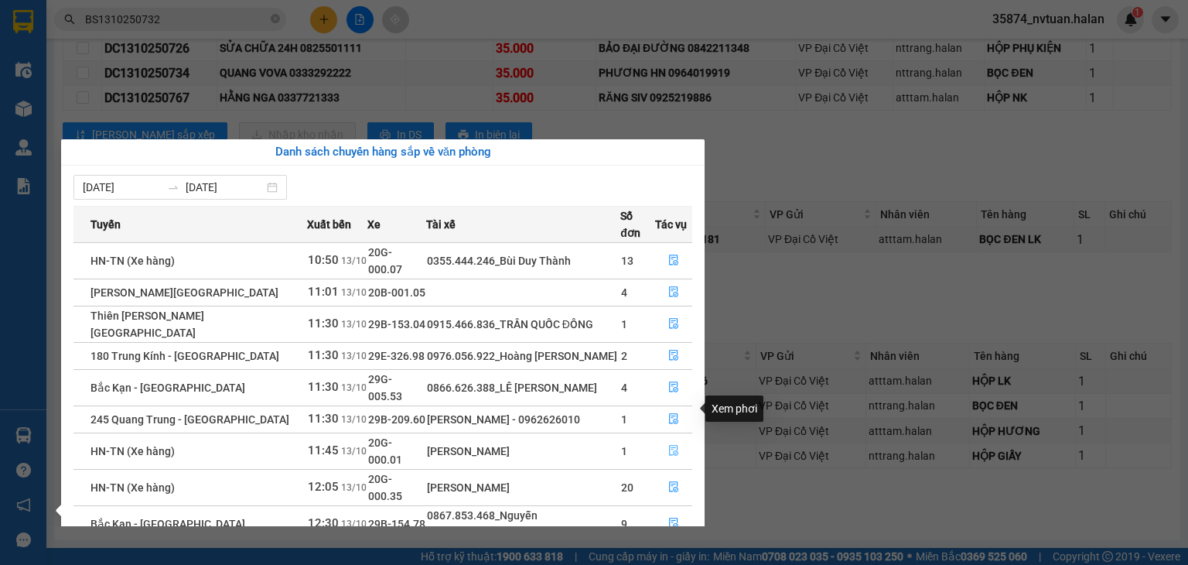
click at [671, 445] on icon "file-done" at bounding box center [674, 450] width 11 height 11
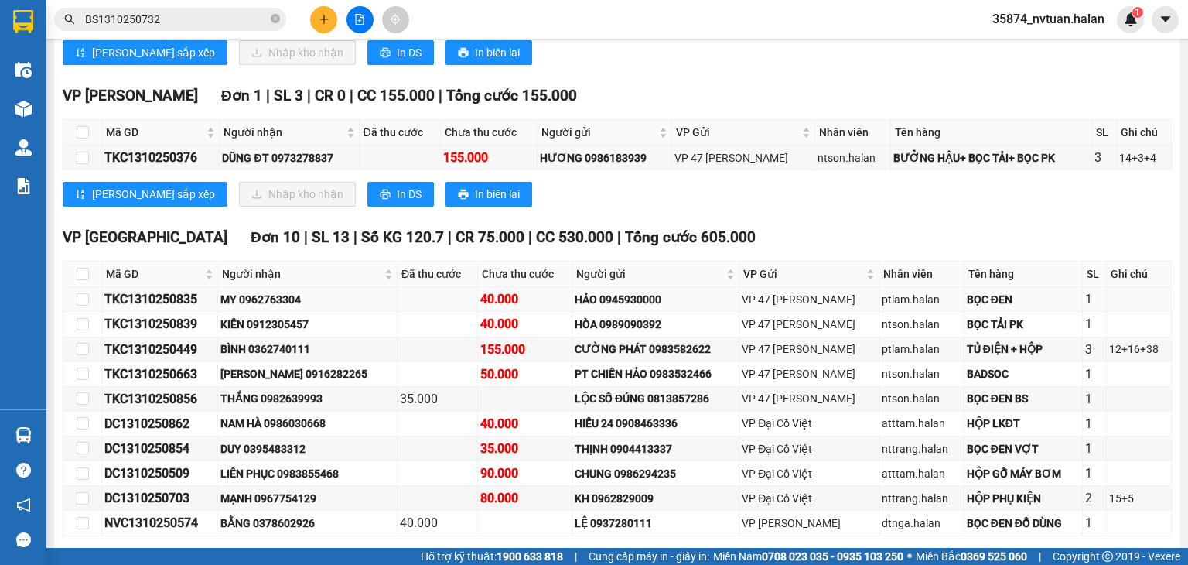
scroll to position [542, 0]
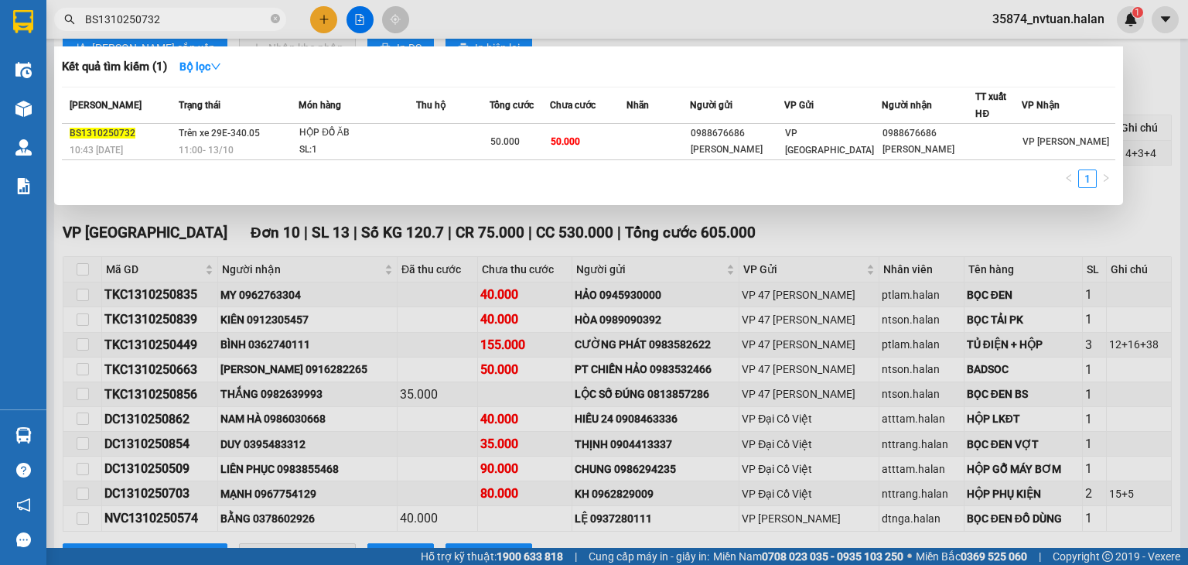
click at [236, 11] on input "BS1310250732" at bounding box center [176, 19] width 183 height 17
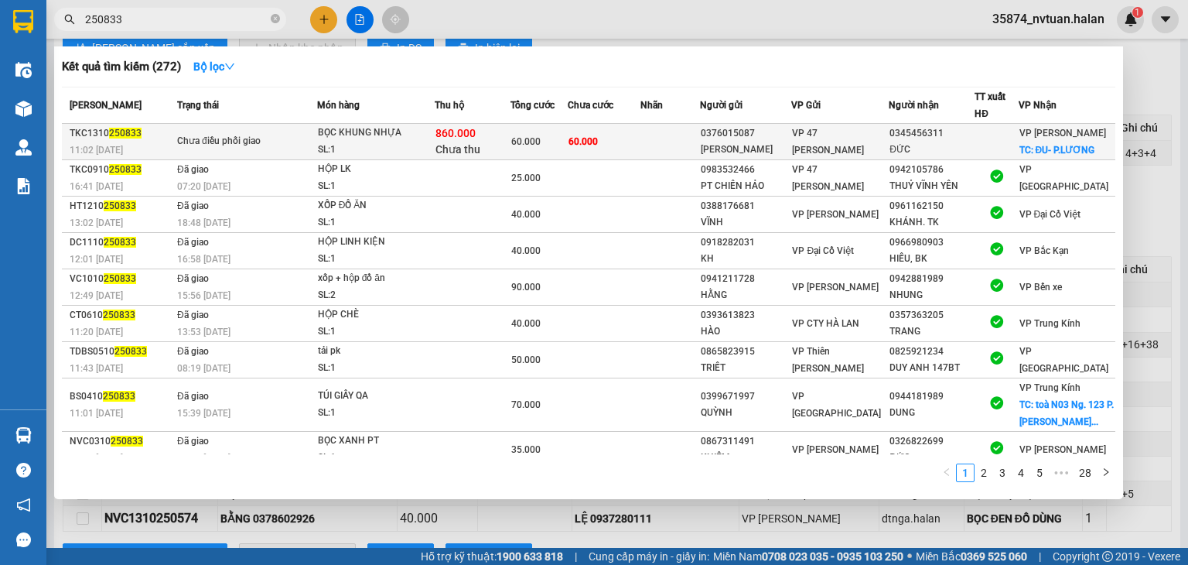
type input "250833"
drag, startPoint x: 294, startPoint y: 161, endPoint x: 284, endPoint y: 161, distance: 10.1
click at [284, 160] on td "Chưa điều phối giao" at bounding box center [245, 142] width 144 height 36
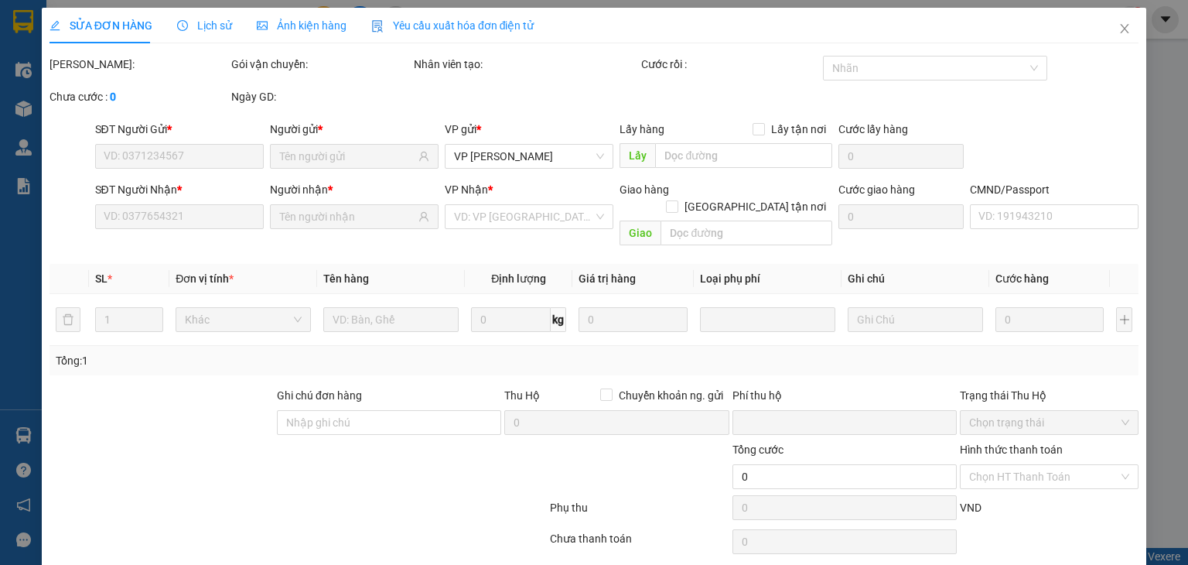
type input "0376015087"
type input "[PERSON_NAME]"
type input "0345456311"
type input "ĐỨC"
checkbox input "true"
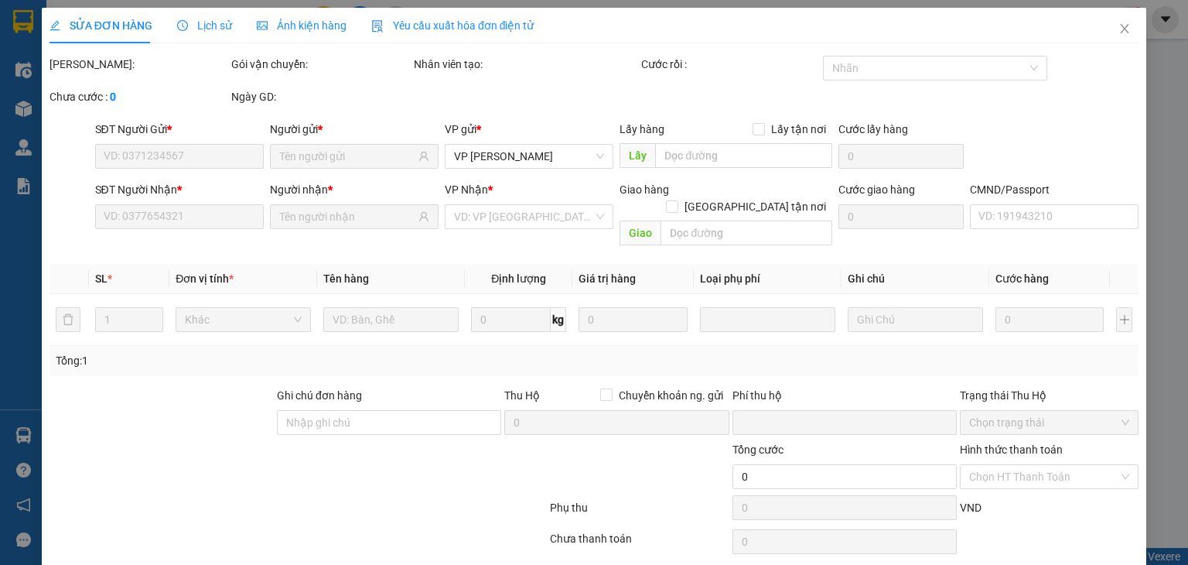
type input "ĐU- P.LƯƠNG"
type input "20.000"
checkbox input "true"
type input "860.000"
type input "30.000"
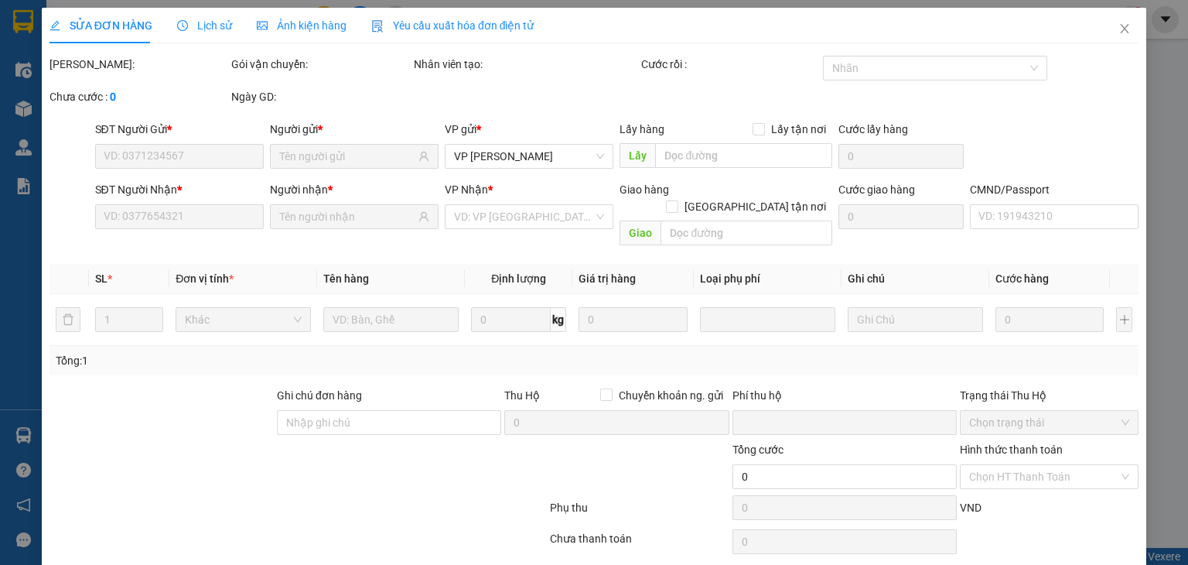
type input "60.000"
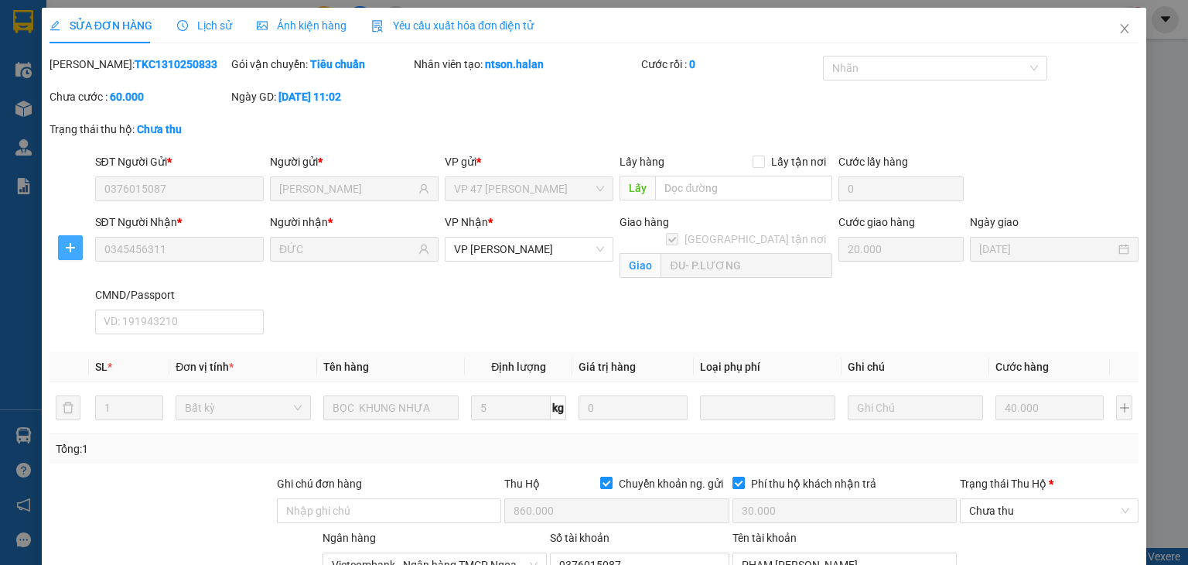
click at [73, 235] on button "button" at bounding box center [70, 247] width 25 height 25
drag, startPoint x: 93, startPoint y: 276, endPoint x: 409, endPoint y: 326, distance: 320.3
click at [94, 276] on span "Chuyển kho" at bounding box center [98, 278] width 63 height 17
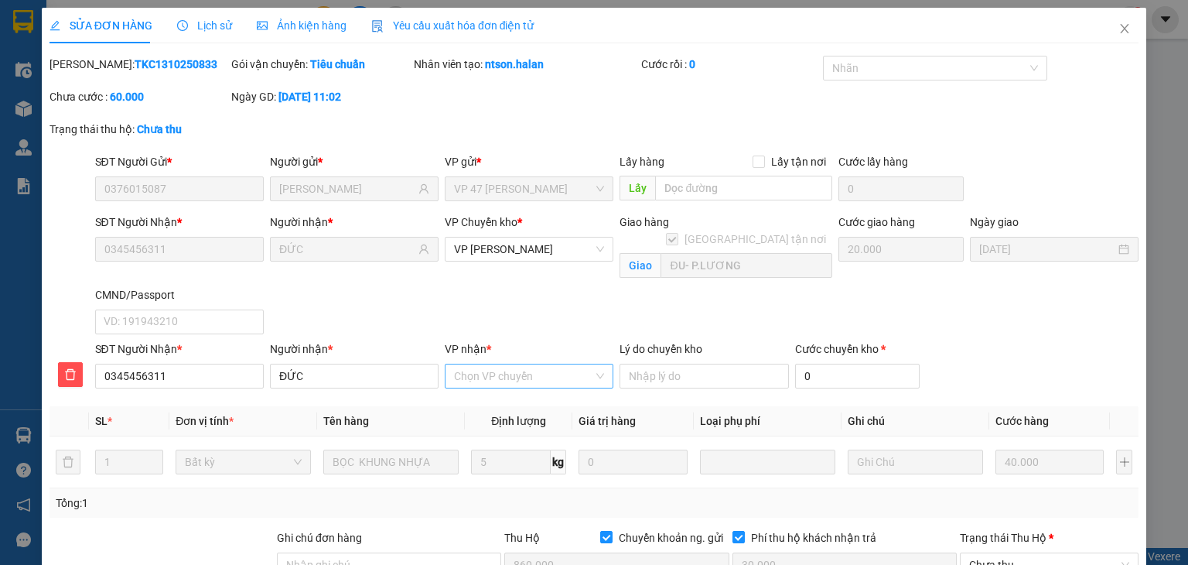
click at [492, 369] on input "VP nhận *" at bounding box center [523, 375] width 139 height 23
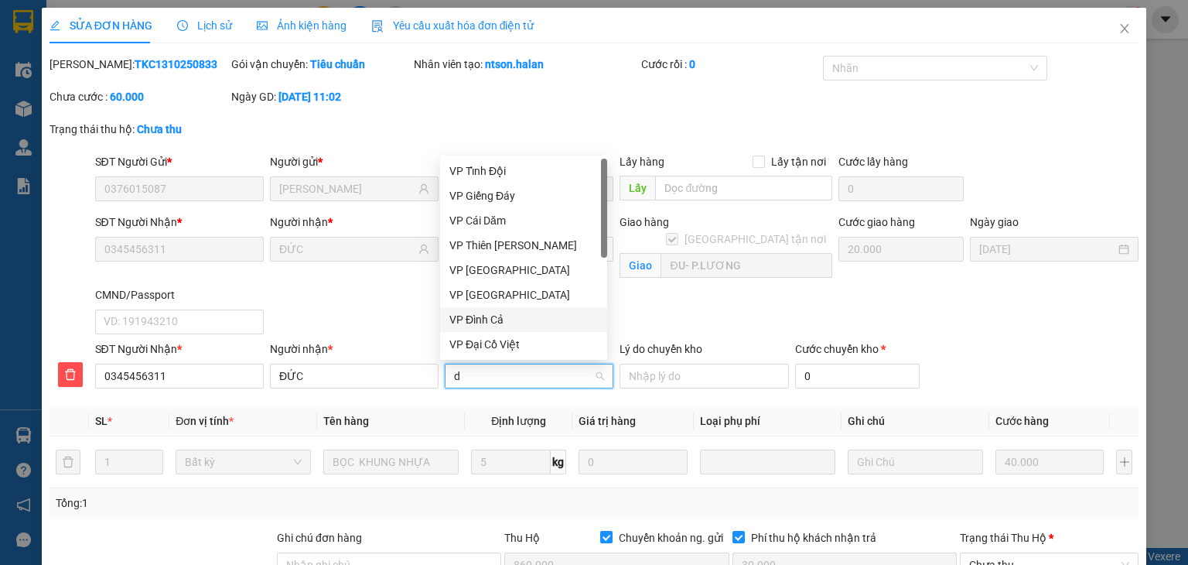
type input "dh"
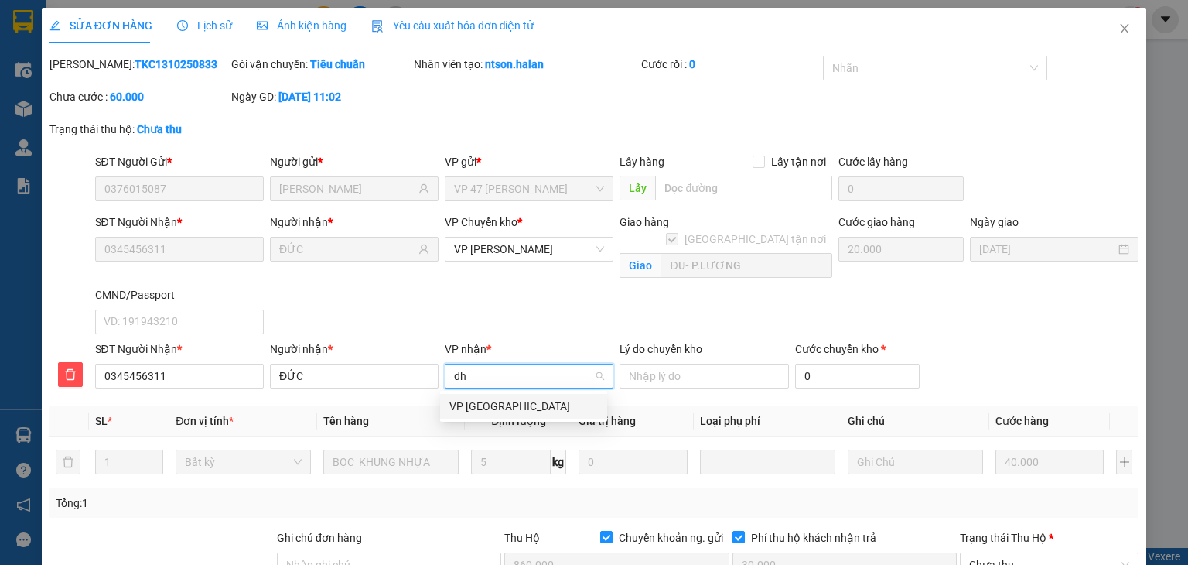
click at [538, 395] on div "VP [GEOGRAPHIC_DATA]" at bounding box center [523, 406] width 167 height 25
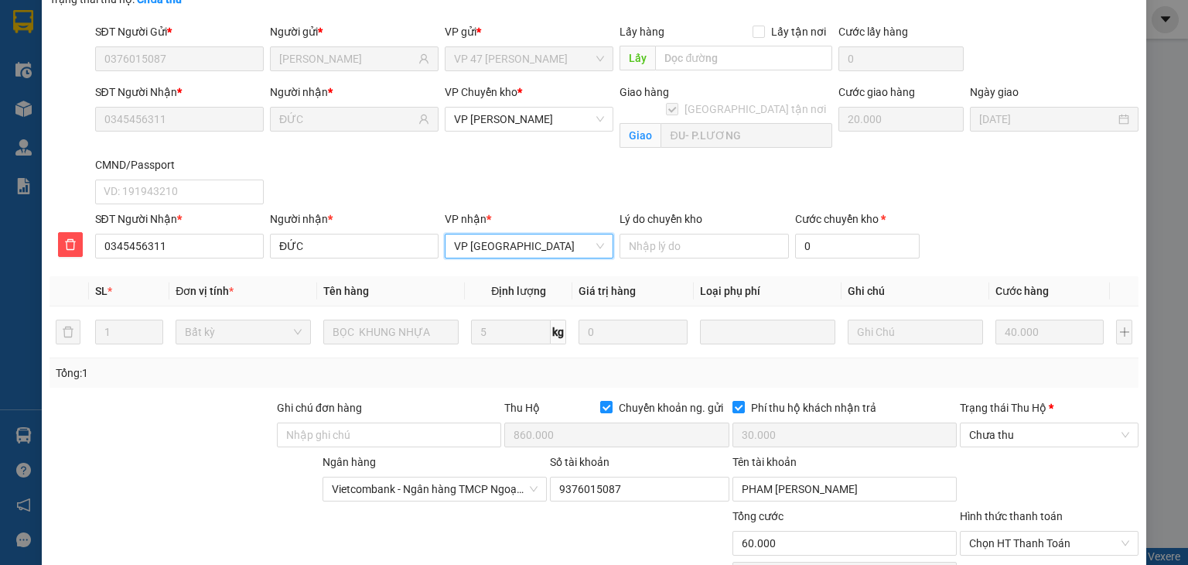
scroll to position [254, 0]
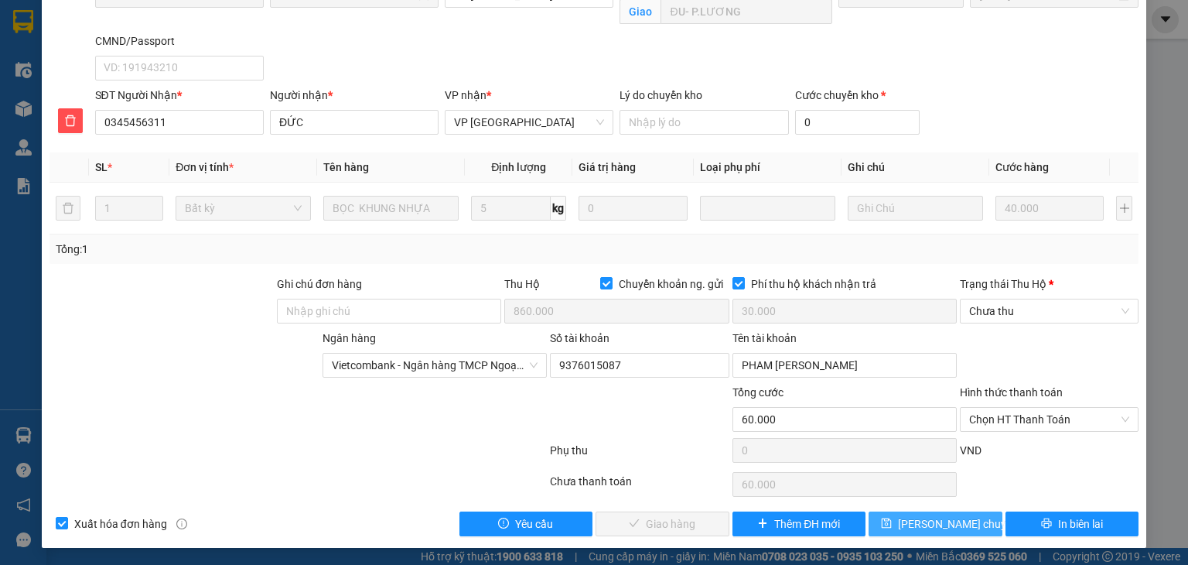
click at [888, 517] on button "[PERSON_NAME] chuyển hoàn" at bounding box center [936, 523] width 134 height 25
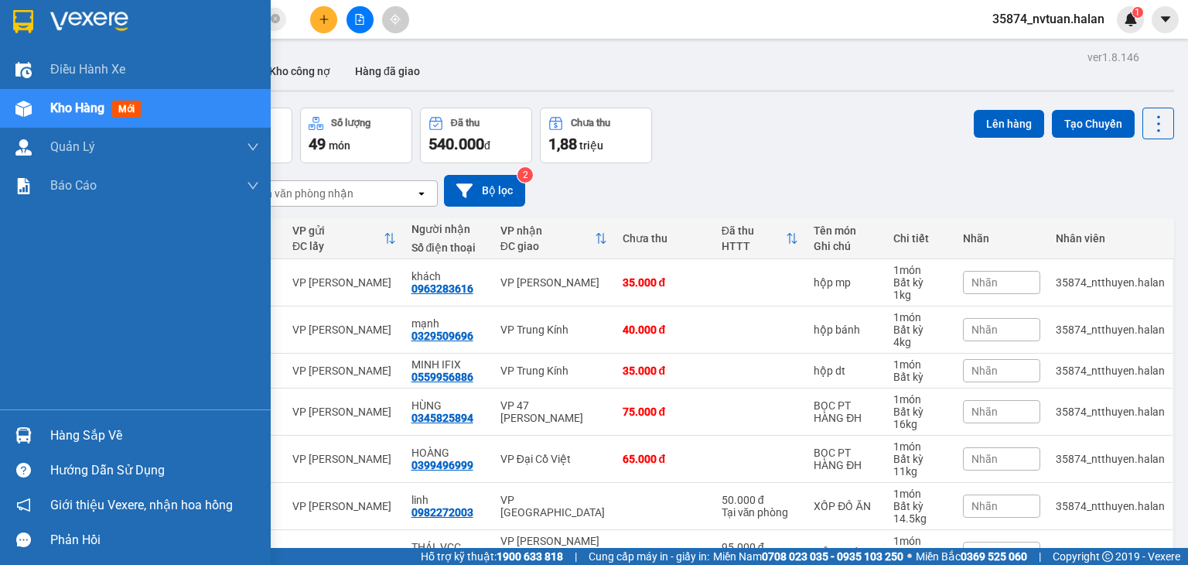
click at [49, 433] on div "Hàng sắp về" at bounding box center [135, 435] width 271 height 35
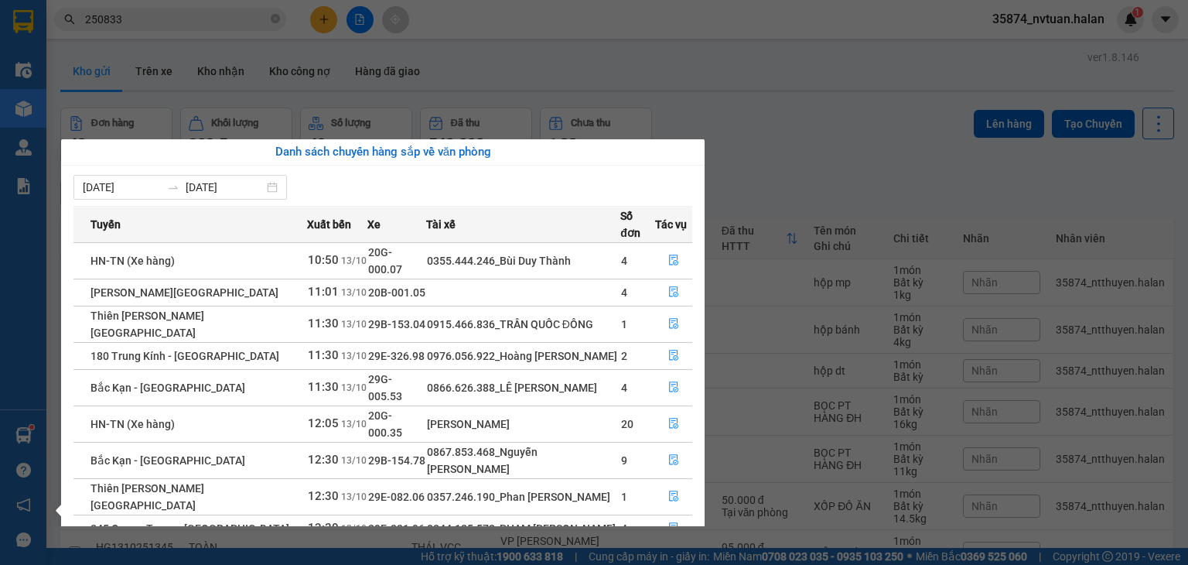
click at [865, 167] on section "Kết quả tìm kiếm ( 272 ) Bộ lọc Mã ĐH Trạng thái Món hàng Thu hộ Tổng cước Chưa…" at bounding box center [594, 282] width 1188 height 565
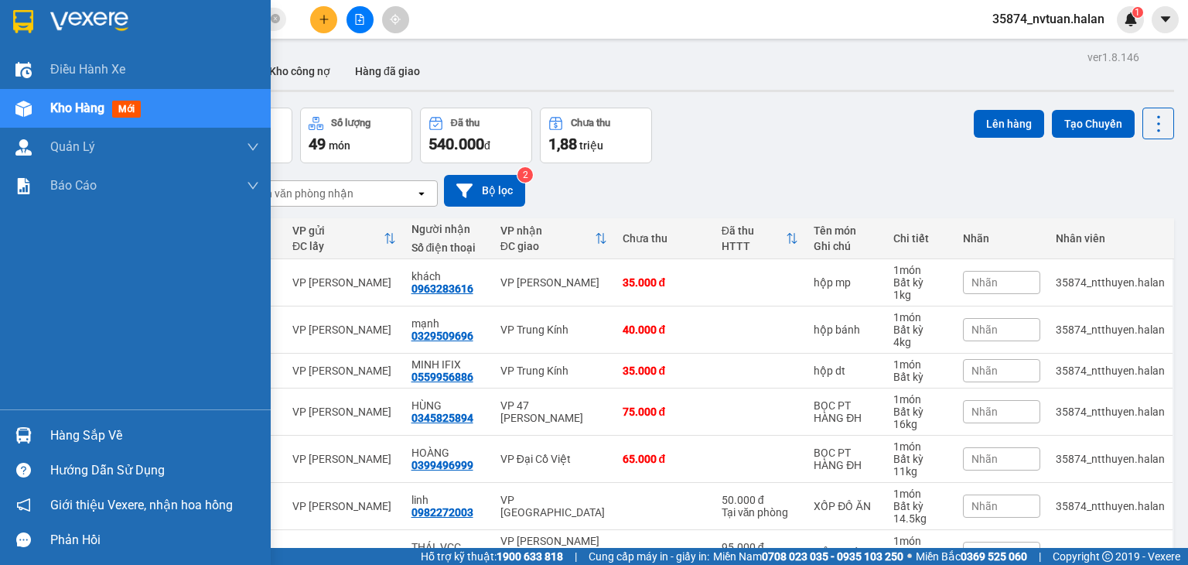
click at [44, 435] on div "Hàng sắp về" at bounding box center [135, 435] width 271 height 35
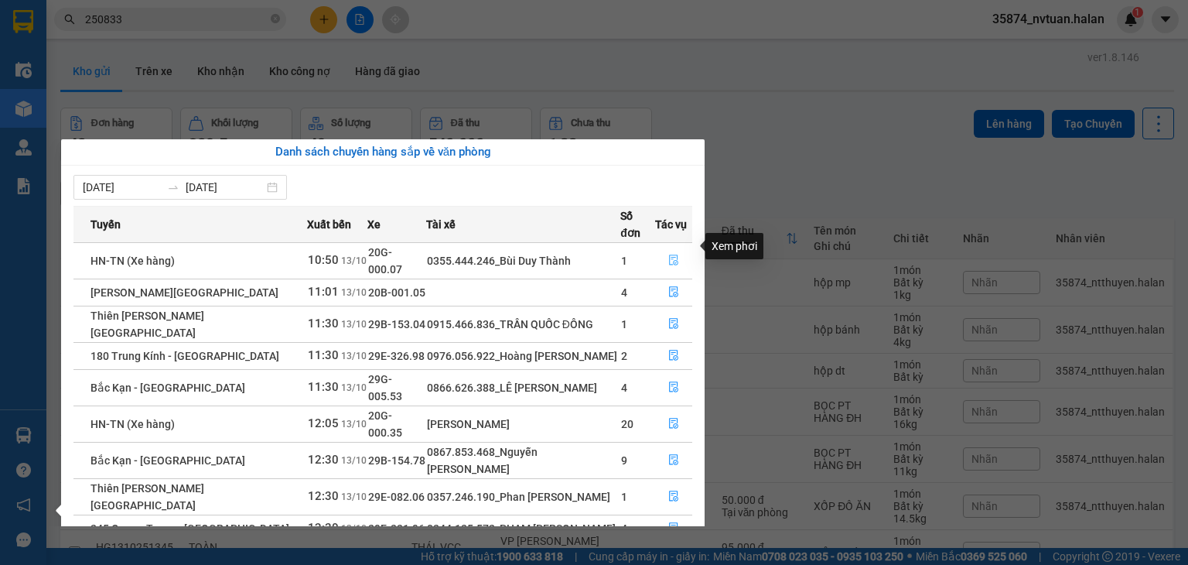
click at [674, 255] on icon "file-done" at bounding box center [673, 260] width 9 height 11
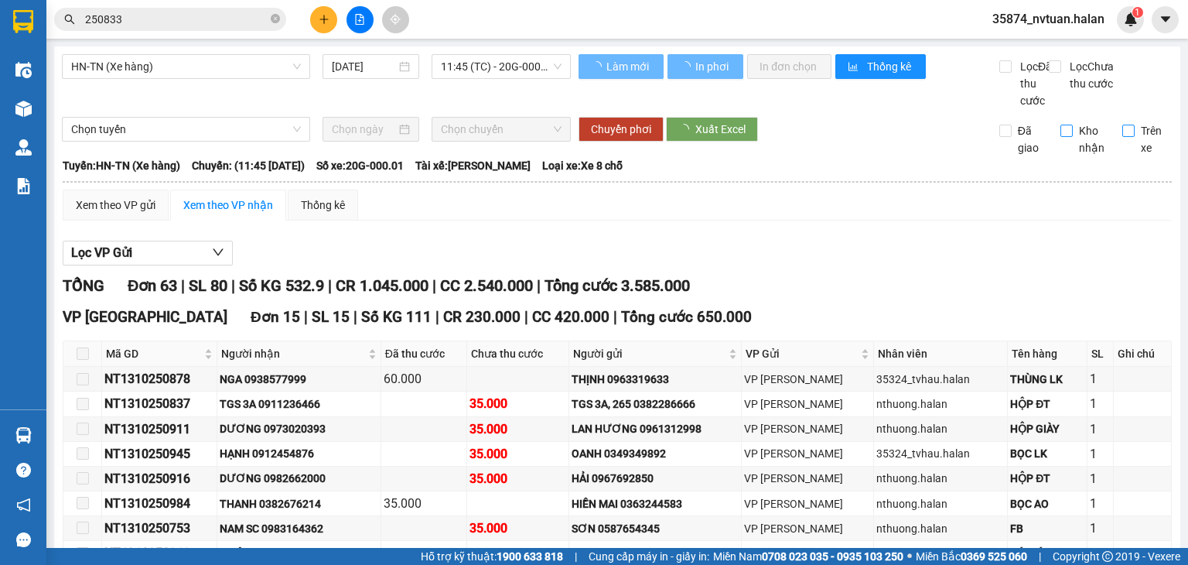
click at [1123, 137] on input "Trên xe" at bounding box center [1129, 131] width 12 height 12
checkbox input "true"
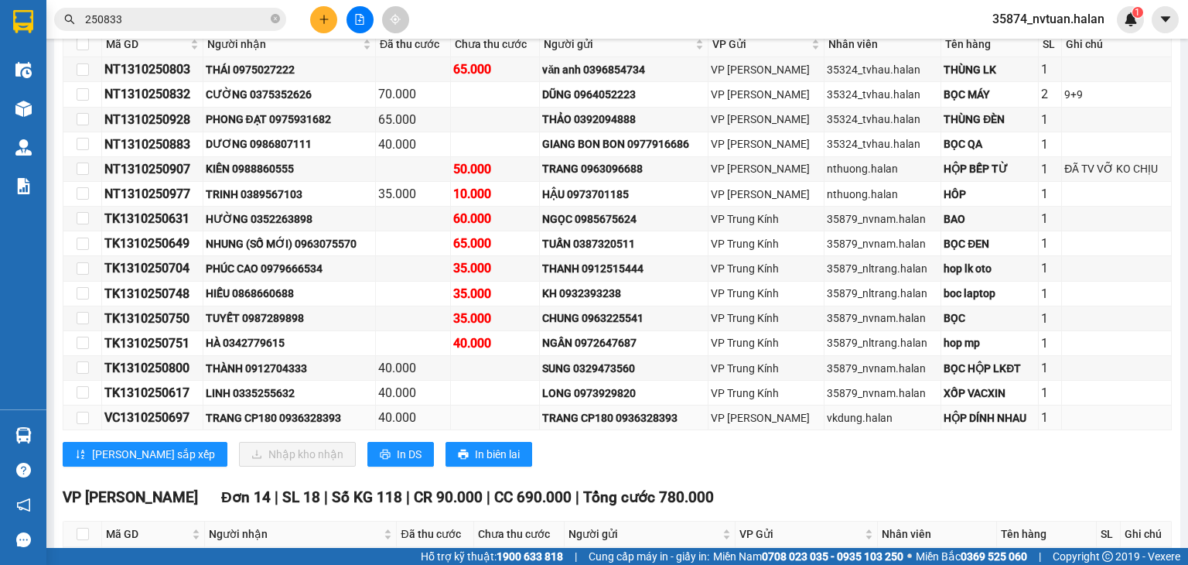
scroll to position [542, 0]
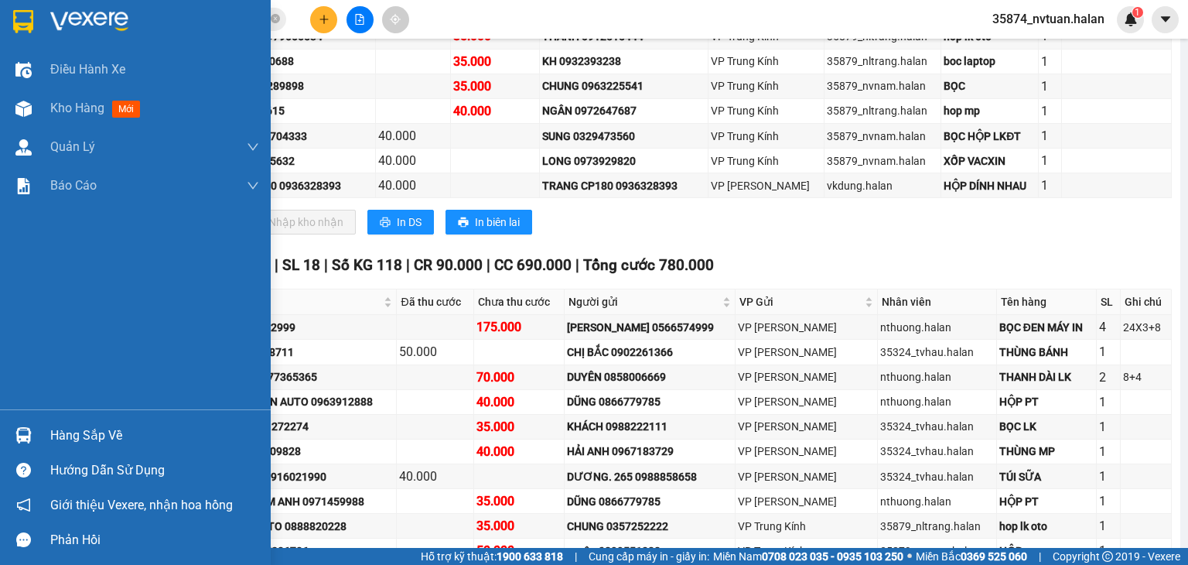
drag, startPoint x: 43, startPoint y: 446, endPoint x: 101, endPoint y: 441, distance: 58.3
click at [45, 446] on div "Hàng sắp về" at bounding box center [135, 435] width 271 height 35
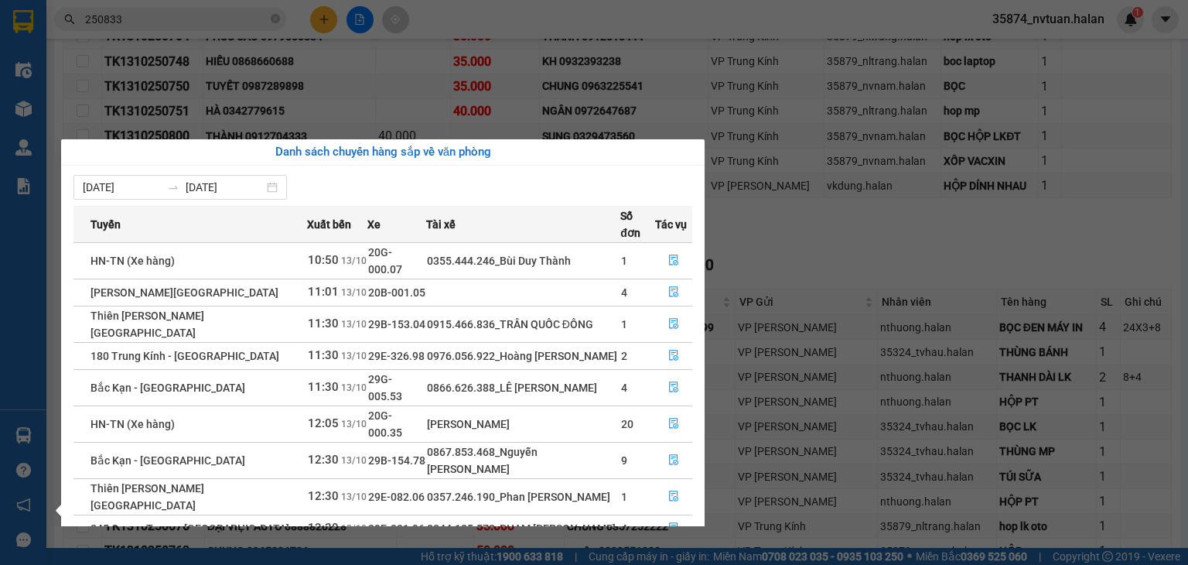
click at [806, 245] on section "Kết quả tìm kiếm ( 272 ) Bộ lọc Mã ĐH Trạng thái Món hàng Thu hộ Tổng cước Chưa…" at bounding box center [594, 282] width 1188 height 565
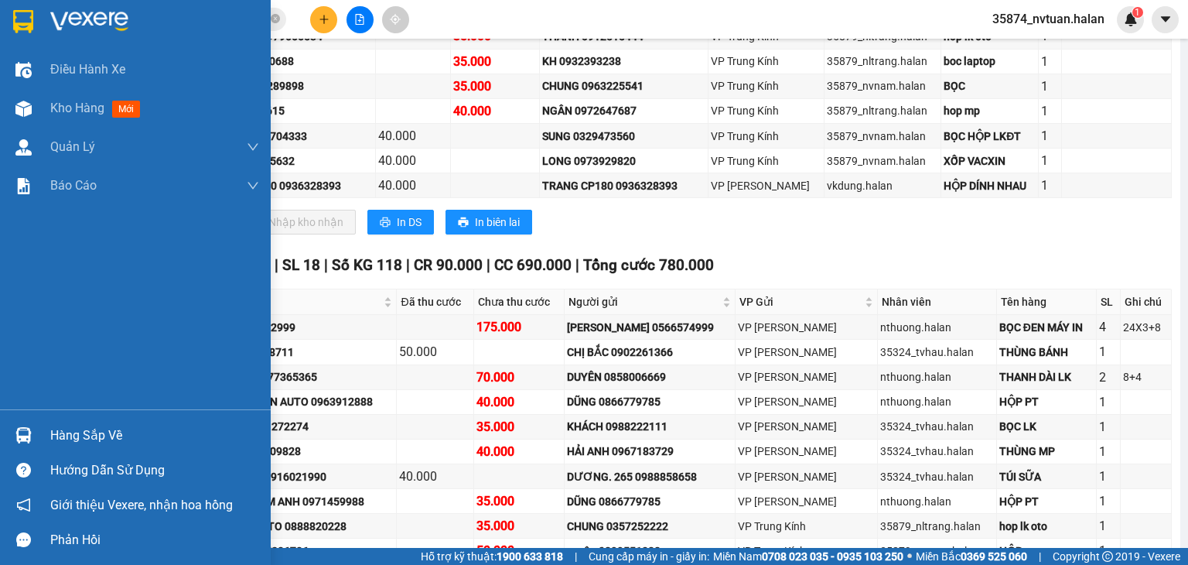
click at [63, 433] on div "Hàng sắp về" at bounding box center [154, 435] width 209 height 23
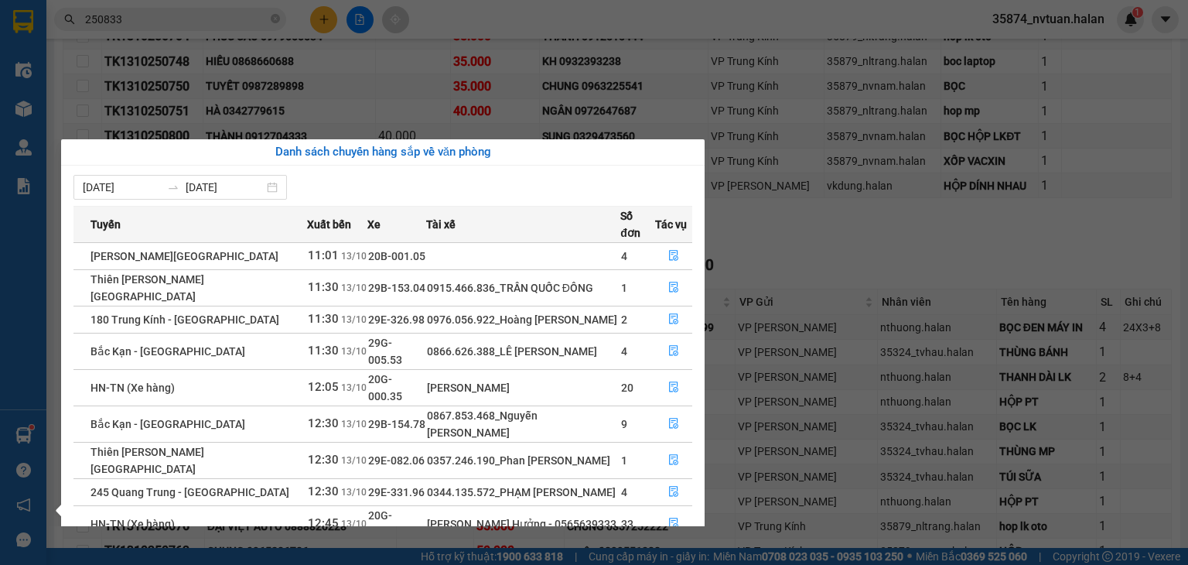
drag, startPoint x: 781, startPoint y: 251, endPoint x: 774, endPoint y: 256, distance: 9.4
click at [783, 251] on section "Kết quả tìm kiếm ( 272 ) Bộ lọc Mã ĐH Trạng thái Món hàng Thu hộ Tổng cước Chưa…" at bounding box center [594, 282] width 1188 height 565
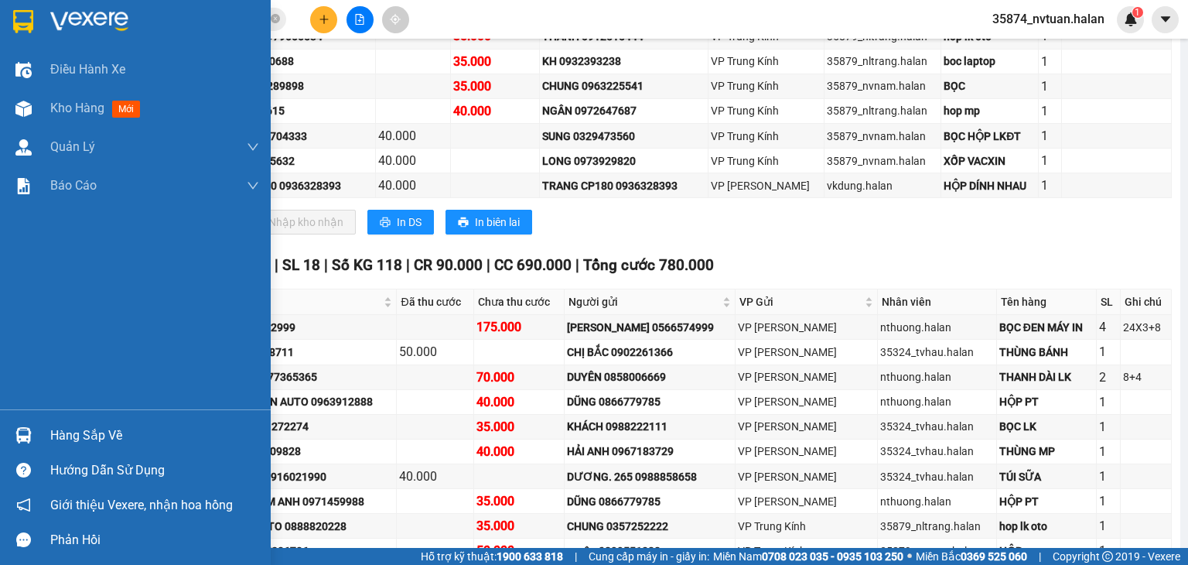
drag, startPoint x: 39, startPoint y: 440, endPoint x: 67, endPoint y: 431, distance: 29.4
click at [44, 438] on div "Hàng sắp về" at bounding box center [135, 435] width 271 height 35
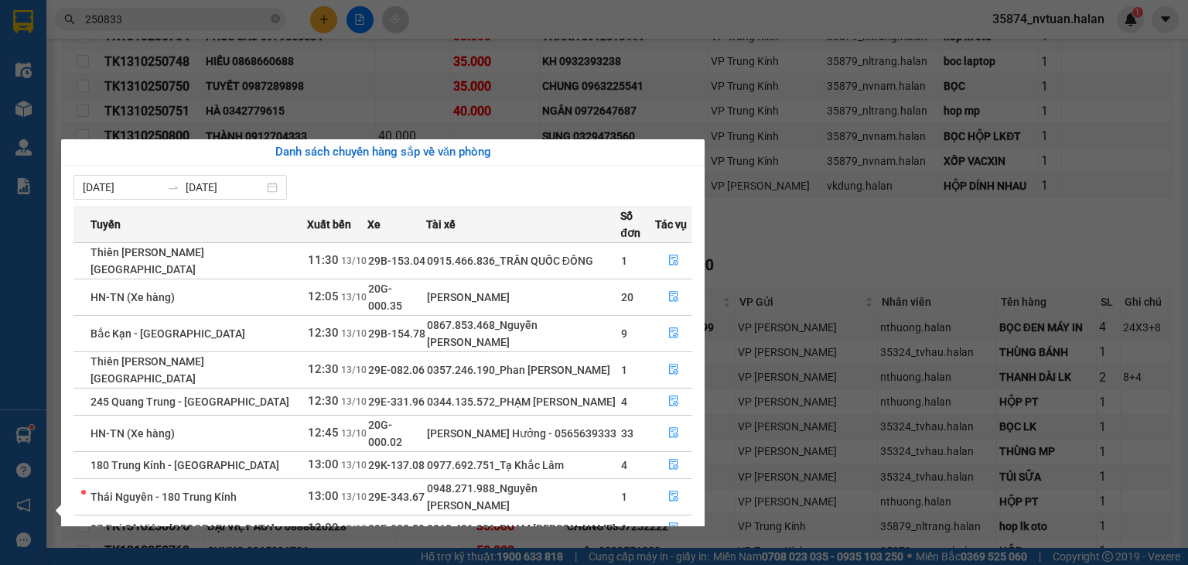
click at [779, 272] on section "Kết quả tìm kiếm ( 272 ) Bộ lọc Mã ĐH Trạng thái Món hàng Thu hộ Tổng cước Chưa…" at bounding box center [594, 282] width 1188 height 565
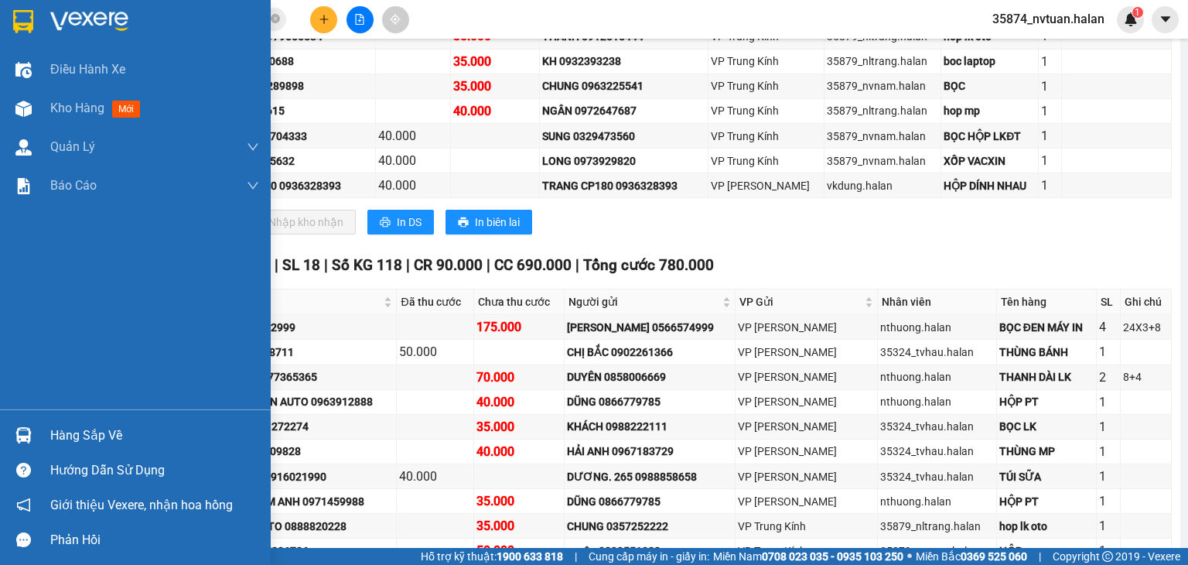
drag, startPoint x: 67, startPoint y: 422, endPoint x: 125, endPoint y: 415, distance: 57.8
click at [68, 424] on div "Hàng sắp về" at bounding box center [154, 435] width 209 height 23
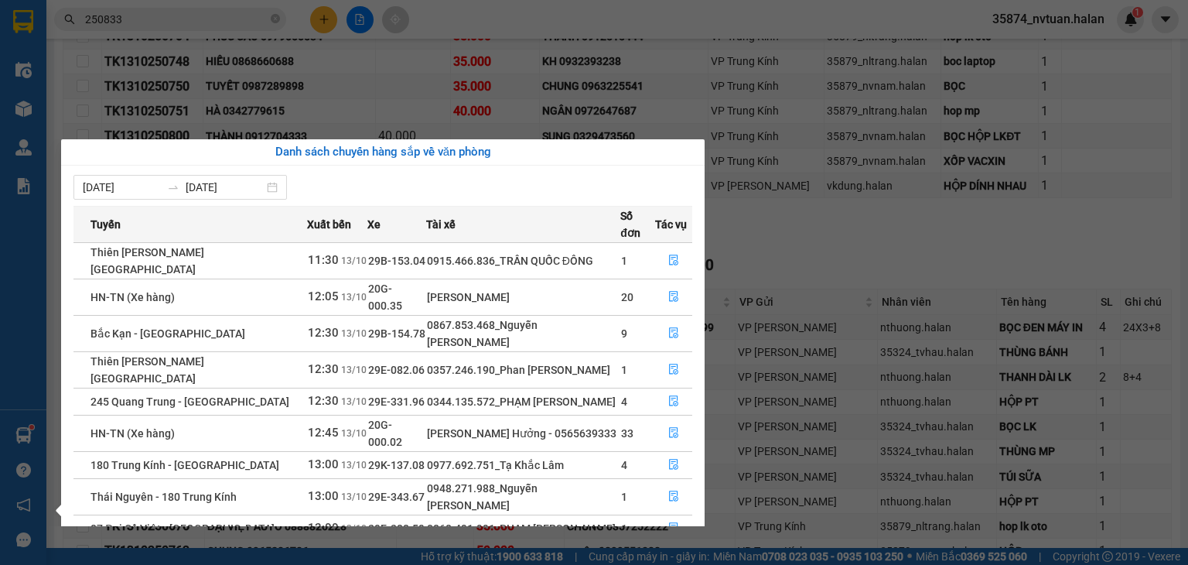
scroll to position [25, 0]
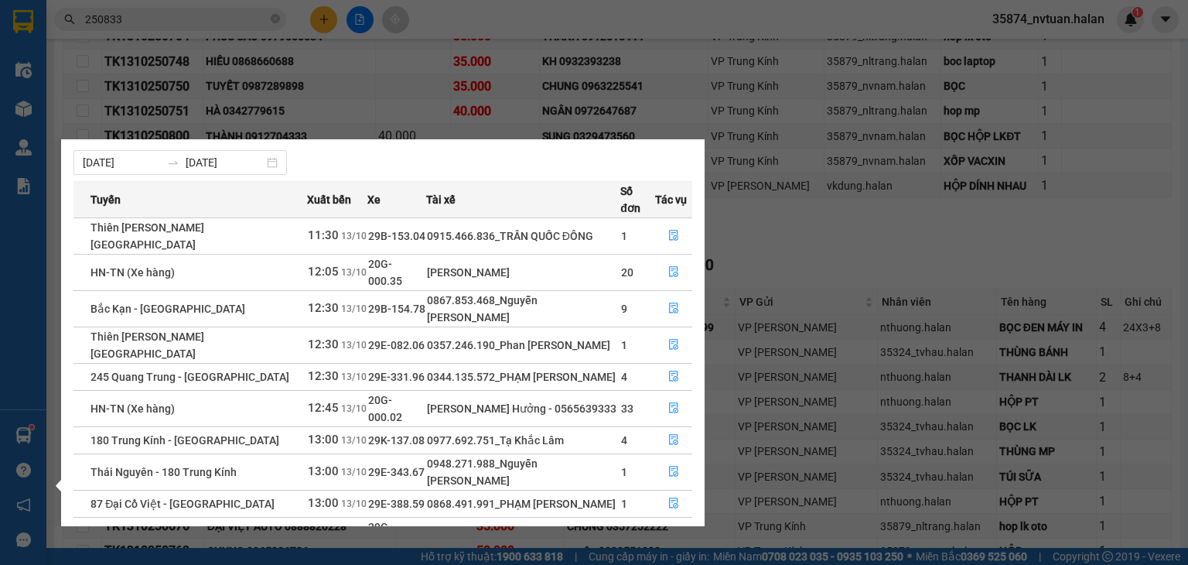
click at [668, 564] on link "2" at bounding box center [664, 572] width 17 height 17
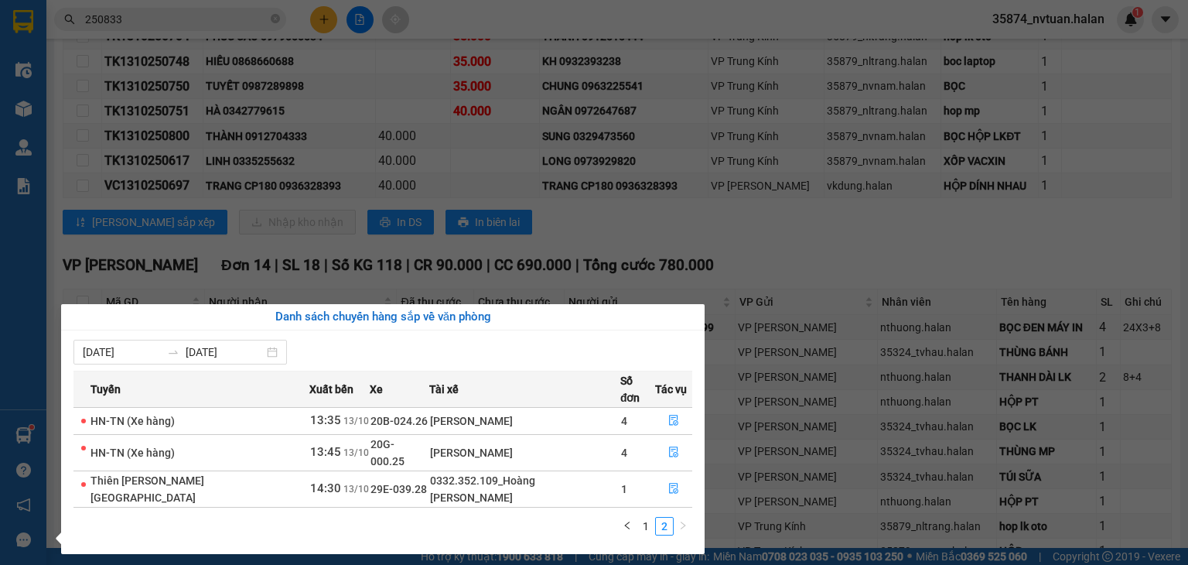
scroll to position [0, 0]
click at [650, 518] on link "1" at bounding box center [646, 526] width 17 height 17
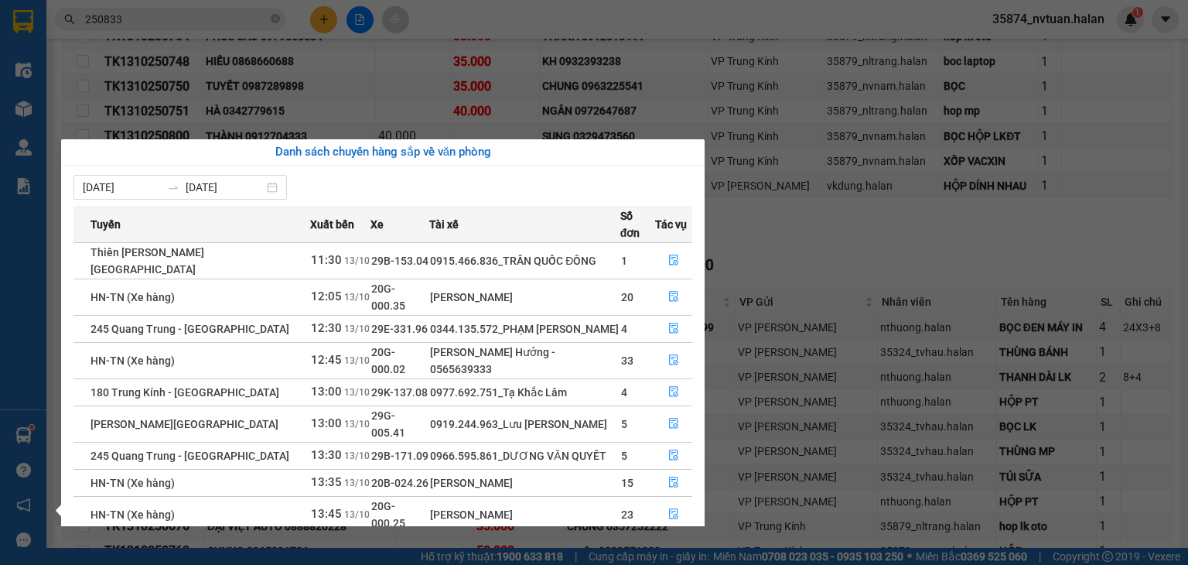
click at [799, 261] on section "Kết quả tìm kiếm ( 272 ) Bộ lọc Mã ĐH Trạng thái Món hàng Thu hộ Tổng cước Chưa…" at bounding box center [594, 282] width 1188 height 565
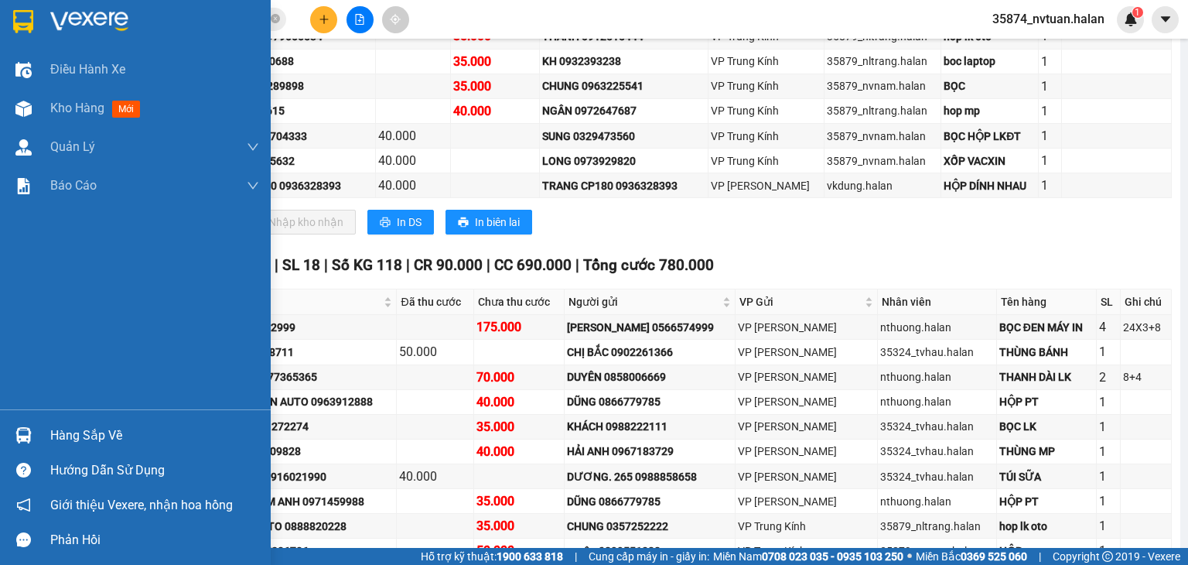
click at [42, 426] on div "Hàng sắp về" at bounding box center [135, 435] width 271 height 35
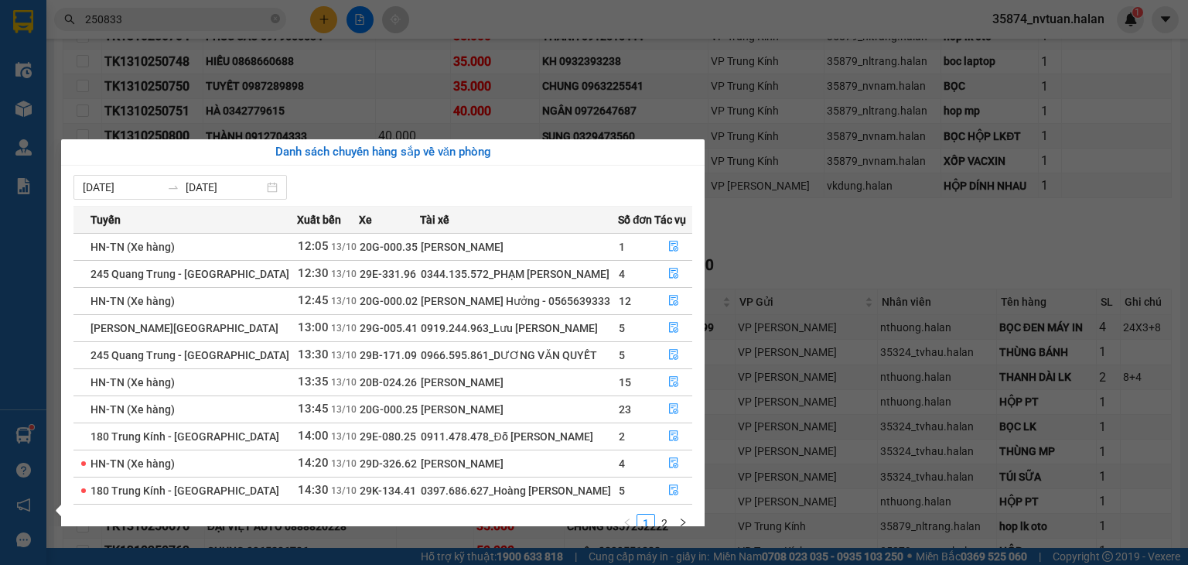
click at [846, 241] on section "Kết quả tìm kiếm ( 272 ) Bộ lọc Mã ĐH Trạng thái Món hàng Thu hộ Tổng cước Chưa…" at bounding box center [594, 282] width 1188 height 565
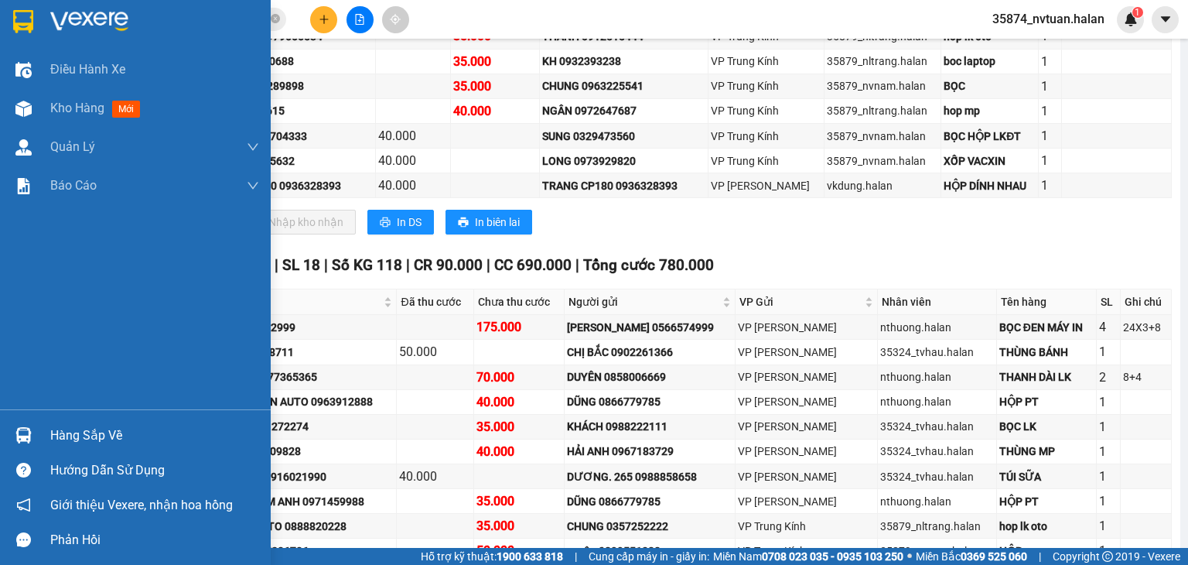
click at [55, 422] on div "Hàng sắp về" at bounding box center [135, 435] width 271 height 35
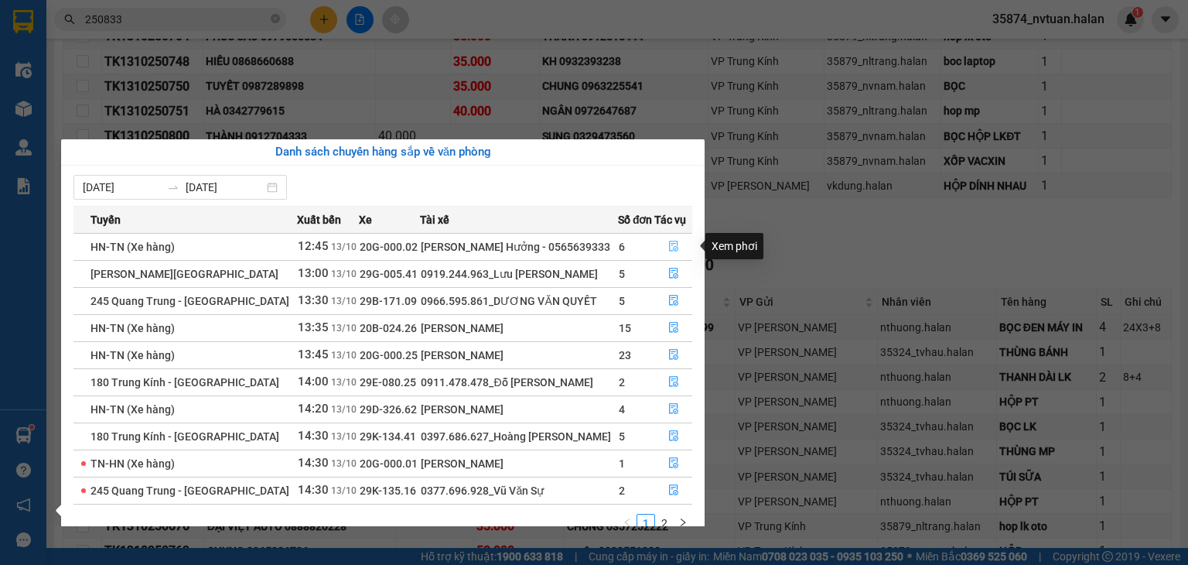
click at [669, 245] on icon "file-done" at bounding box center [674, 246] width 11 height 11
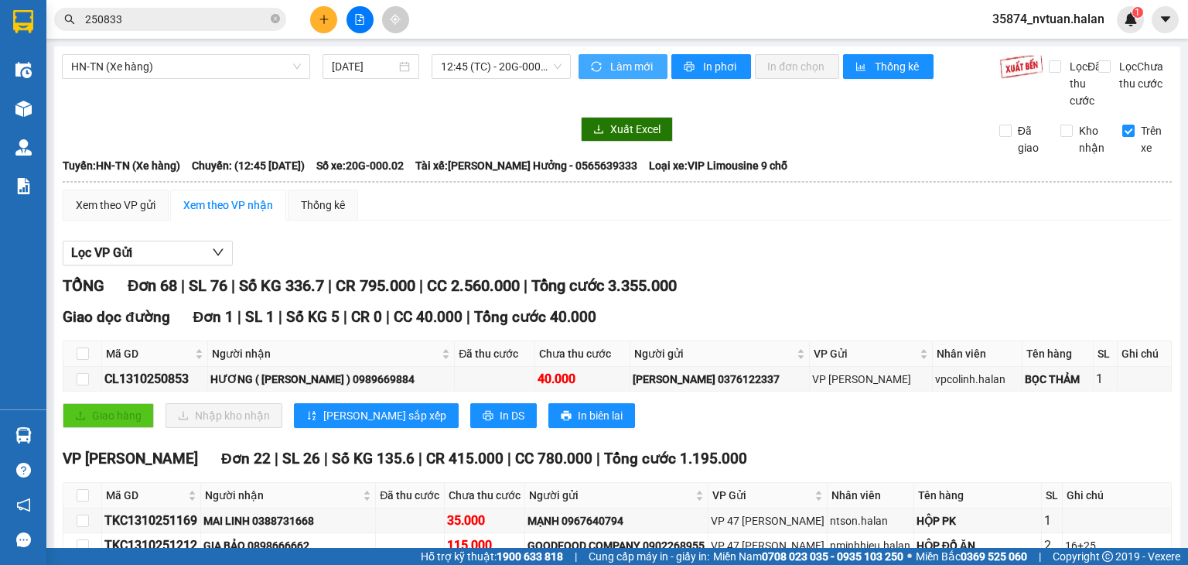
click at [614, 65] on span "Làm mới" at bounding box center [632, 66] width 45 height 17
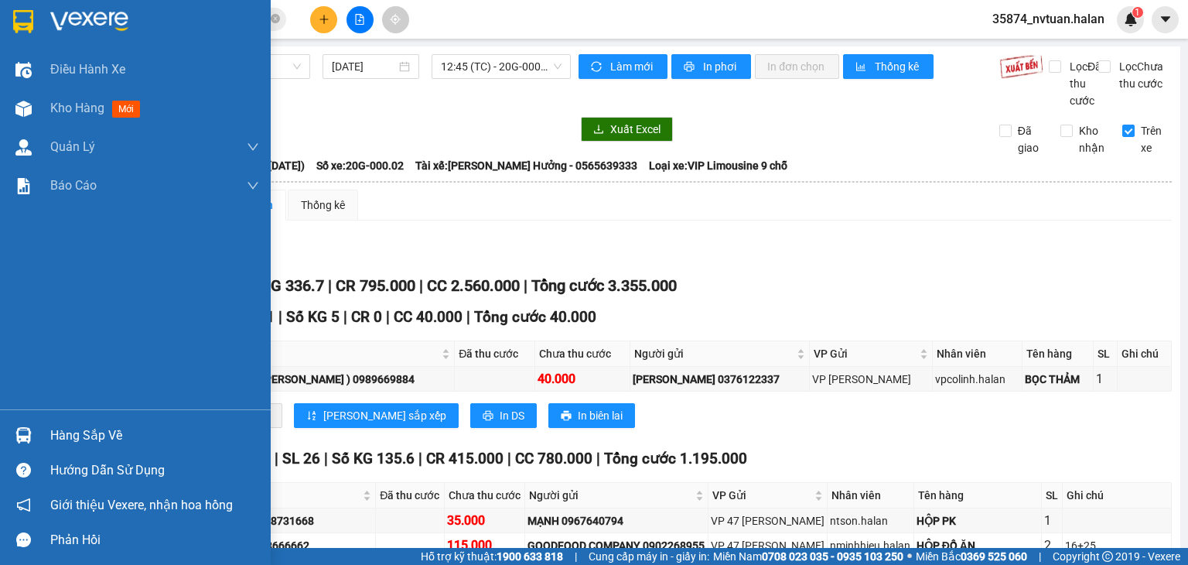
click at [53, 433] on div "Hàng sắp về" at bounding box center [154, 435] width 209 height 23
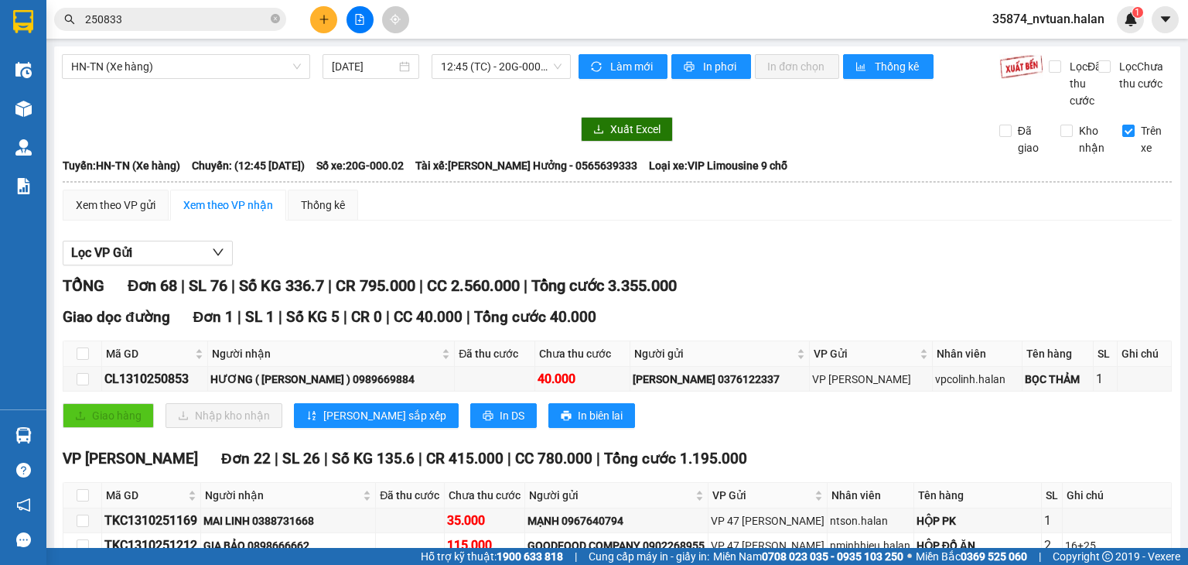
click at [151, 111] on section "Kết quả tìm kiếm ( 272 ) Bộ lọc Mã ĐH Trạng thái Món hàng Thu hộ Tổng cước Chưa…" at bounding box center [594, 282] width 1188 height 565
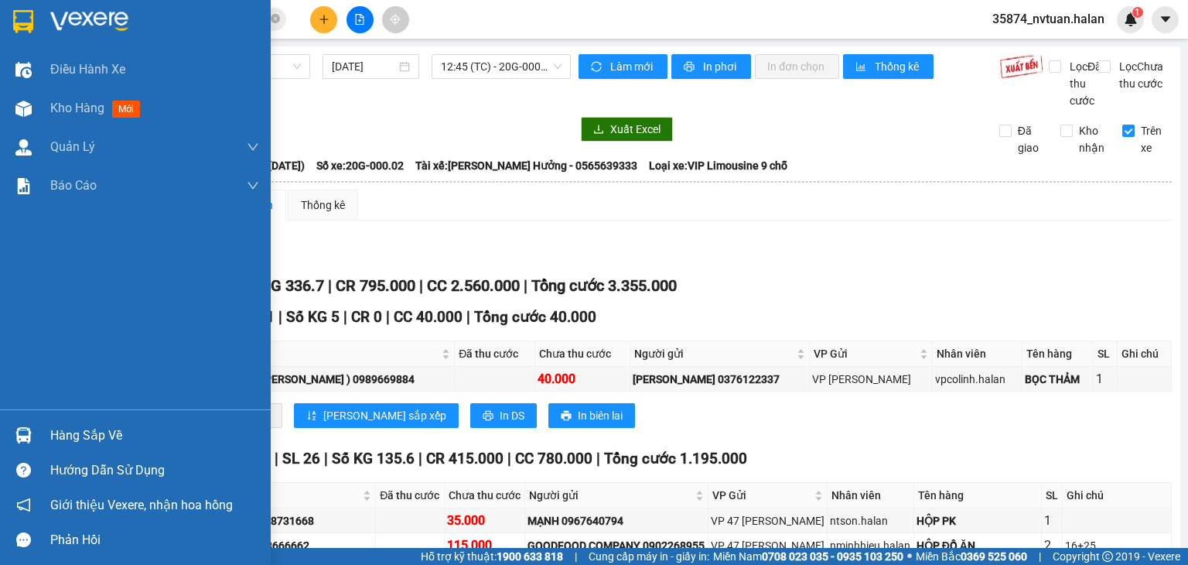
click at [94, 433] on div "Hàng sắp về" at bounding box center [154, 435] width 209 height 23
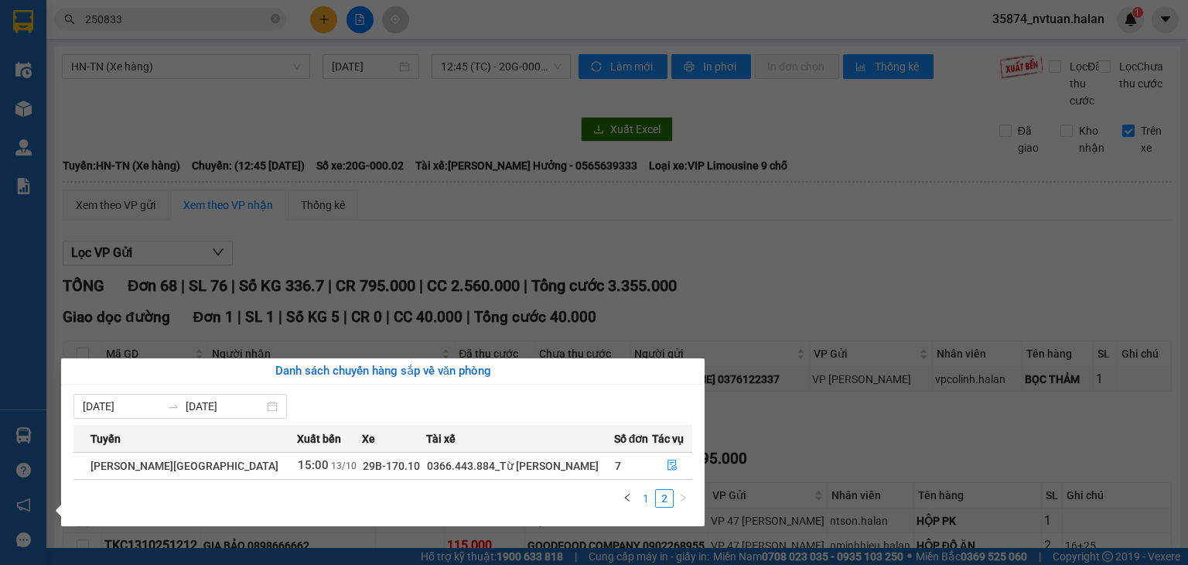
click at [651, 498] on link "1" at bounding box center [646, 498] width 17 height 17
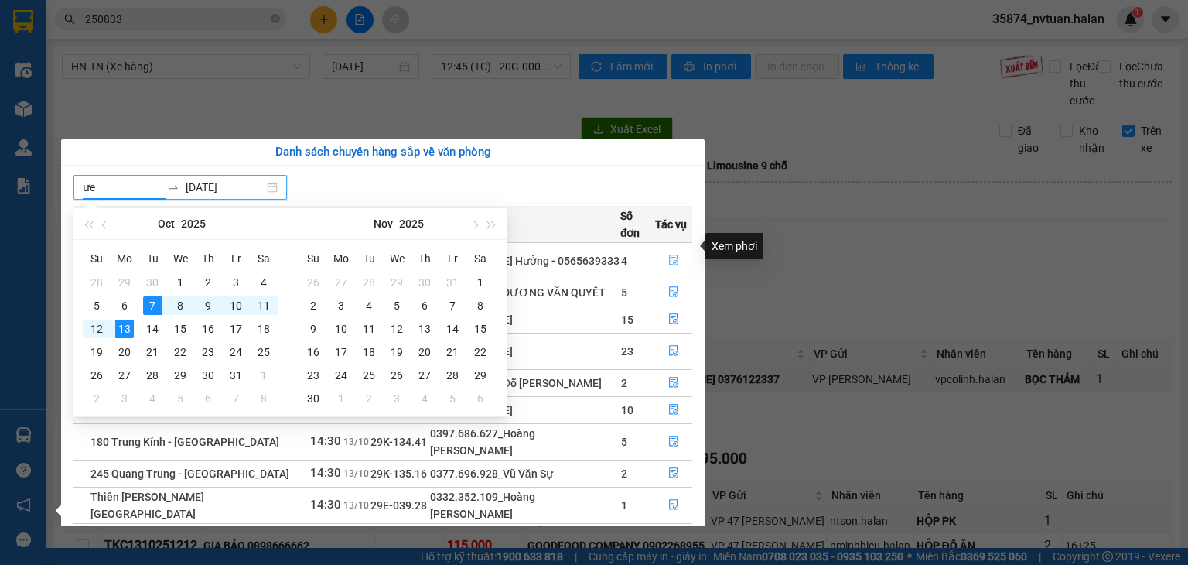
type input "ư"
type input "wer"
click at [669, 255] on button "button" at bounding box center [674, 260] width 36 height 25
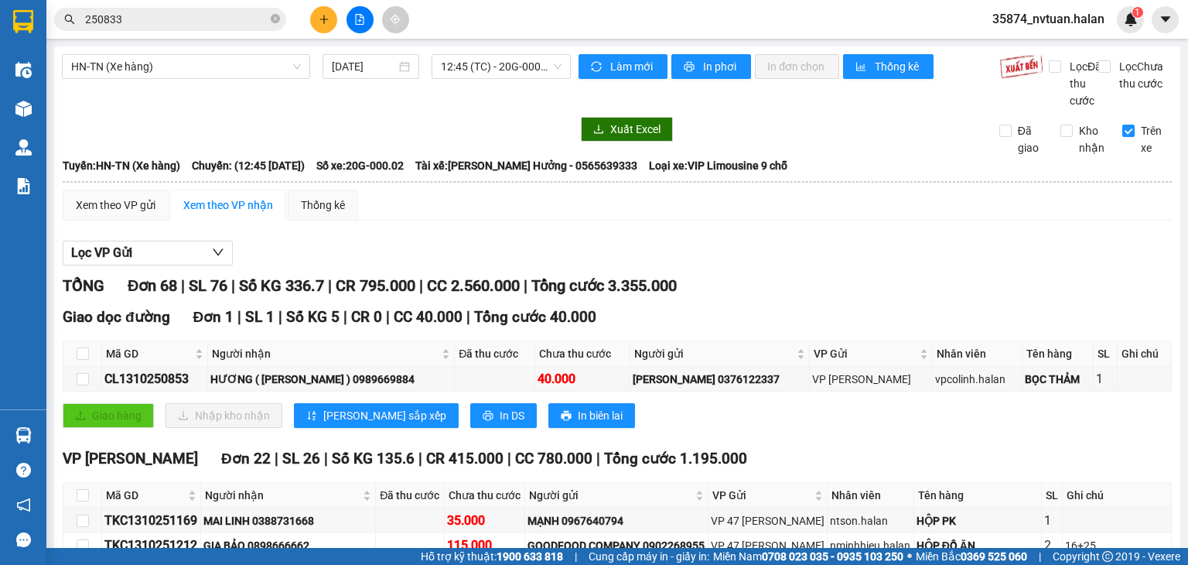
click at [162, 24] on input "250833" at bounding box center [176, 19] width 183 height 17
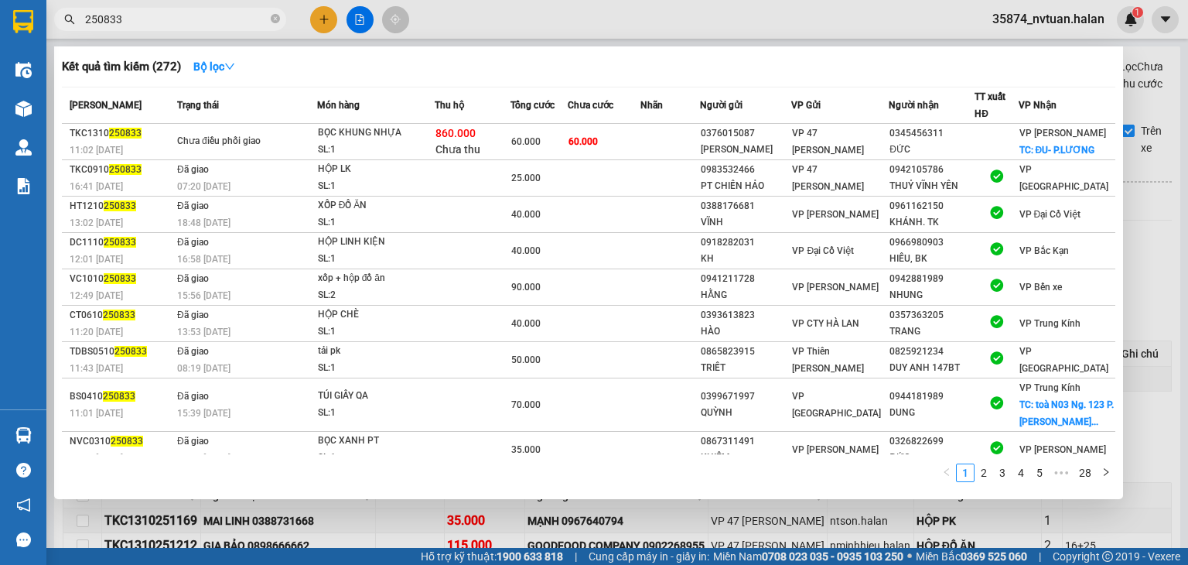
click at [162, 22] on input "250833" at bounding box center [176, 19] width 183 height 17
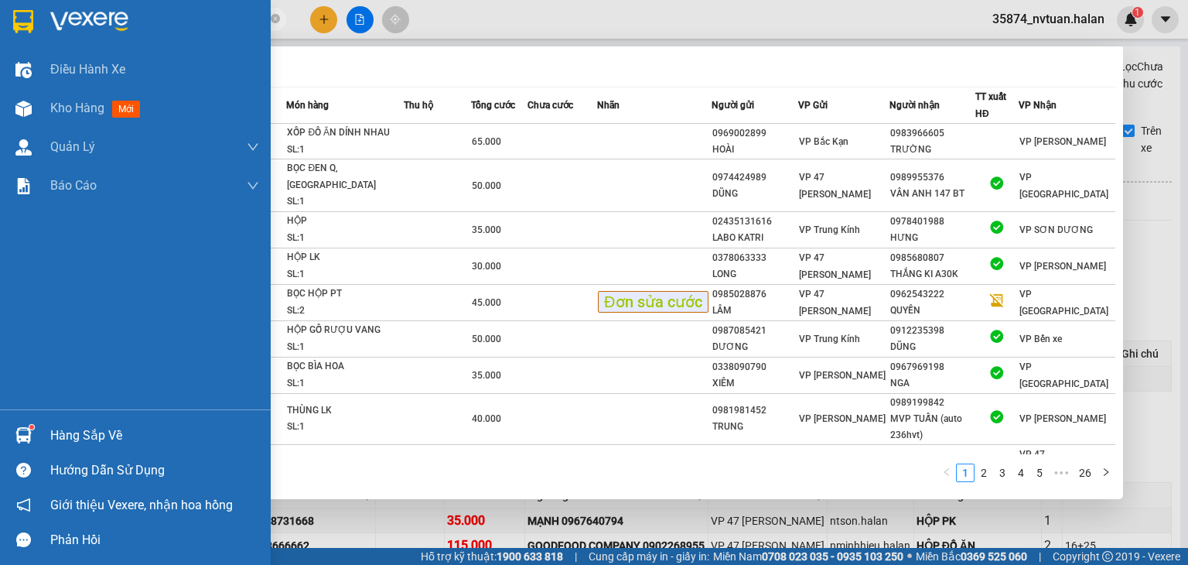
click at [87, 443] on div "Hàng sắp về" at bounding box center [154, 435] width 209 height 23
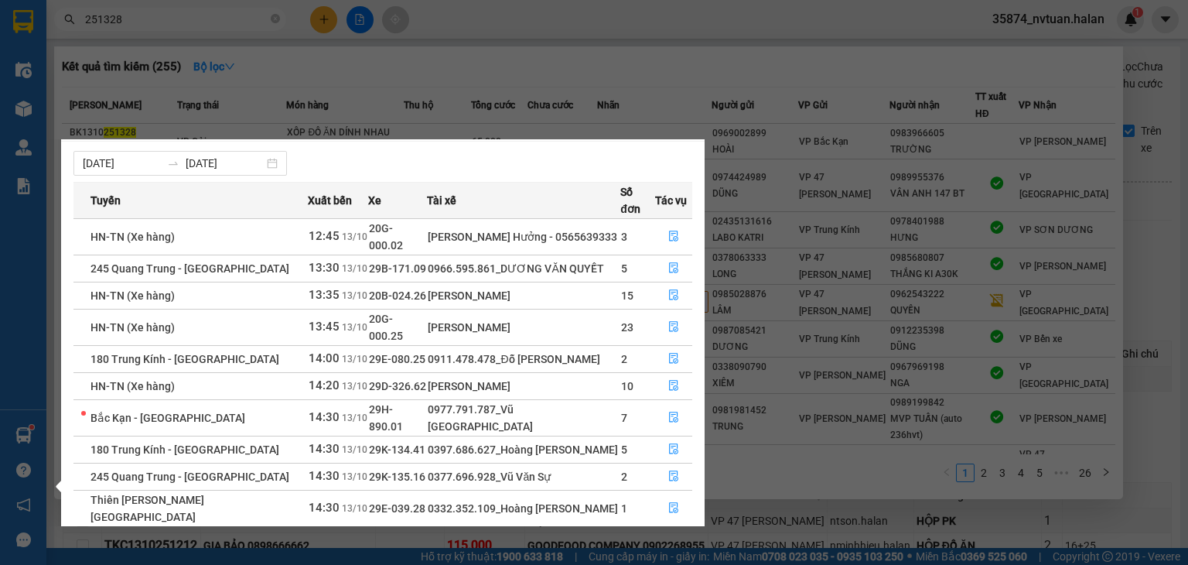
scroll to position [25, 0]
click at [666, 536] on link "2" at bounding box center [664, 544] width 17 height 17
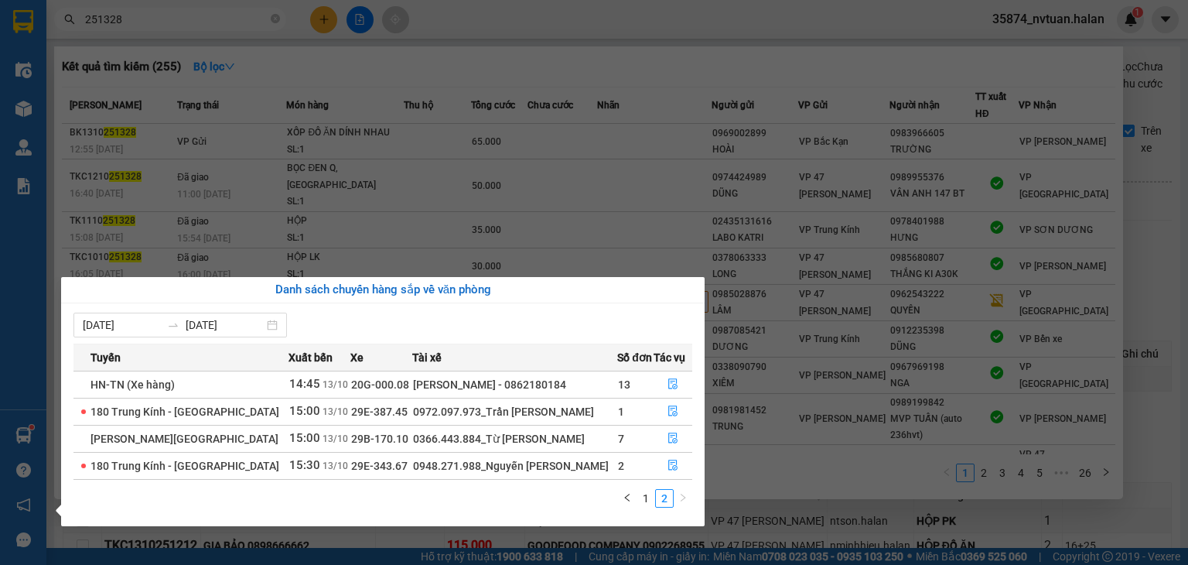
scroll to position [0, 0]
click at [643, 496] on link "1" at bounding box center [646, 498] width 17 height 17
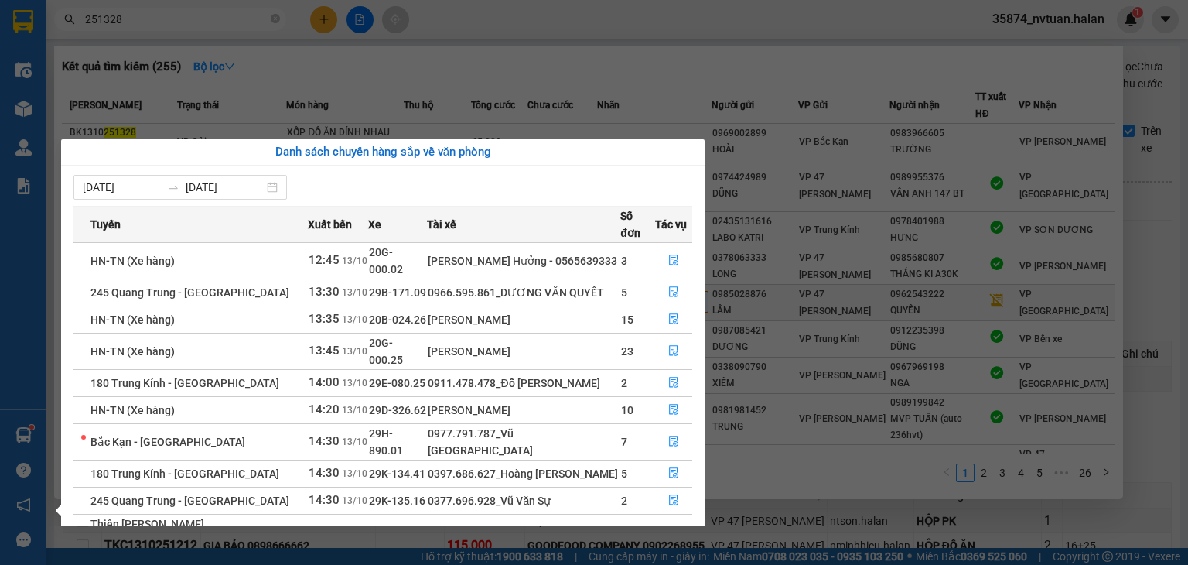
click at [758, 429] on section "Kết quả tìm kiếm ( 255 ) Bộ lọc Mã ĐH Trạng thái Món hàng Thu hộ Tổng cước Chưa…" at bounding box center [594, 282] width 1188 height 565
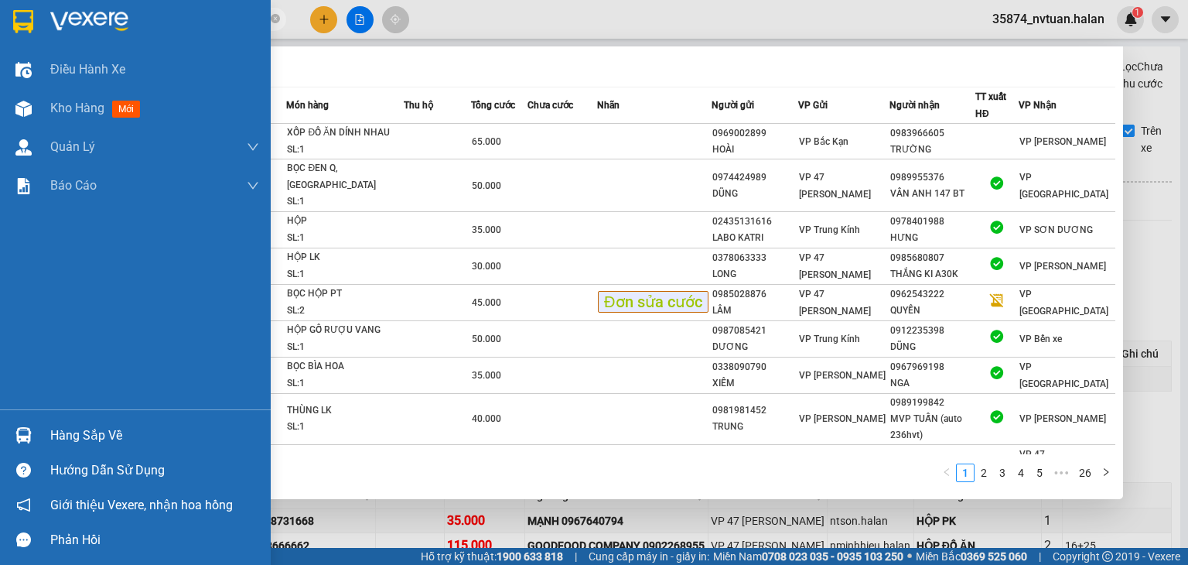
drag, startPoint x: 63, startPoint y: 443, endPoint x: 39, endPoint y: 439, distance: 25.1
click at [62, 443] on div "Hàng sắp về" at bounding box center [154, 435] width 209 height 23
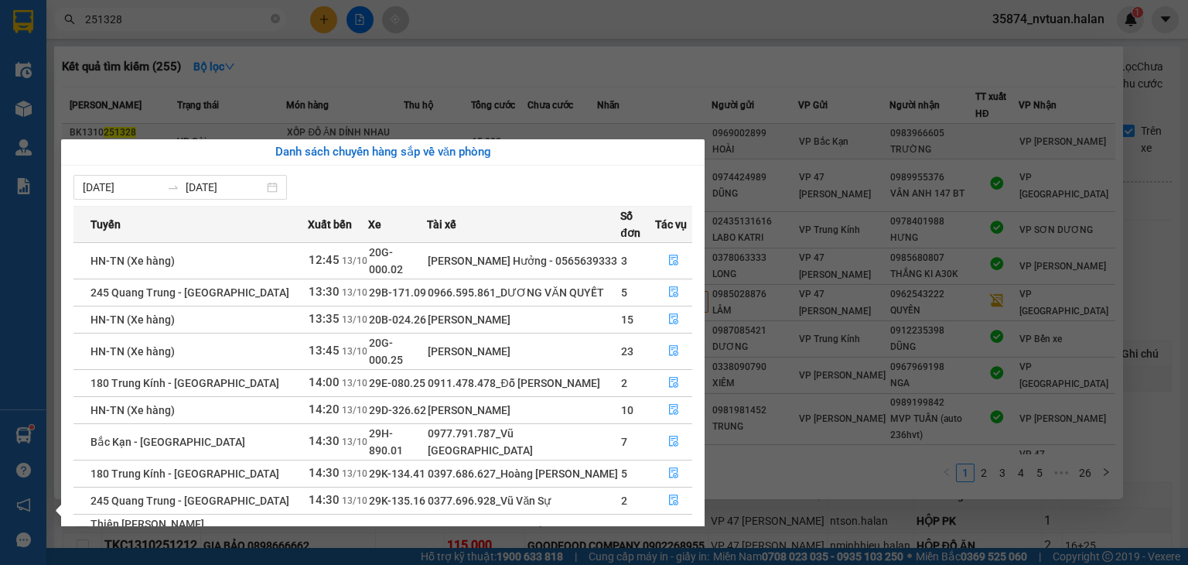
click at [778, 132] on section "Kết quả tìm kiếm ( 255 ) Bộ lọc Mã ĐH Trạng thái Món hàng Thu hộ Tổng cước Chưa…" at bounding box center [594, 282] width 1188 height 565
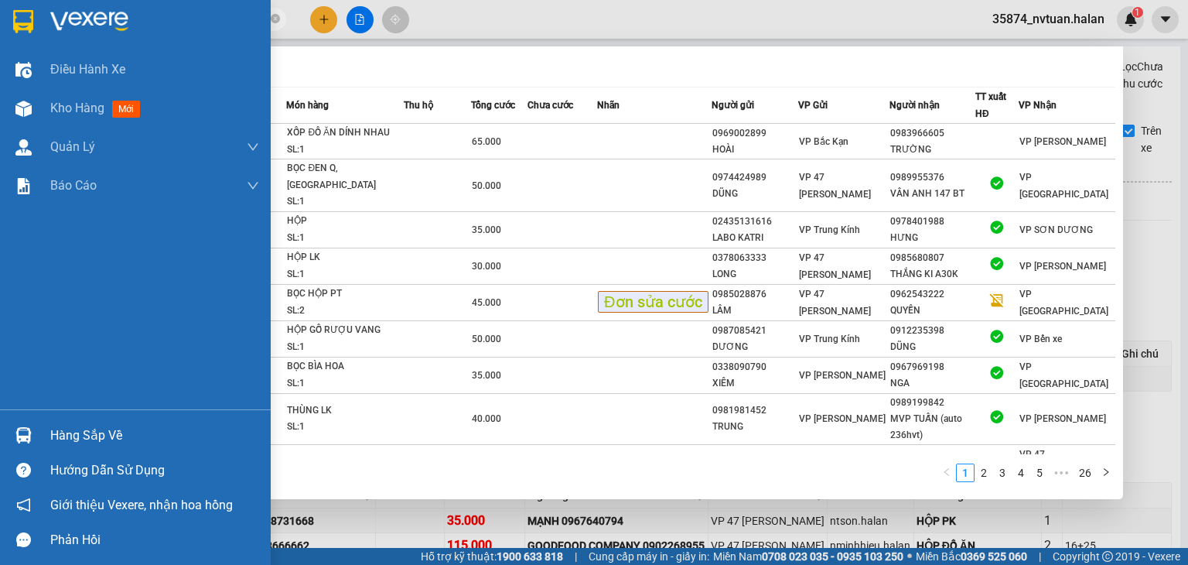
click at [63, 436] on div "Hàng sắp về" at bounding box center [154, 435] width 209 height 23
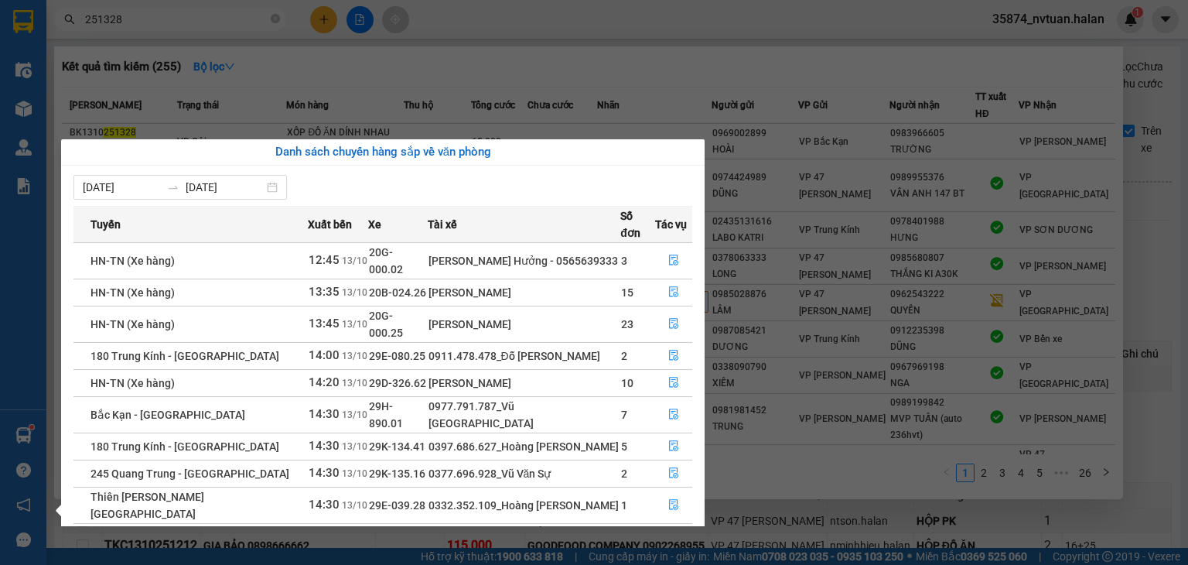
click at [157, 26] on section "Kết quả tìm kiếm ( 255 ) Bộ lọc Mã ĐH Trạng thái Món hàng Thu hộ Tổng cước Chưa…" at bounding box center [594, 282] width 1188 height 565
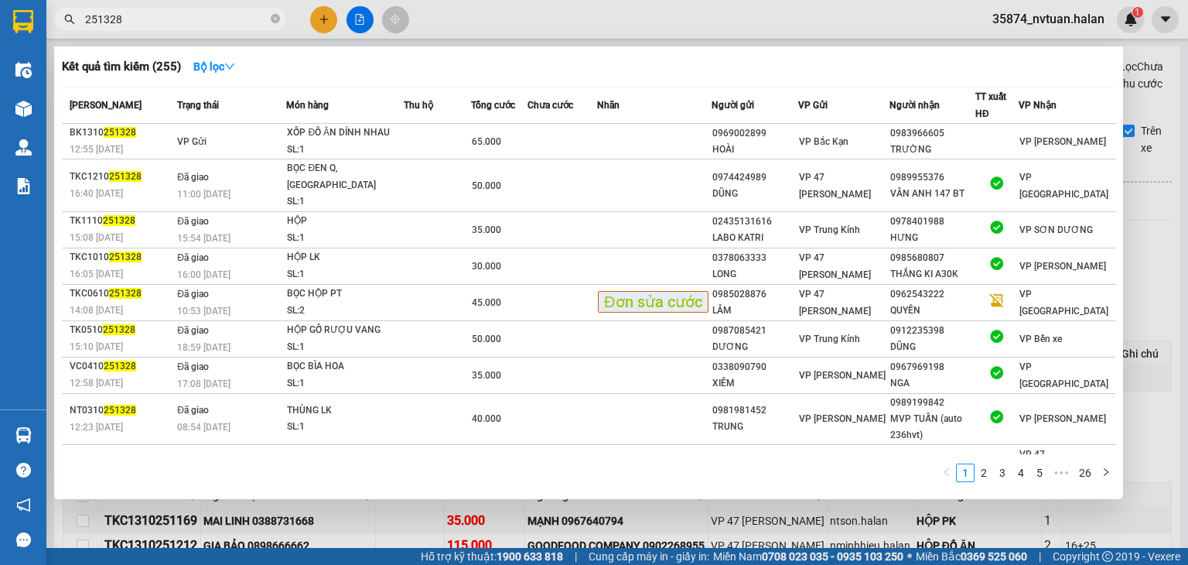
click at [157, 26] on input "251328" at bounding box center [176, 19] width 183 height 17
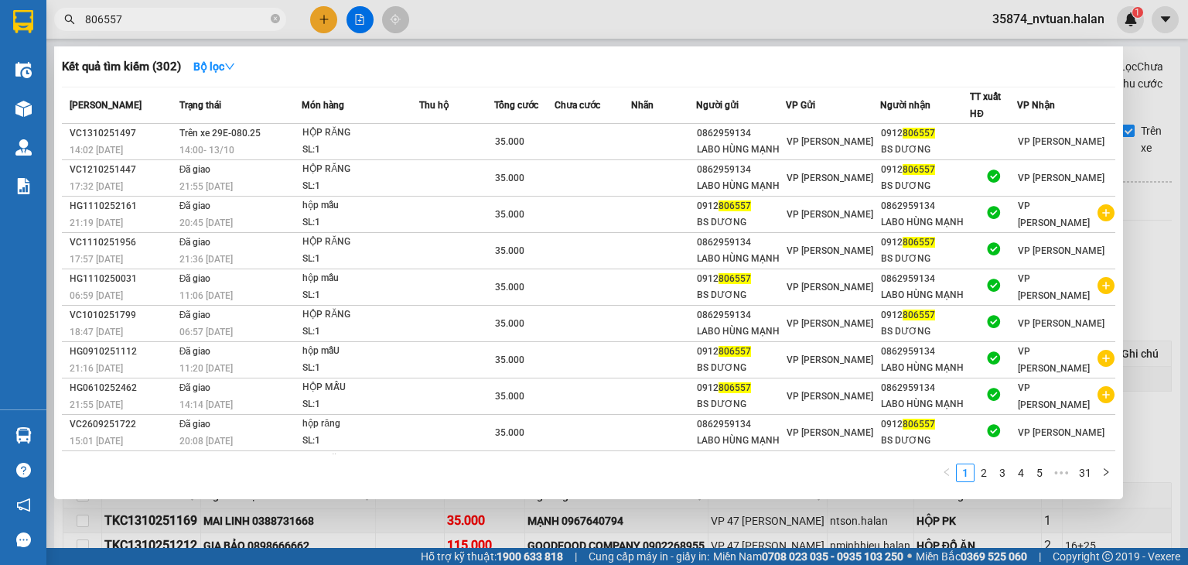
type input "806557"
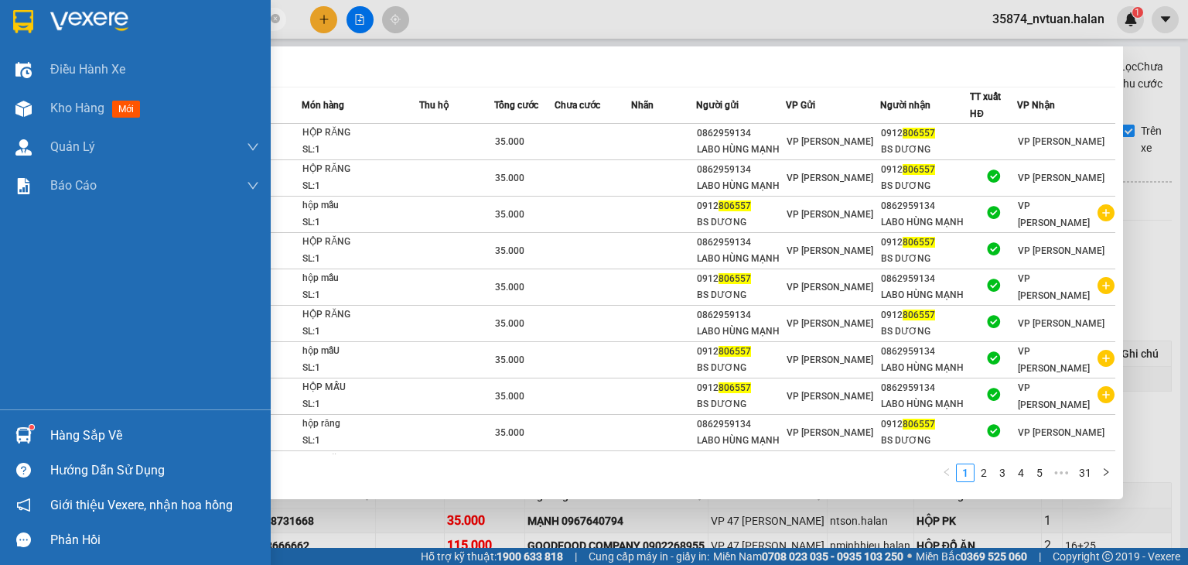
click at [67, 438] on div "Hàng sắp về" at bounding box center [154, 435] width 209 height 23
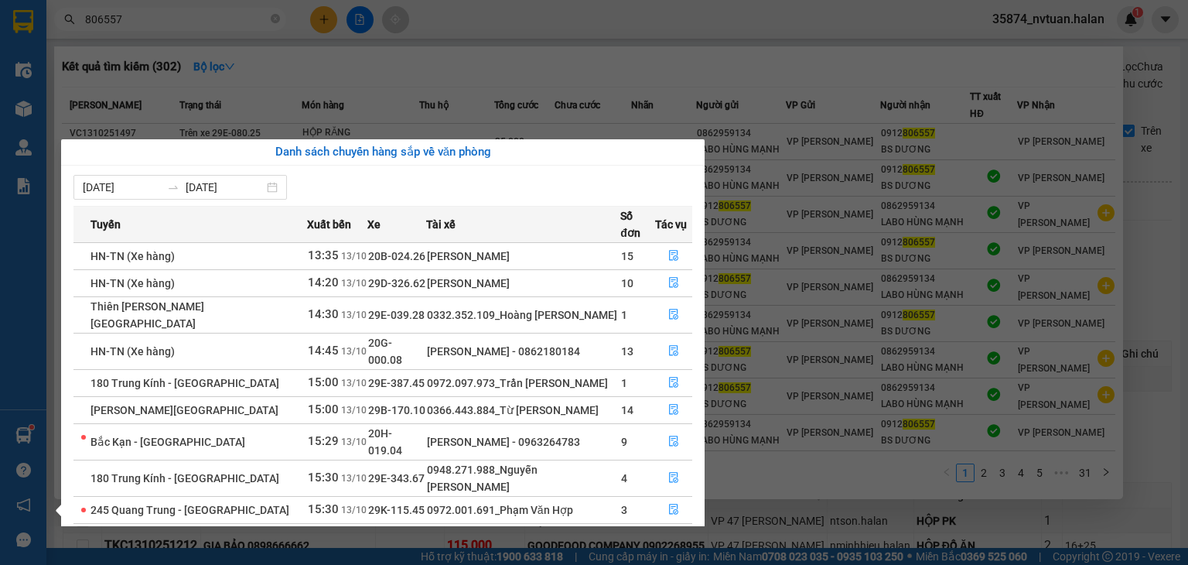
click at [808, 258] on section "Kết quả tìm kiếm ( 302 ) Bộ lọc Mã ĐH Trạng thái Món hàng Thu hộ Tổng cước Chưa…" at bounding box center [594, 282] width 1188 height 565
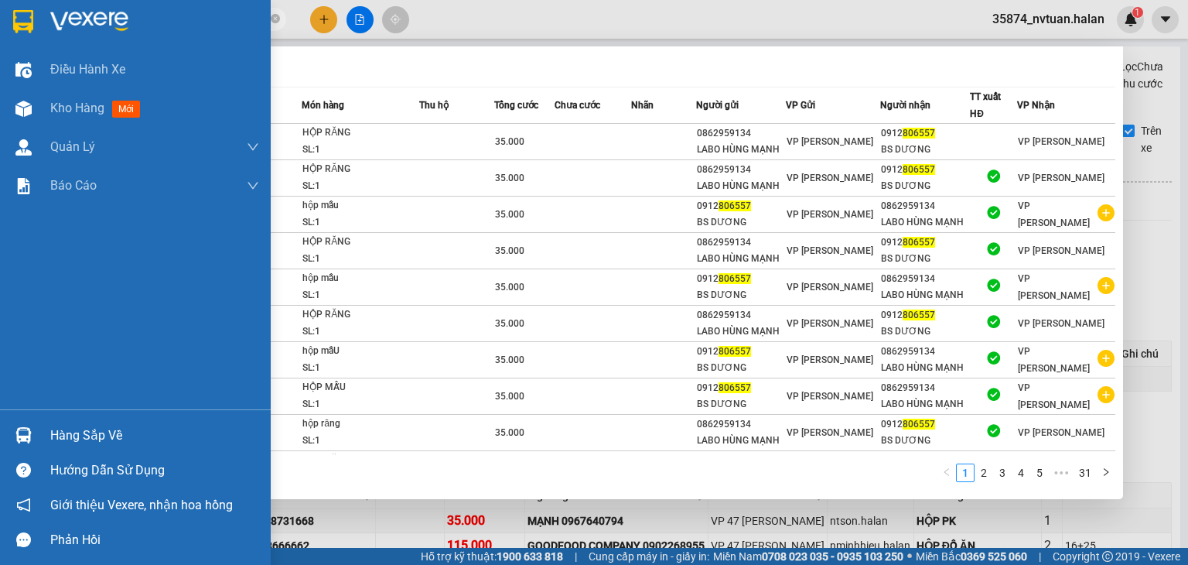
click at [68, 447] on div "Hàng sắp về" at bounding box center [135, 435] width 271 height 35
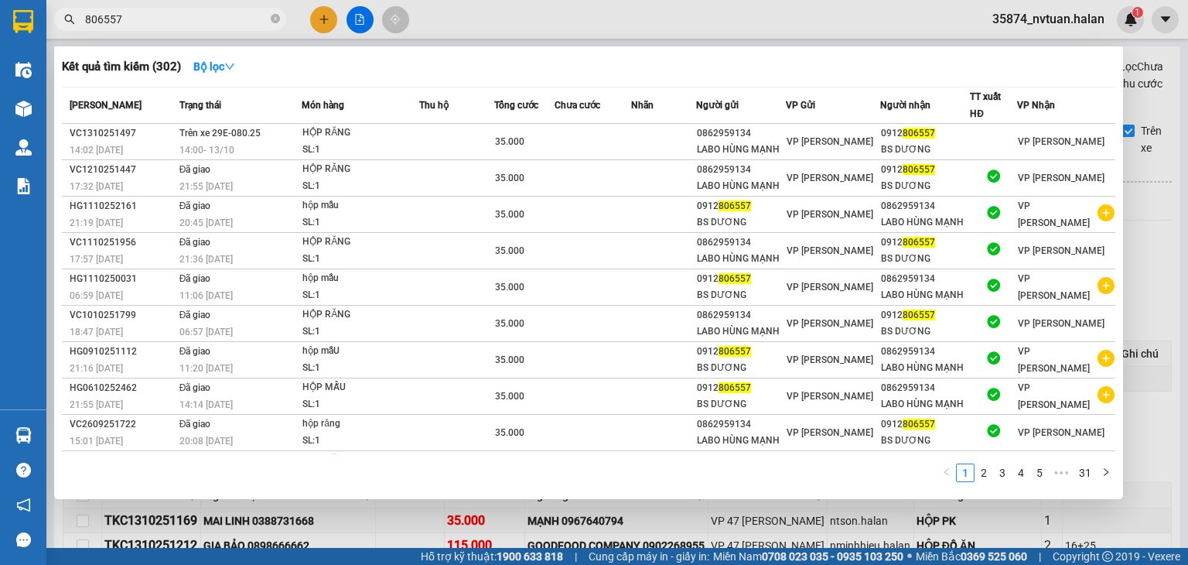
click at [857, 303] on section "Kết quả tìm kiếm ( 302 ) Bộ lọc Mã ĐH Trạng thái Món hàng Thu hộ Tổng cước Chưa…" at bounding box center [594, 282] width 1188 height 565
click at [1150, 119] on div at bounding box center [594, 282] width 1188 height 565
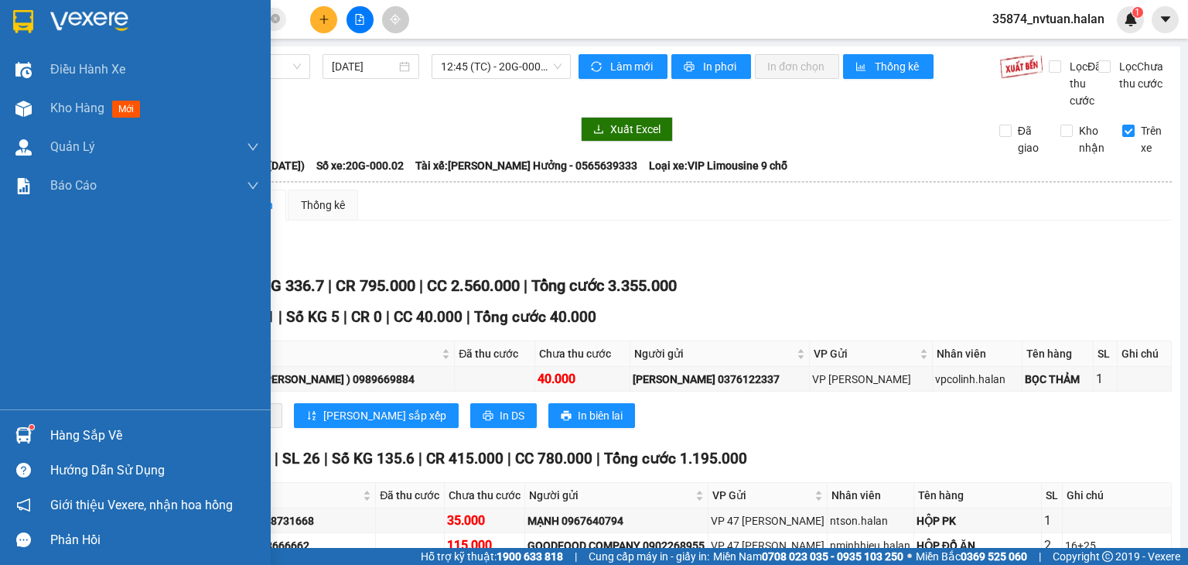
click at [53, 432] on div "Hàng sắp về" at bounding box center [154, 435] width 209 height 23
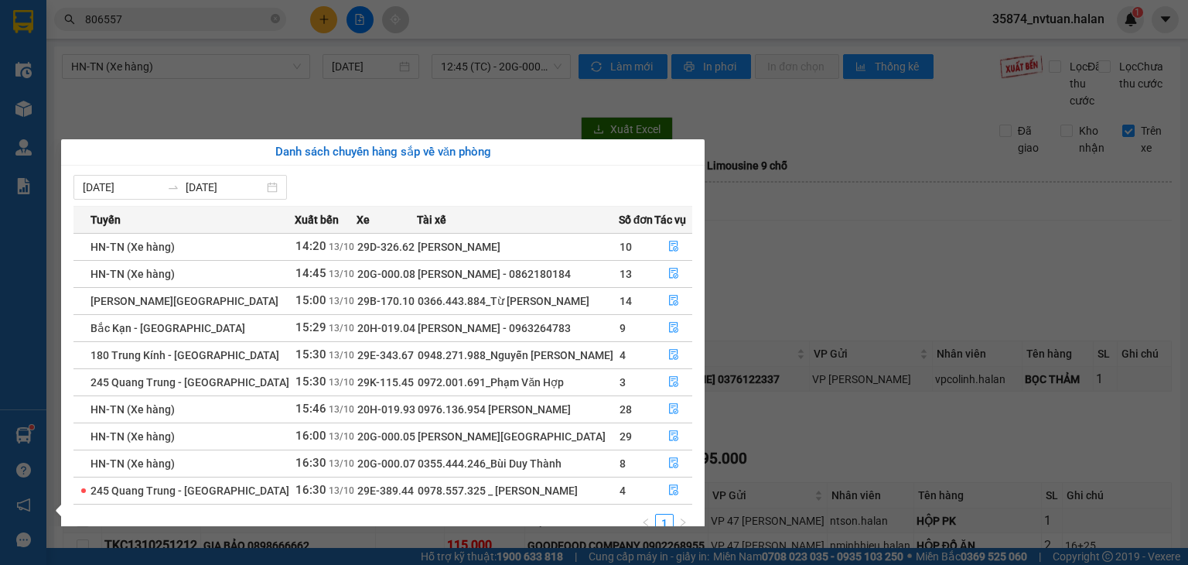
click at [815, 301] on section "Kết quả tìm kiếm ( 302 ) Bộ lọc Mã ĐH Trạng thái Món hàng Thu hộ Tổng cước Chưa…" at bounding box center [594, 282] width 1188 height 565
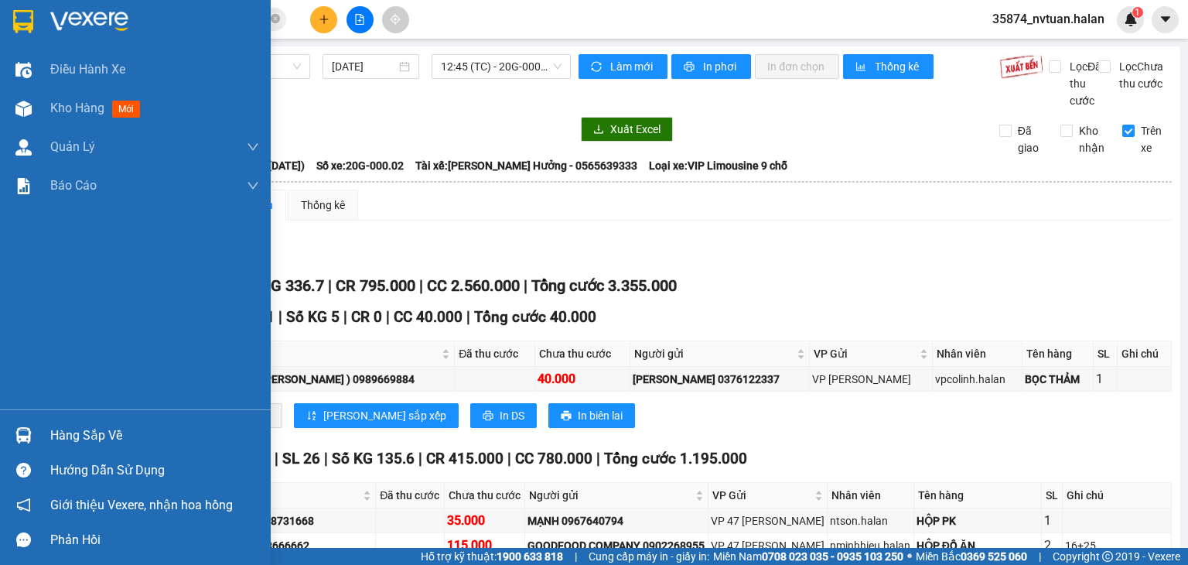
click at [84, 436] on div "Hàng sắp về" at bounding box center [154, 435] width 209 height 23
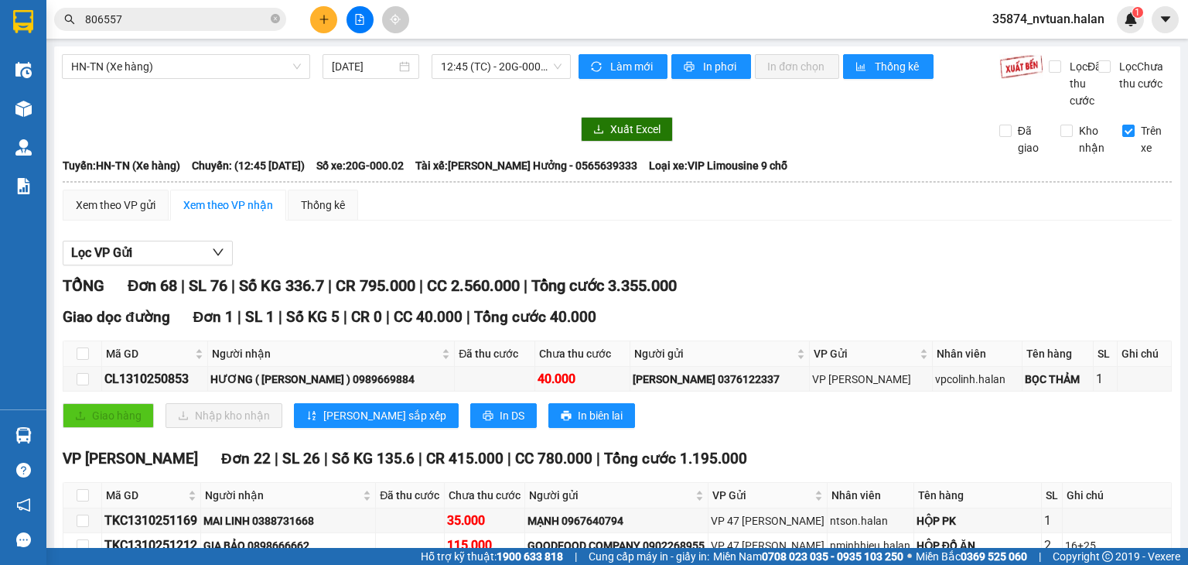
drag, startPoint x: 822, startPoint y: 311, endPoint x: 347, endPoint y: 19, distance: 557.9
click at [762, 267] on section "Kết quả tìm kiếm ( 302 ) Bộ lọc Mã ĐH Trạng thái Món hàng Thu hộ Tổng cước Chưa…" at bounding box center [594, 282] width 1188 height 565
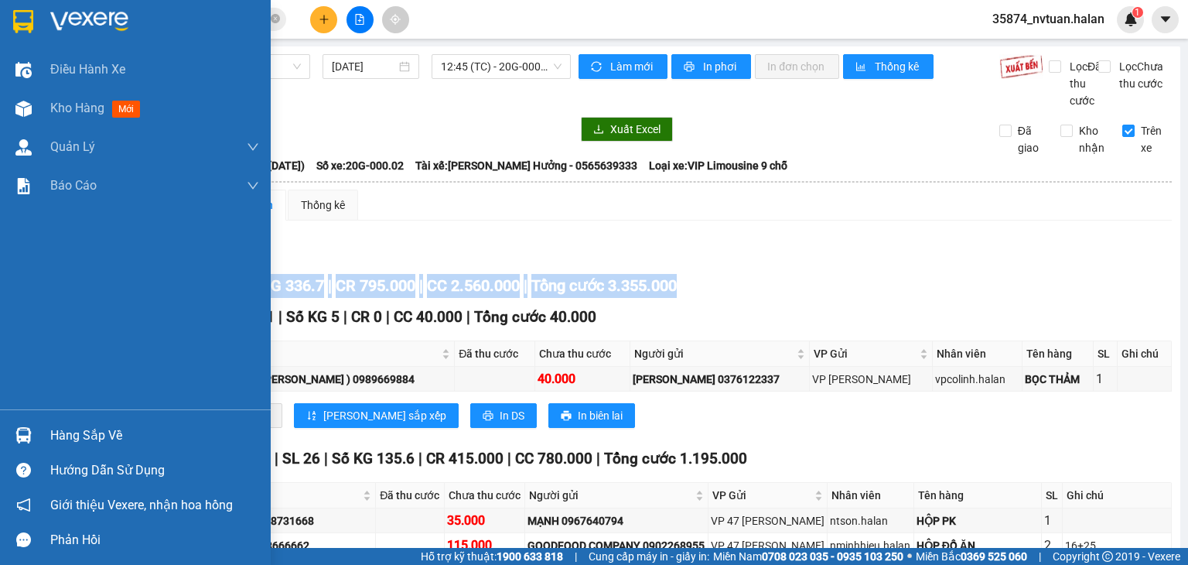
click at [67, 428] on div "Hàng sắp về" at bounding box center [154, 435] width 209 height 23
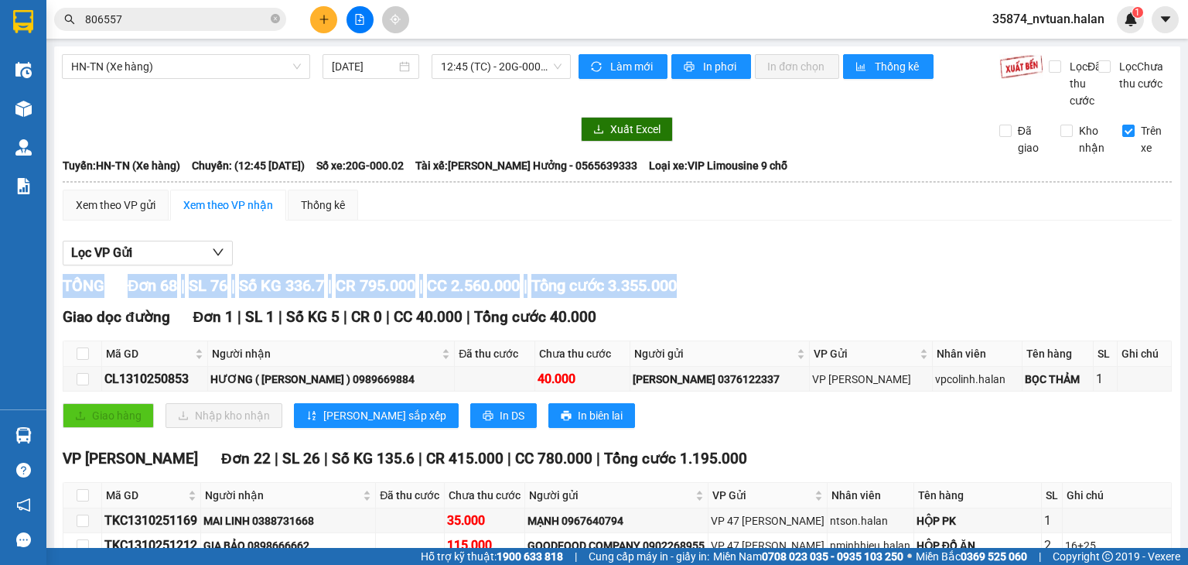
click at [796, 288] on section "Kết quả tìm kiếm ( 302 ) Bộ lọc Mã ĐH Trạng thái Món hàng Thu hộ Tổng cước Chưa…" at bounding box center [594, 282] width 1188 height 565
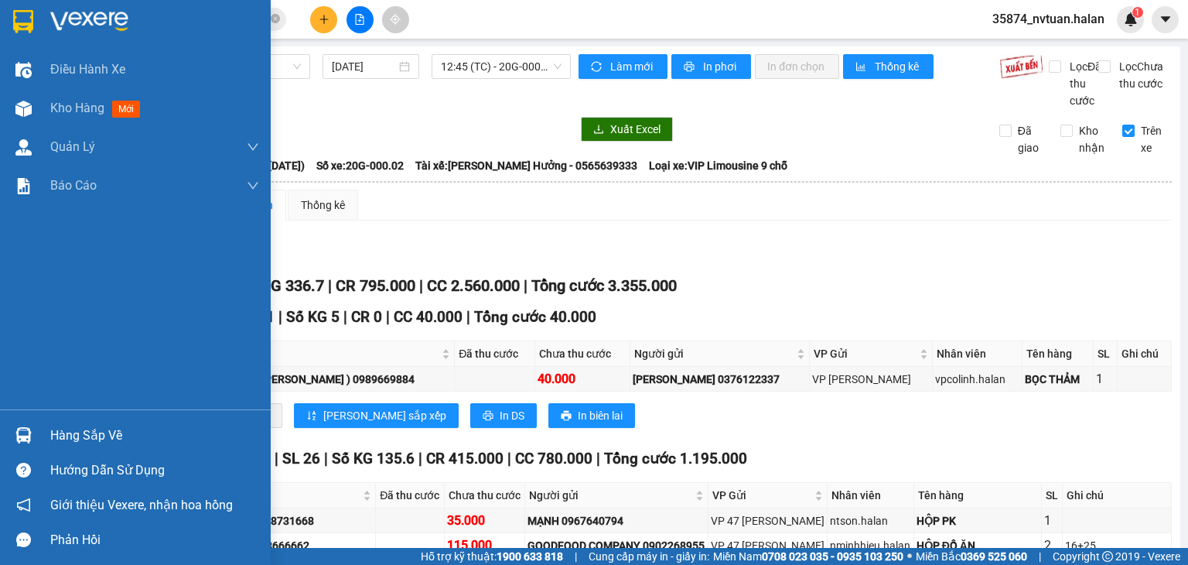
click at [74, 437] on div "Hàng sắp về" at bounding box center [154, 435] width 209 height 23
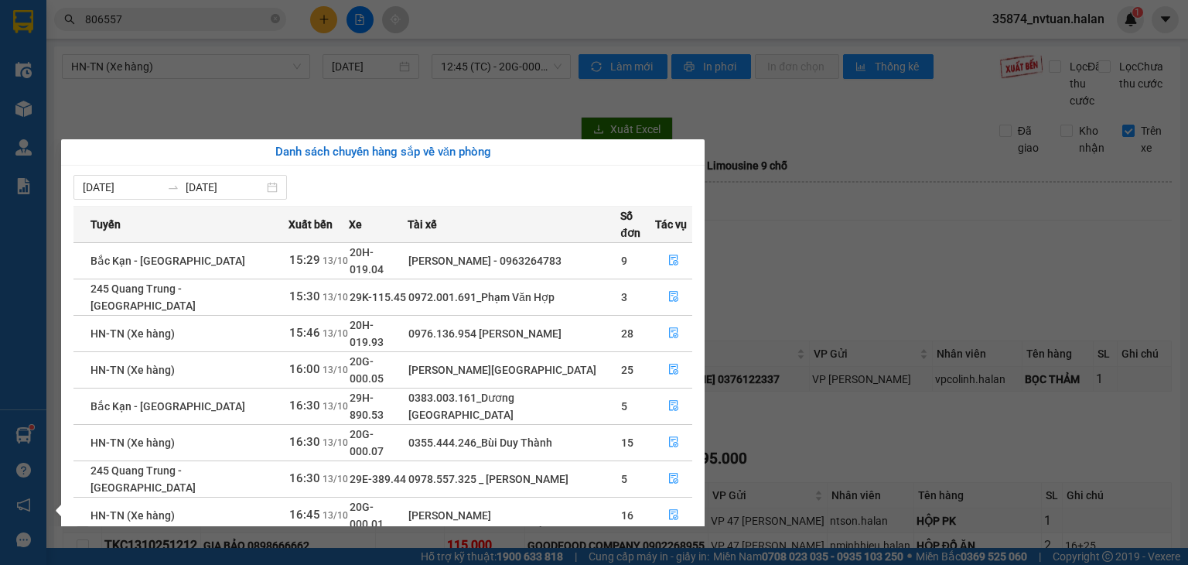
click at [863, 285] on section "Kết quả tìm kiếm ( 302 ) Bộ lọc Mã ĐH Trạng thái Món hàng Thu hộ Tổng cước Chưa…" at bounding box center [594, 282] width 1188 height 565
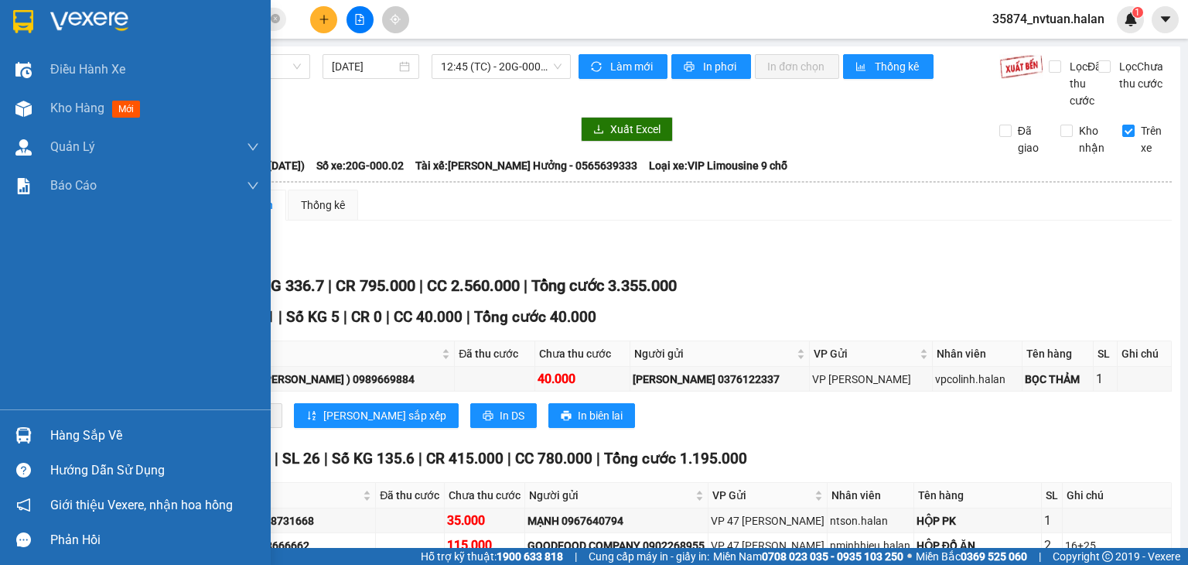
drag, startPoint x: 71, startPoint y: 440, endPoint x: 136, endPoint y: 389, distance: 82.7
click at [68, 440] on div "Hàng sắp về" at bounding box center [154, 435] width 209 height 23
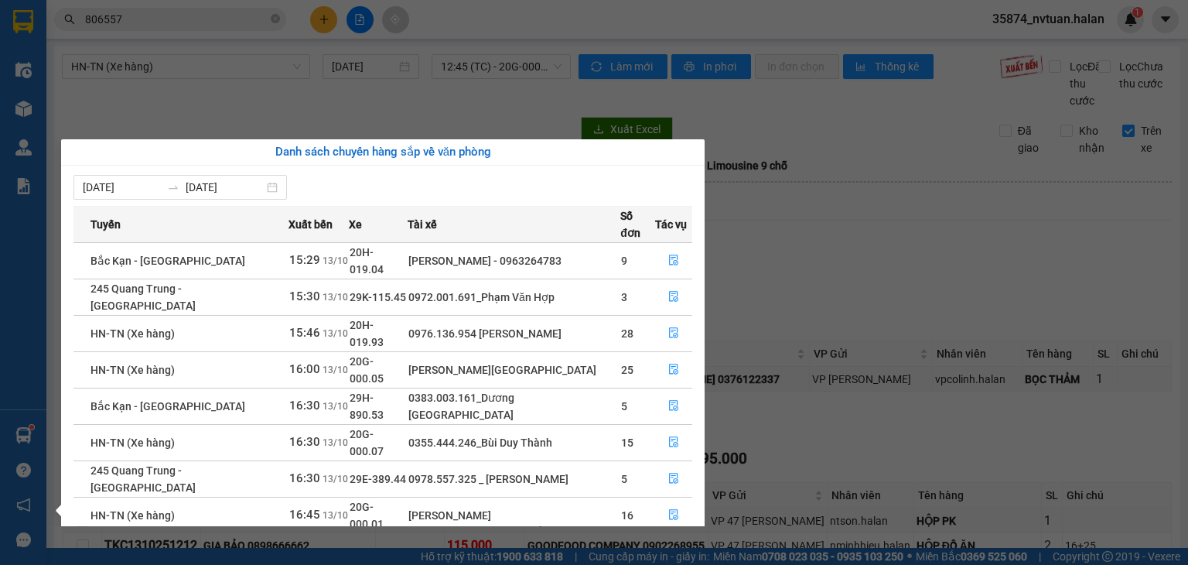
click at [851, 285] on section "Kết quả tìm kiếm ( 302 ) Bộ lọc Mã ĐH Trạng thái Món hàng Thu hộ Tổng cước Chưa…" at bounding box center [594, 282] width 1188 height 565
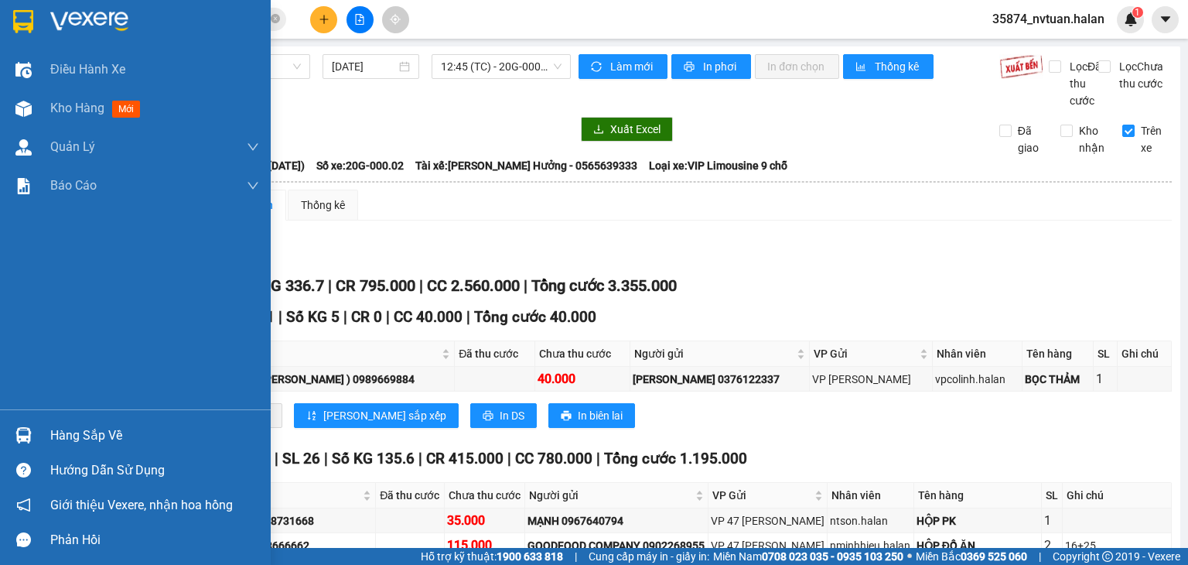
click at [87, 438] on div "Hàng sắp về" at bounding box center [154, 435] width 209 height 23
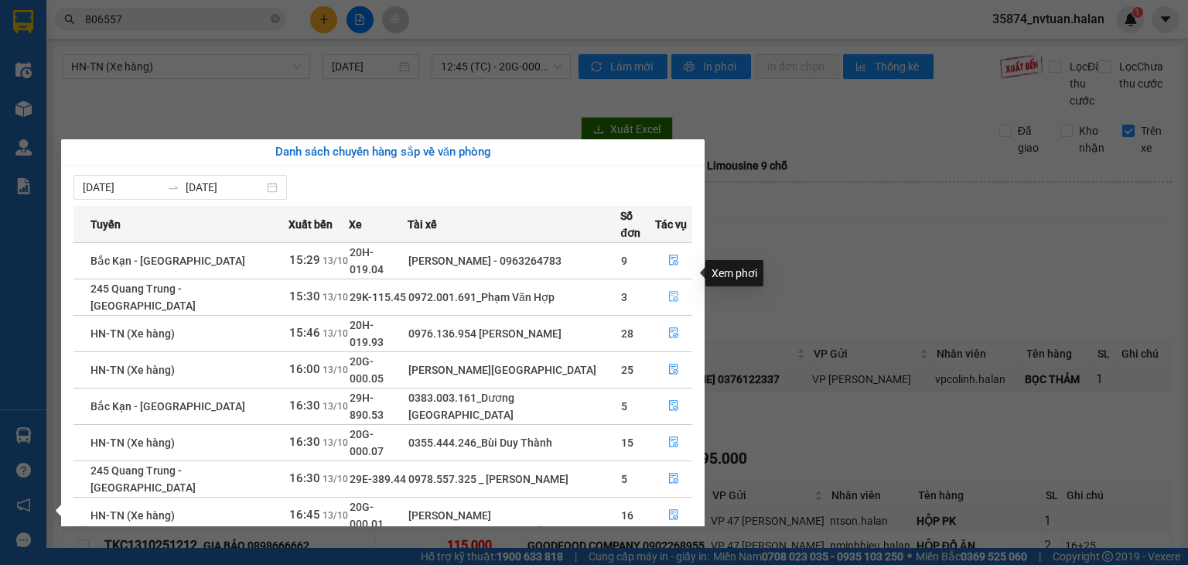
click at [672, 291] on icon "file-done" at bounding box center [674, 296] width 11 height 11
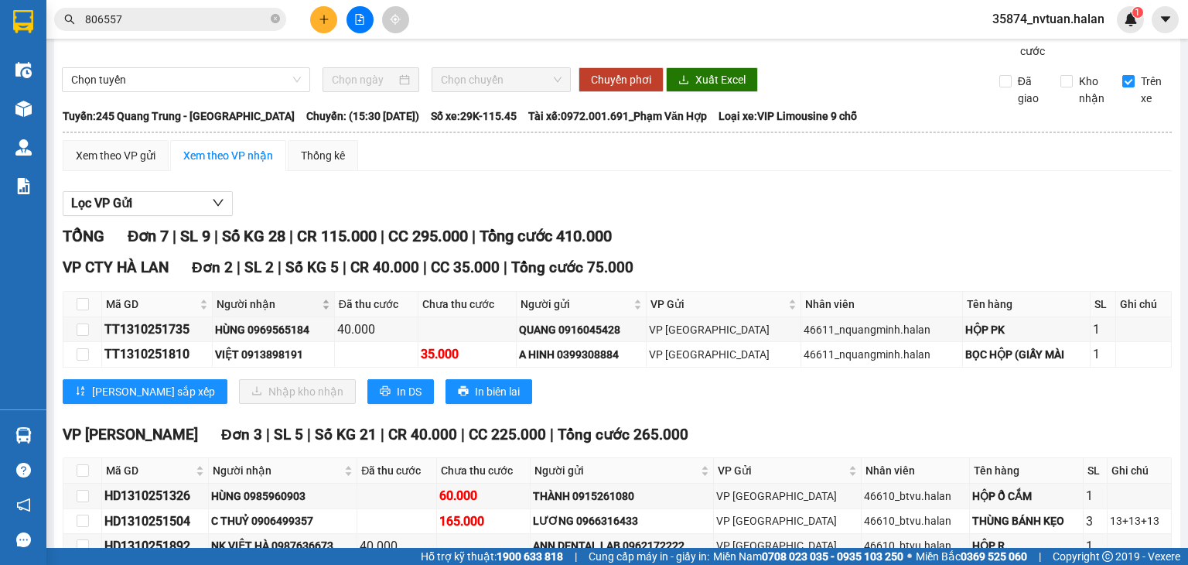
scroll to position [155, 0]
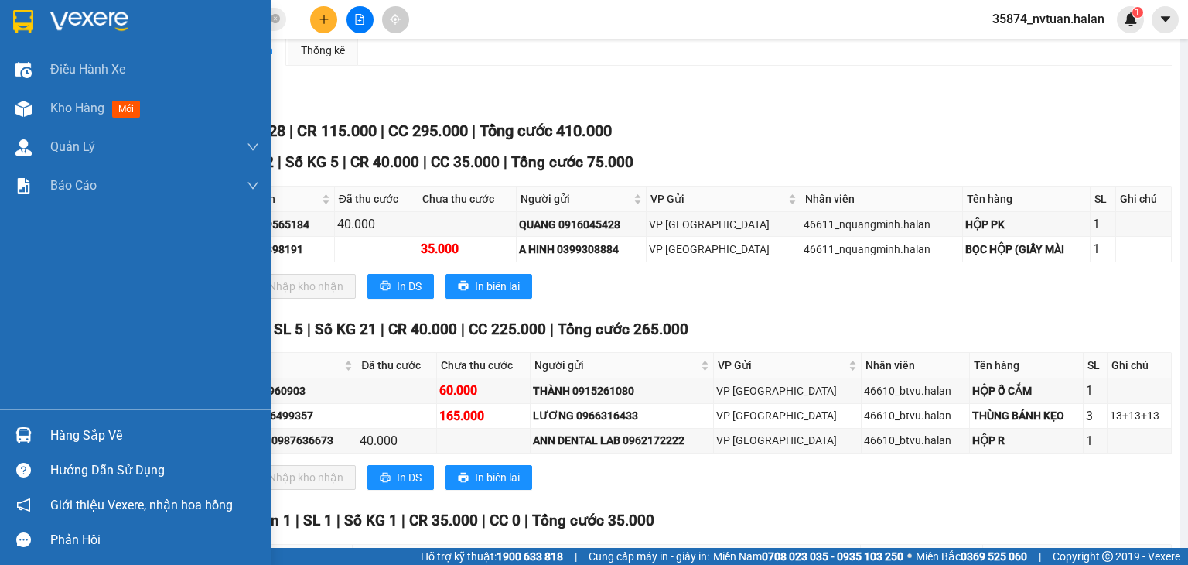
click at [56, 436] on div "Hàng sắp về" at bounding box center [154, 435] width 209 height 23
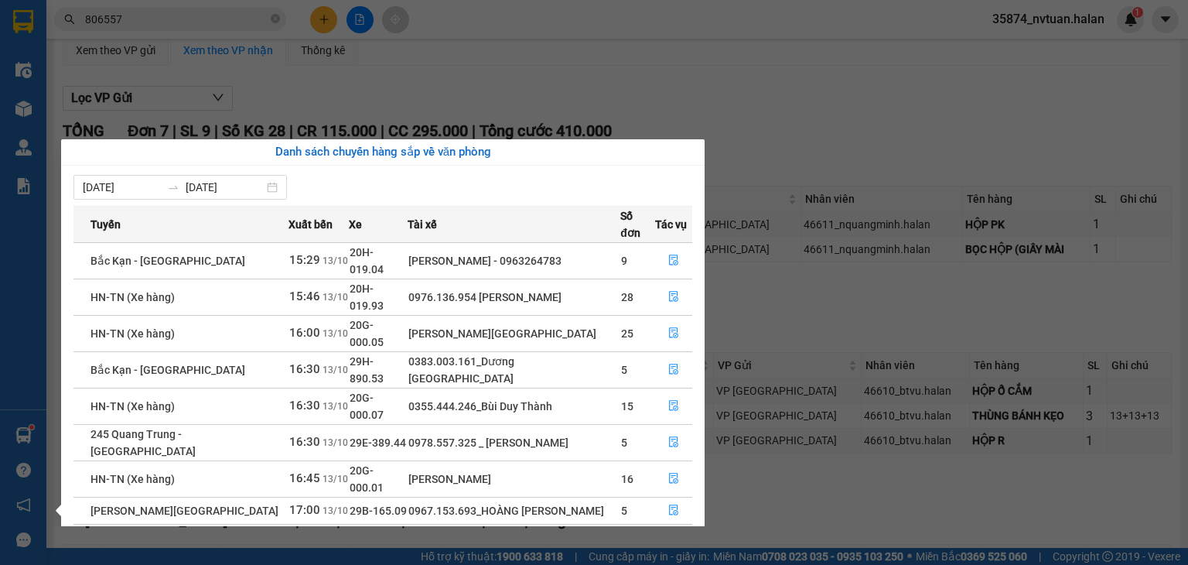
click at [870, 118] on section "Kết quả tìm kiếm ( 302 ) Bộ lọc Mã ĐH Trạng thái Món hàng Thu hộ Tổng cước Chưa…" at bounding box center [594, 282] width 1188 height 565
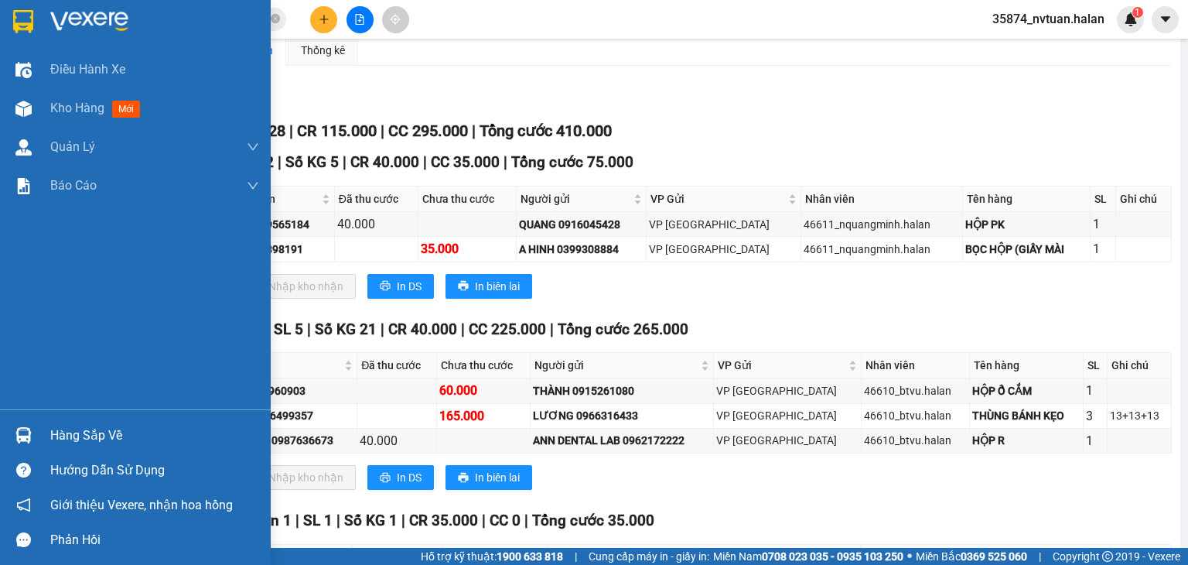
click at [94, 434] on div "Hàng sắp về" at bounding box center [154, 435] width 209 height 23
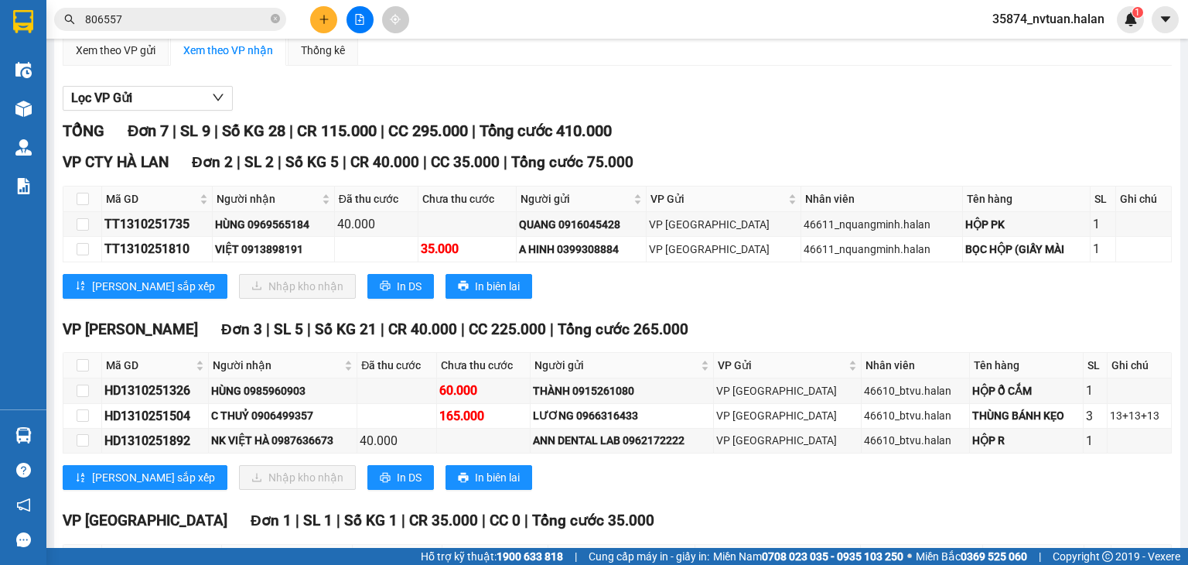
click at [879, 159] on section "Kết quả tìm kiếm ( 302 ) Bộ lọc Mã ĐH Trạng thái Món hàng Thu hộ Tổng cước Chưa…" at bounding box center [594, 282] width 1188 height 565
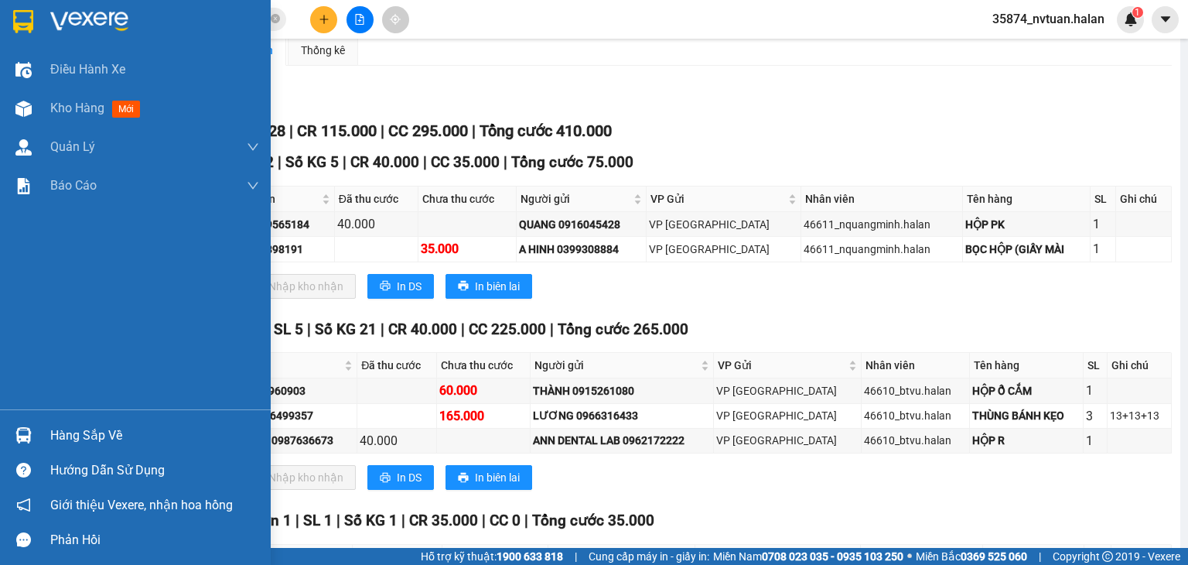
click at [80, 426] on div "Hàng sắp về" at bounding box center [154, 435] width 209 height 23
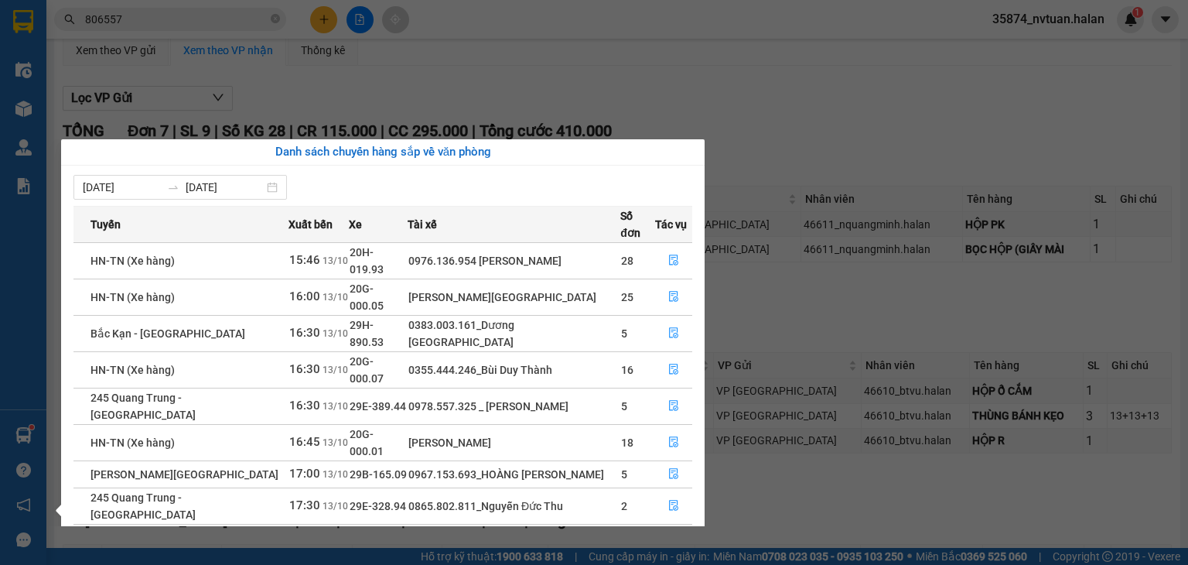
click at [922, 120] on section "Kết quả tìm kiếm ( 302 ) Bộ lọc Mã ĐH Trạng thái Món hàng Thu hộ Tổng cước Chưa…" at bounding box center [594, 282] width 1188 height 565
